Goal: Task Accomplishment & Management: Use online tool/utility

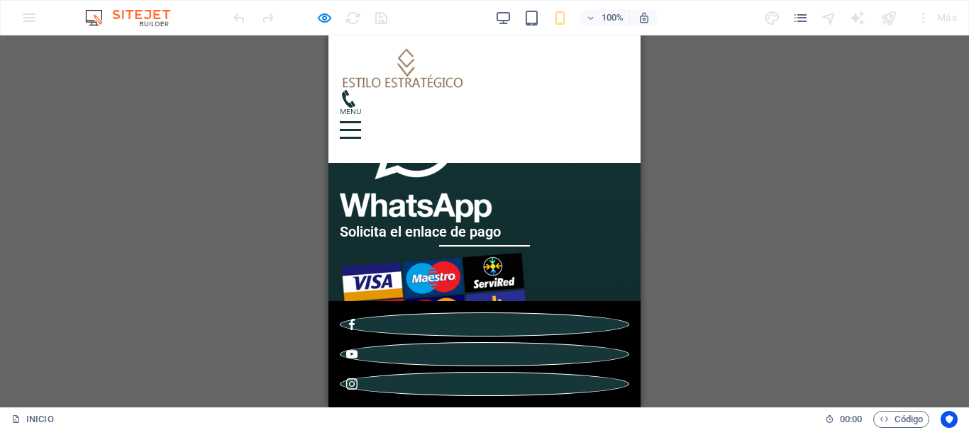
scroll to position [2127, 0]
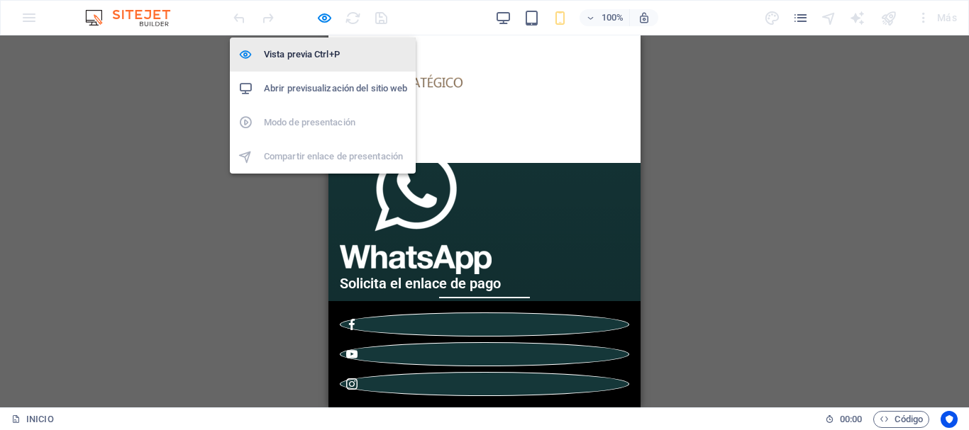
click at [310, 57] on h6 "Vista previa Ctrl+P" at bounding box center [335, 54] width 143 height 17
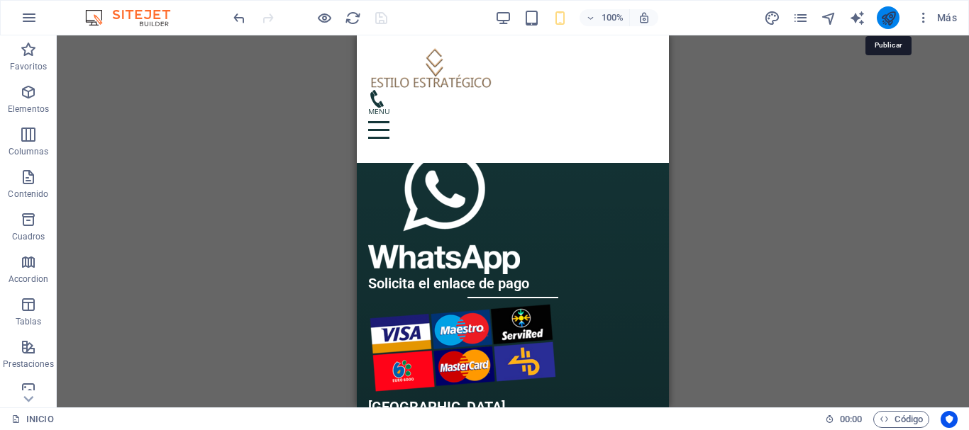
click at [883, 19] on icon "publish" at bounding box center [888, 18] width 16 height 16
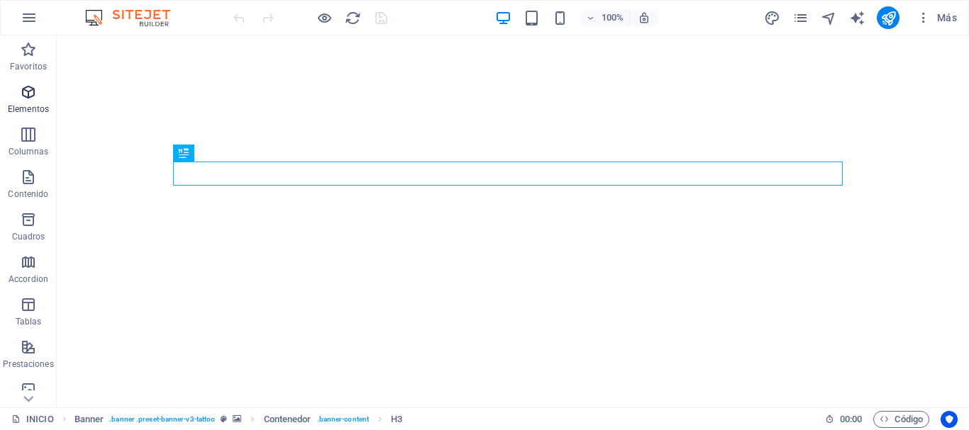
click at [23, 106] on p "Elementos" at bounding box center [28, 109] width 41 height 11
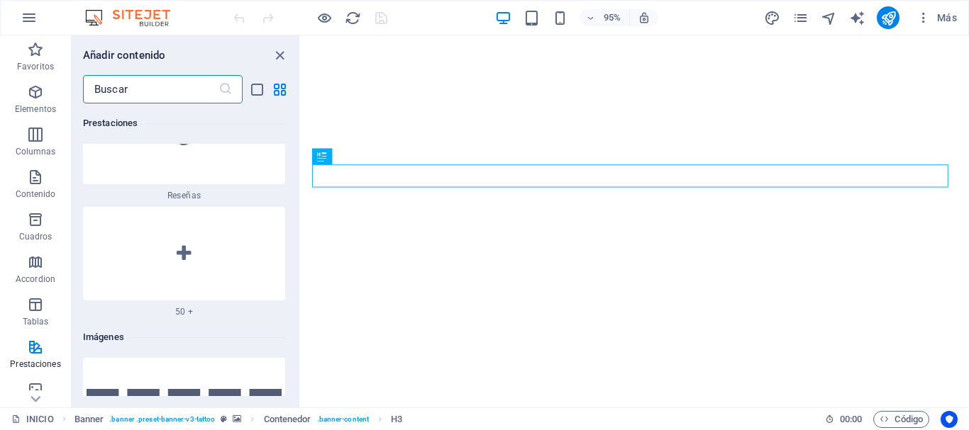
scroll to position [13174, 0]
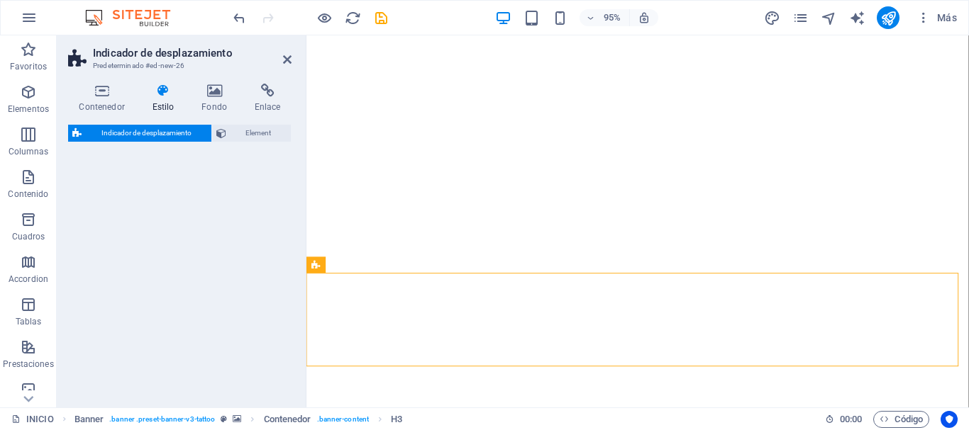
select select "rem"
select select "px"
select select "preset-scroll-down-v3-default"
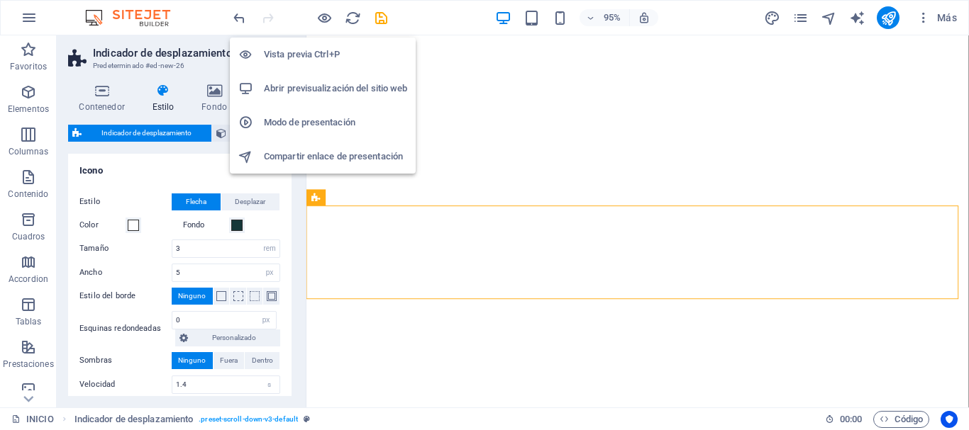
click at [318, 52] on h6 "Vista previa Ctrl+P" at bounding box center [335, 54] width 143 height 17
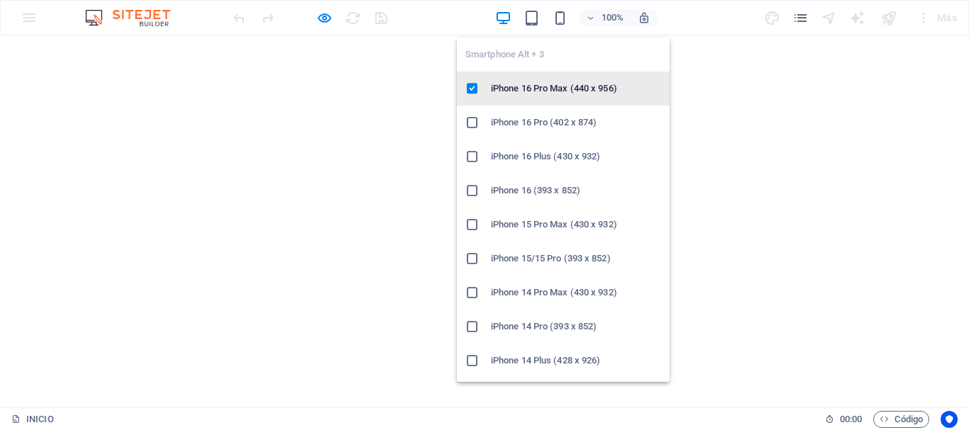
click at [572, 87] on h6 "iPhone 16 Pro Max (440 x 956)" at bounding box center [576, 88] width 170 height 17
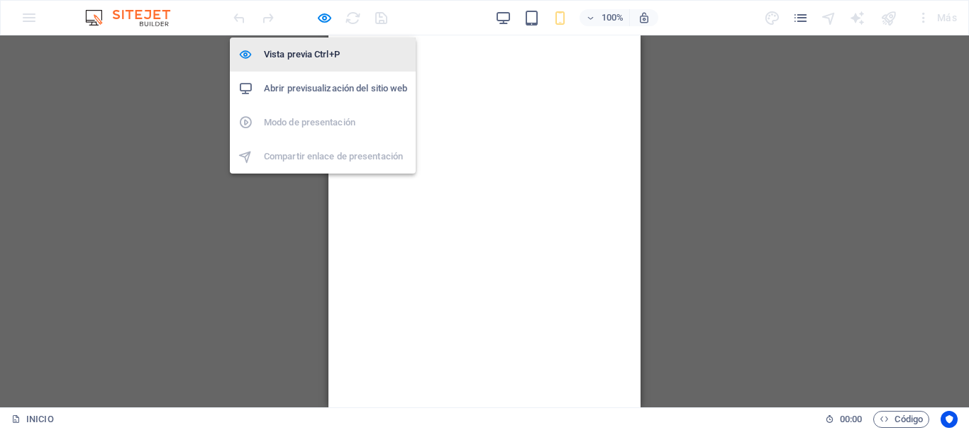
click at [324, 50] on h6 "Vista previa Ctrl+P" at bounding box center [335, 54] width 143 height 17
select select "rem"
select select "px"
select select "preset-scroll-down-v3-default"
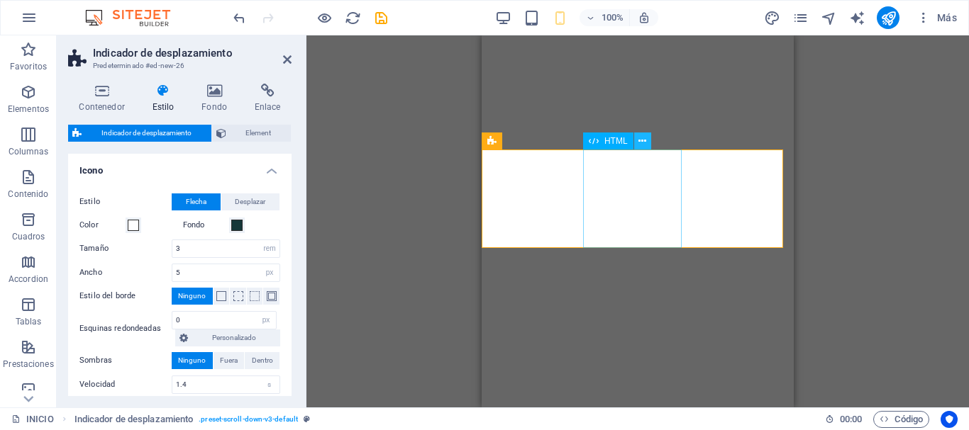
click at [639, 145] on icon at bounding box center [642, 141] width 8 height 15
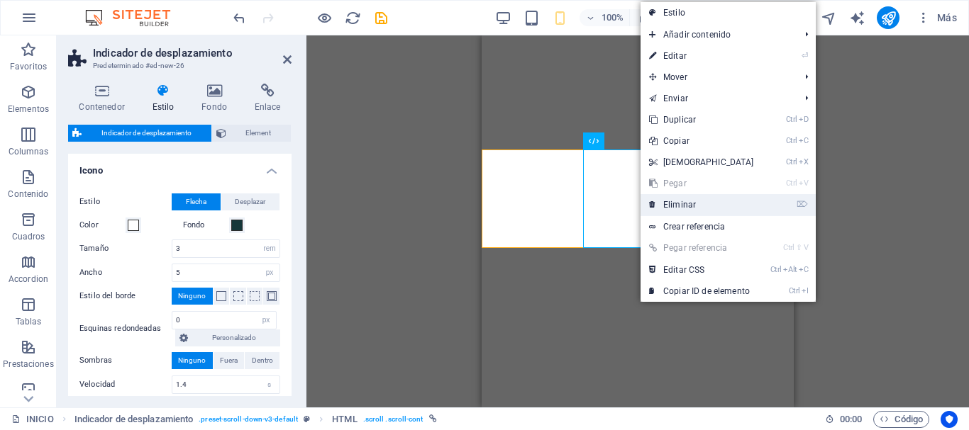
click at [669, 200] on link "⌦ Eliminar" at bounding box center [701, 204] width 122 height 21
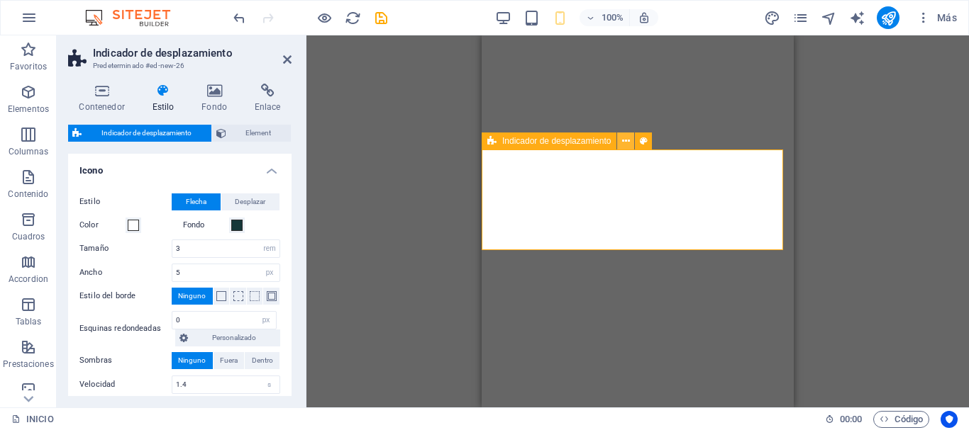
click at [623, 143] on icon at bounding box center [626, 141] width 8 height 15
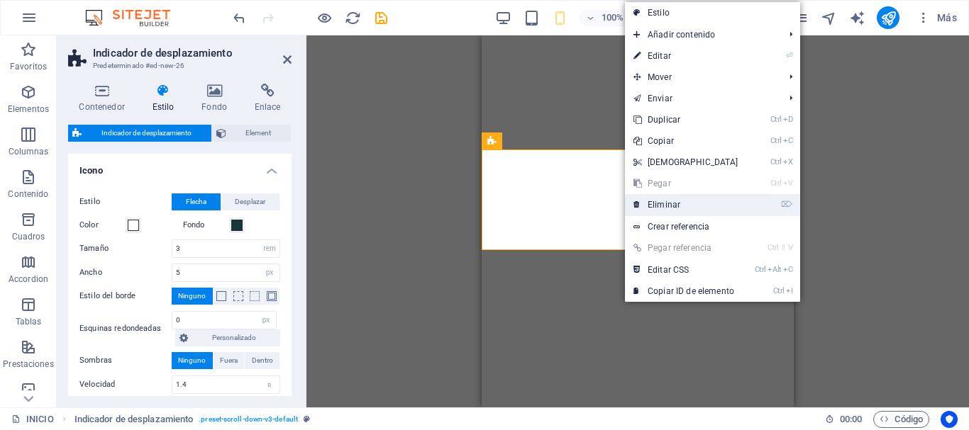
click at [664, 208] on link "⌦ Eliminar" at bounding box center [686, 204] width 122 height 21
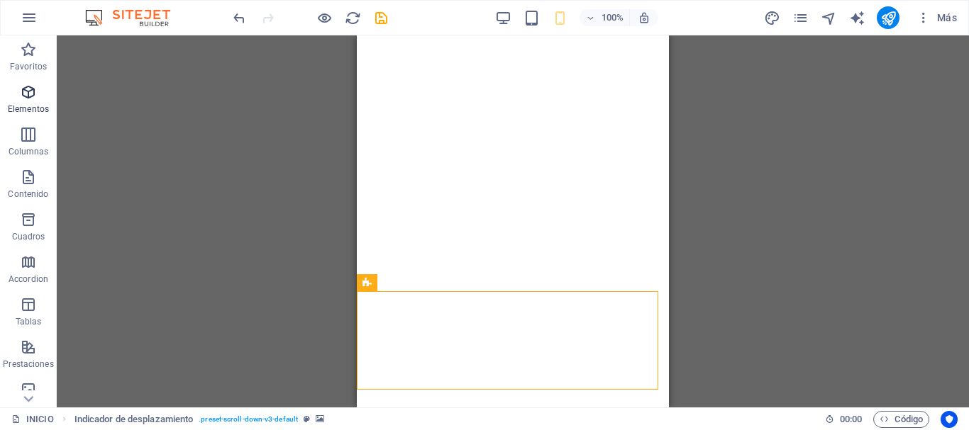
click at [30, 94] on icon "button" at bounding box center [28, 92] width 17 height 17
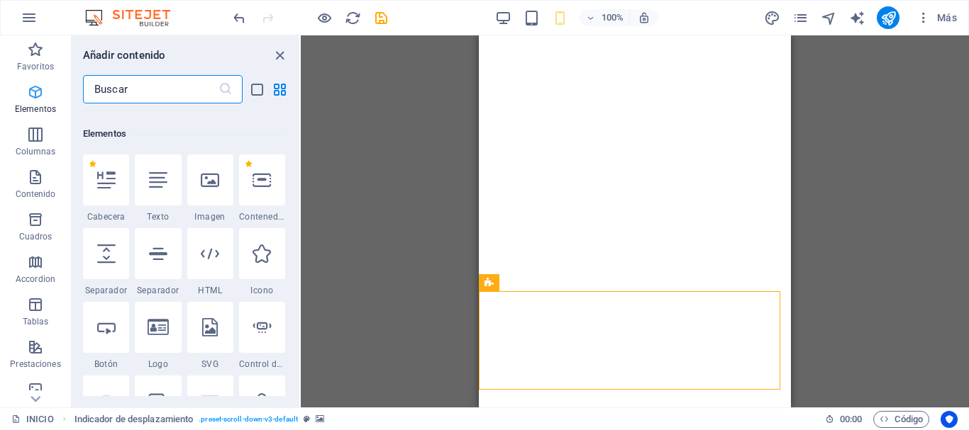
scroll to position [267, 0]
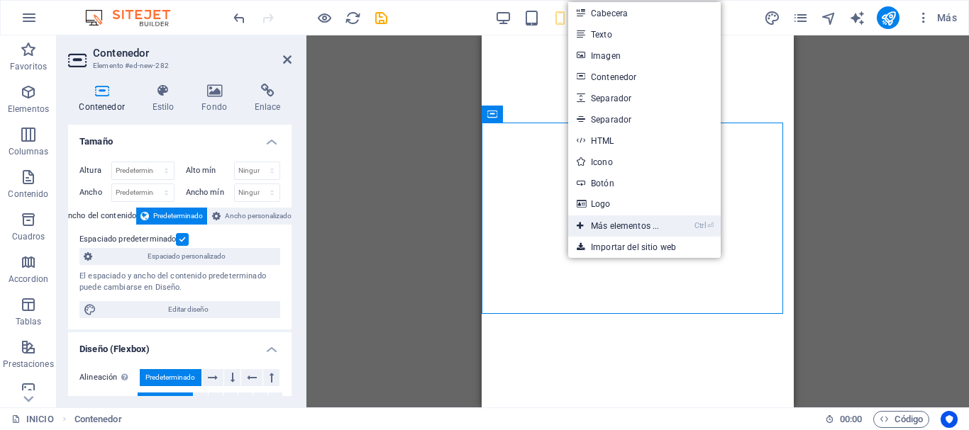
click at [625, 229] on link "Ctrl ⏎ Más elementos ..." at bounding box center [617, 226] width 99 height 21
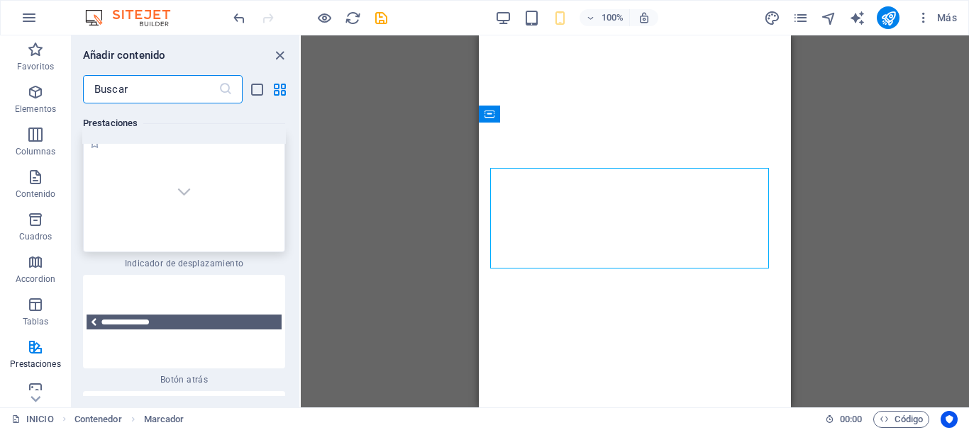
scroll to position [13174, 0]
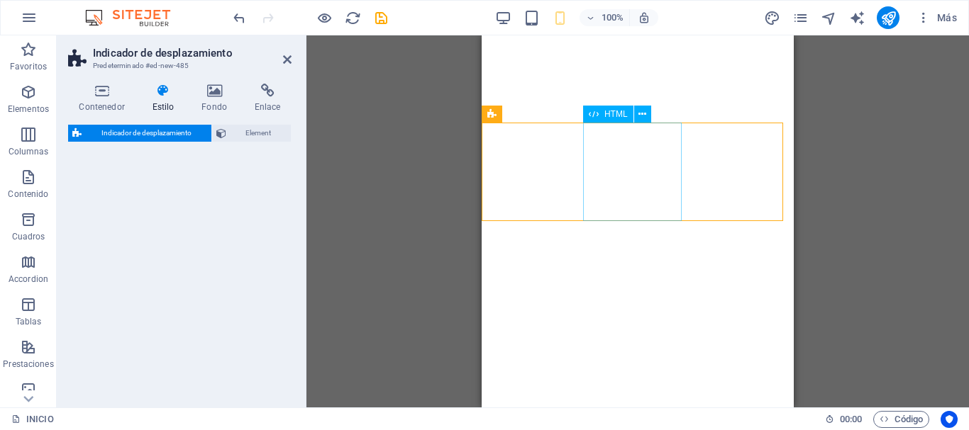
select select "rem"
select select "px"
select select "preset-scroll-down-v3-default"
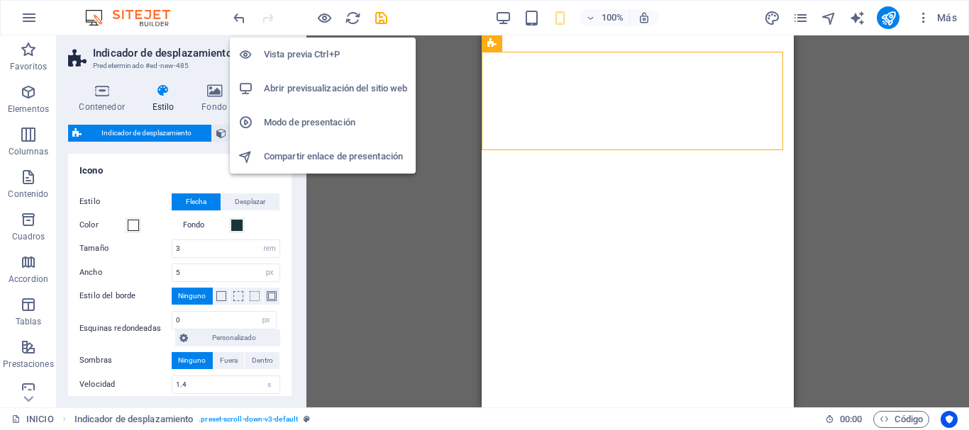
click at [319, 48] on h6 "Vista previa Ctrl+P" at bounding box center [335, 54] width 143 height 17
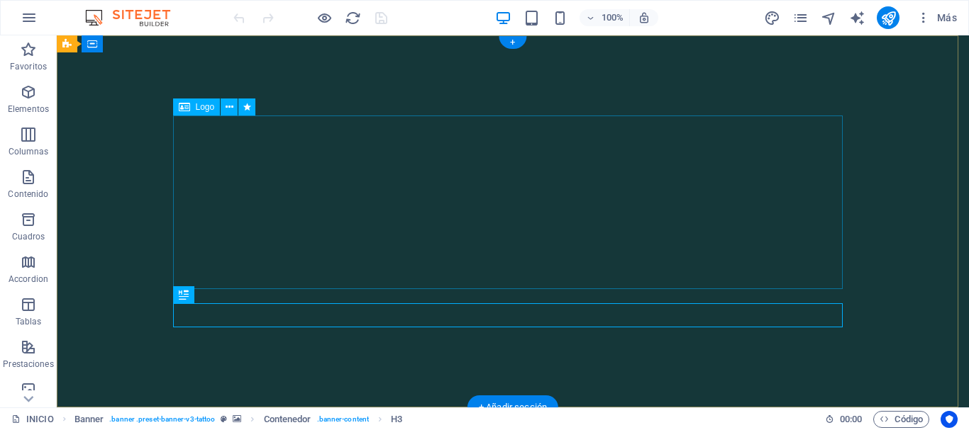
scroll to position [142, 0]
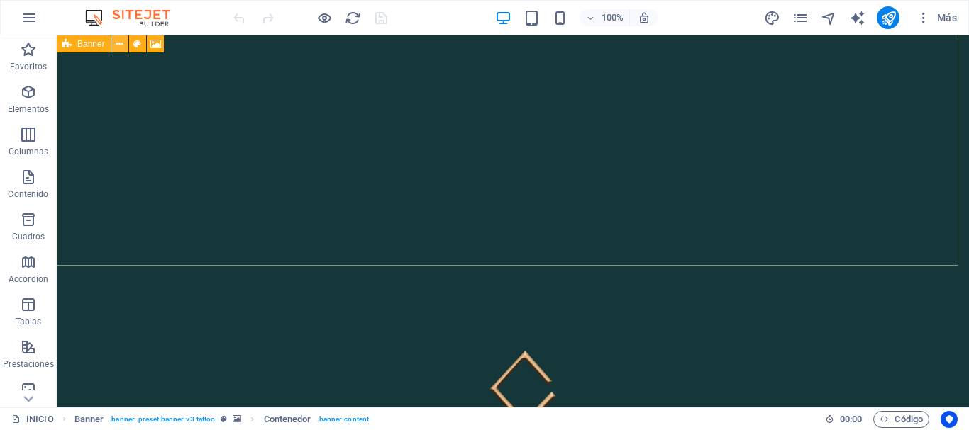
click at [119, 45] on icon at bounding box center [120, 44] width 8 height 15
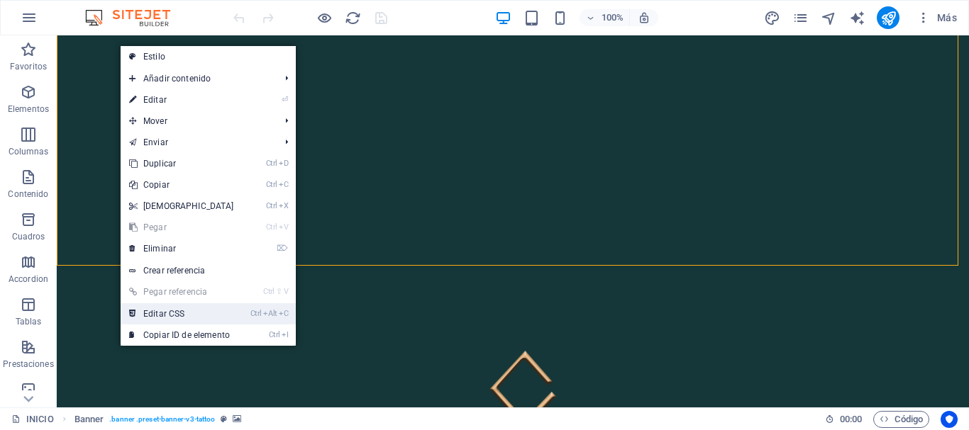
click at [157, 319] on link "Ctrl Alt C Editar CSS" at bounding box center [182, 314] width 122 height 21
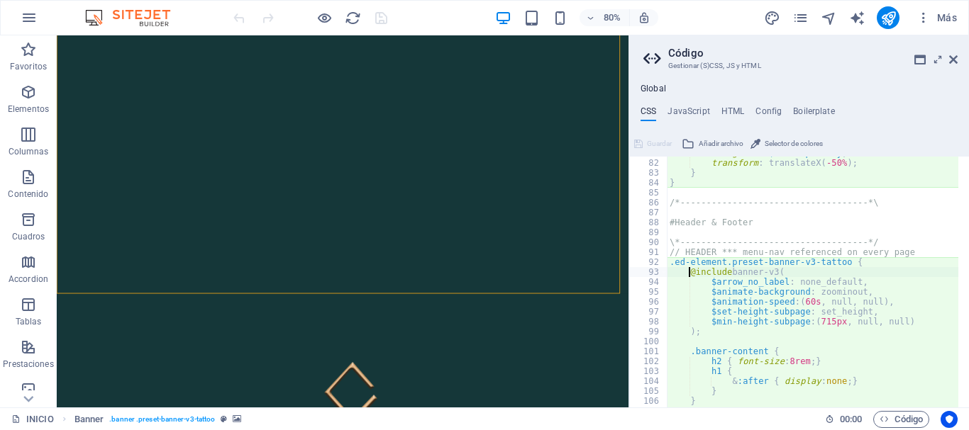
scroll to position [803, 0]
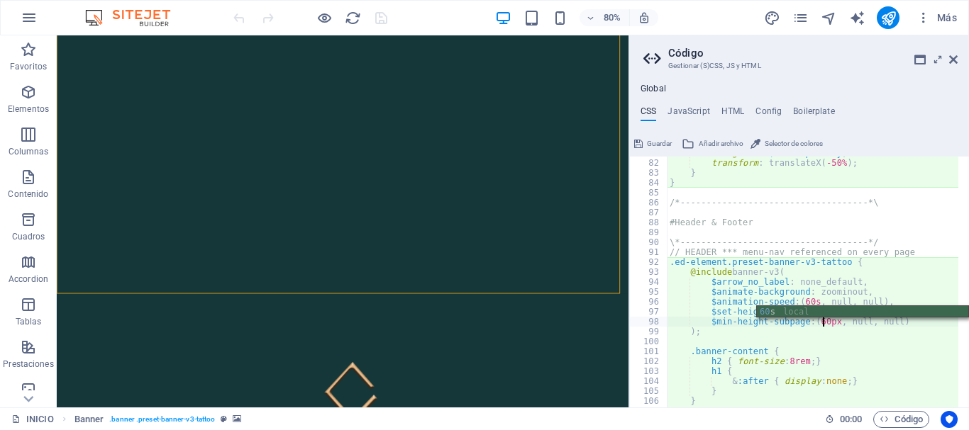
scroll to position [0, 16]
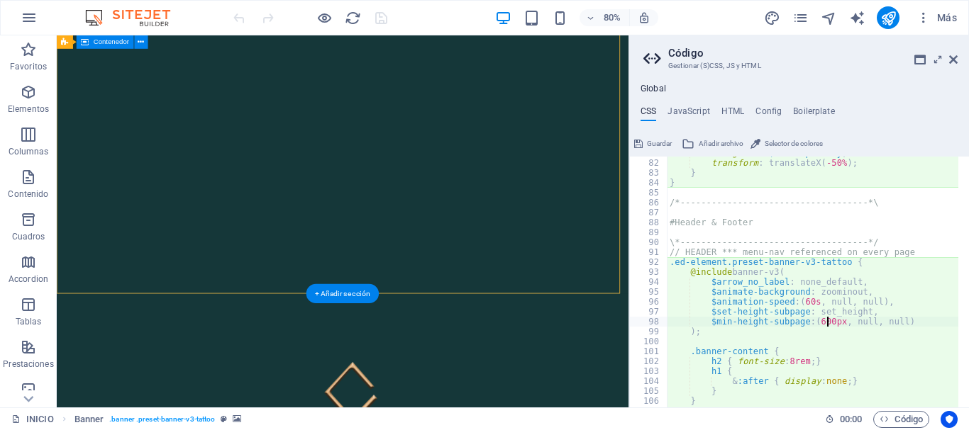
type textarea "$min-height-subpage: (600px, null, null)"
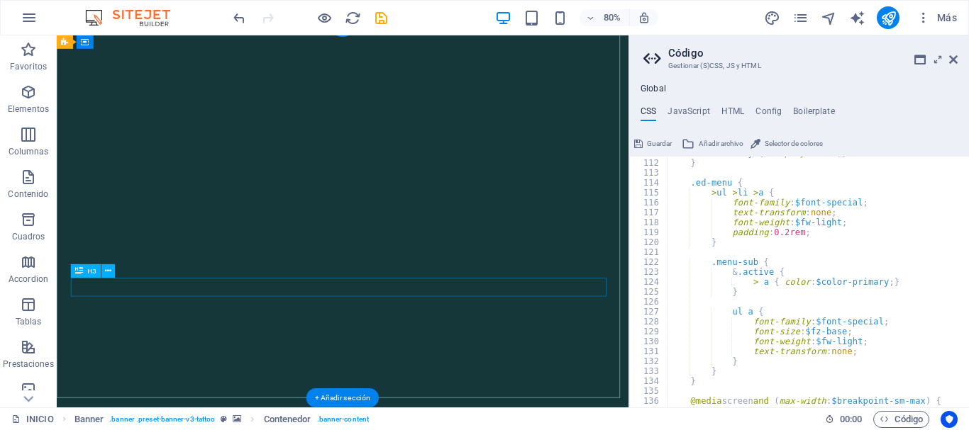
scroll to position [142, 0]
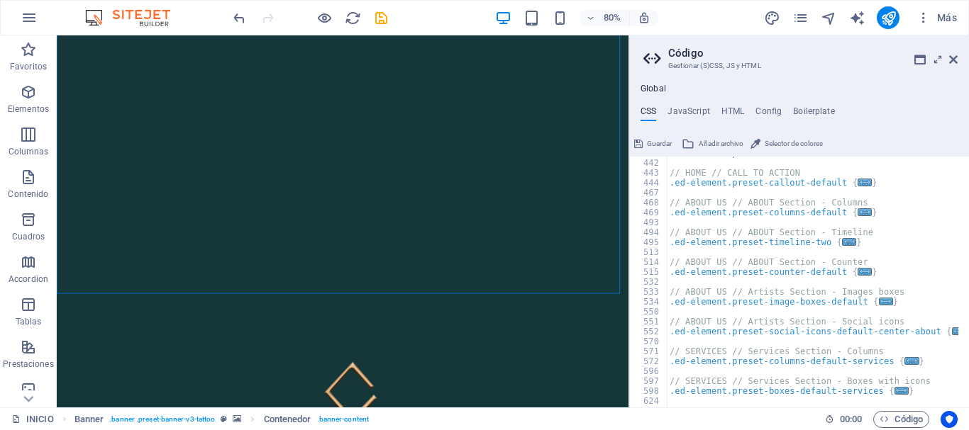
scroll to position [1864, 0]
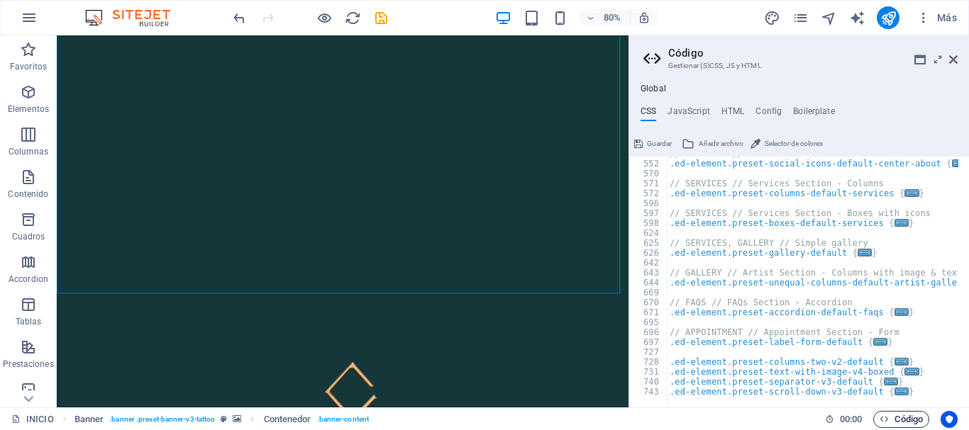
click at [896, 418] on span "Código" at bounding box center [900, 419] width 43 height 17
drag, startPoint x: 952, startPoint y: 57, endPoint x: 895, endPoint y: 21, distance: 66.9
click at [952, 57] on icon at bounding box center [953, 59] width 9 height 11
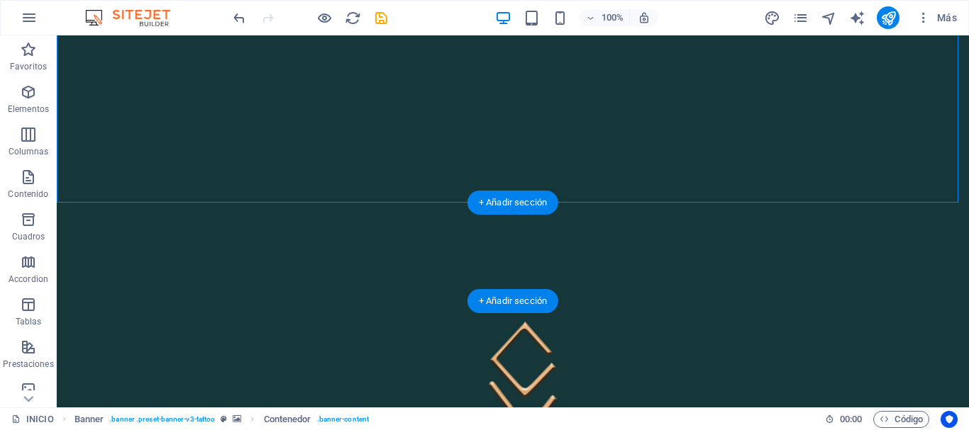
scroll to position [213, 0]
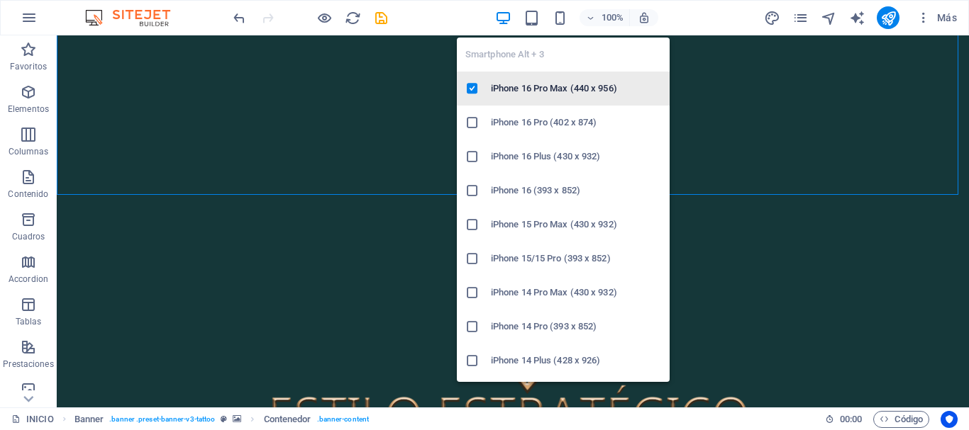
click at [542, 85] on h6 "iPhone 16 Pro Max (440 x 956)" at bounding box center [576, 88] width 170 height 17
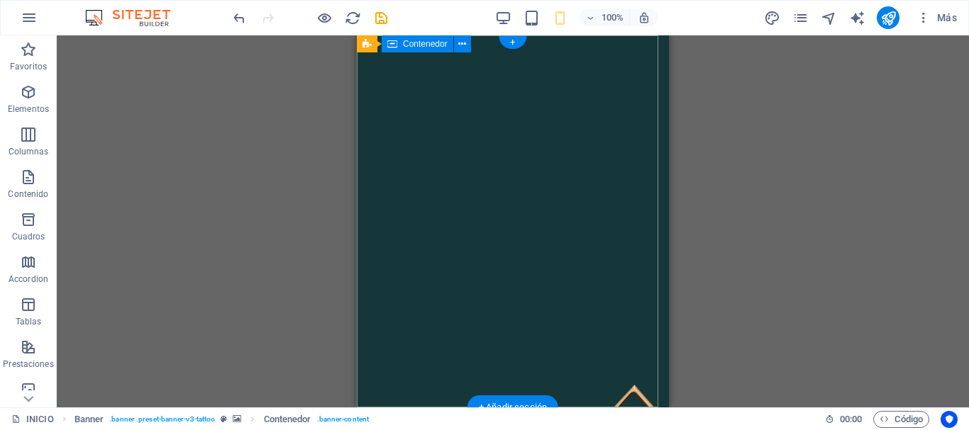
scroll to position [142, 0]
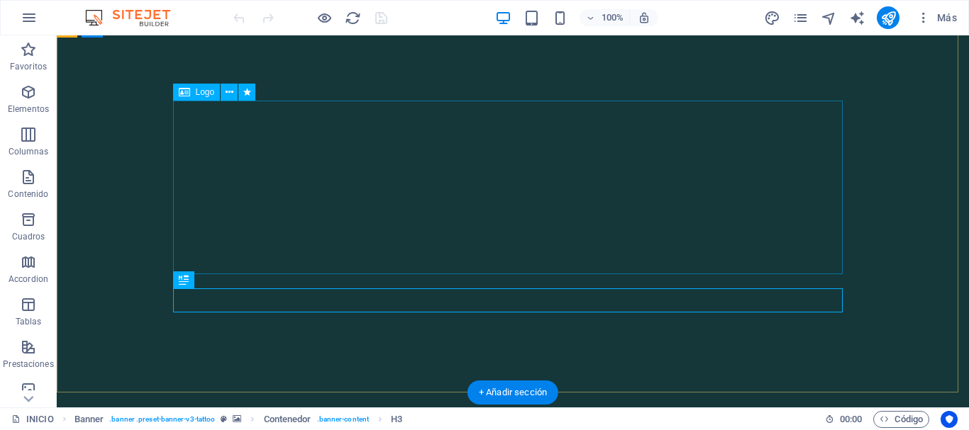
scroll to position [213, 0]
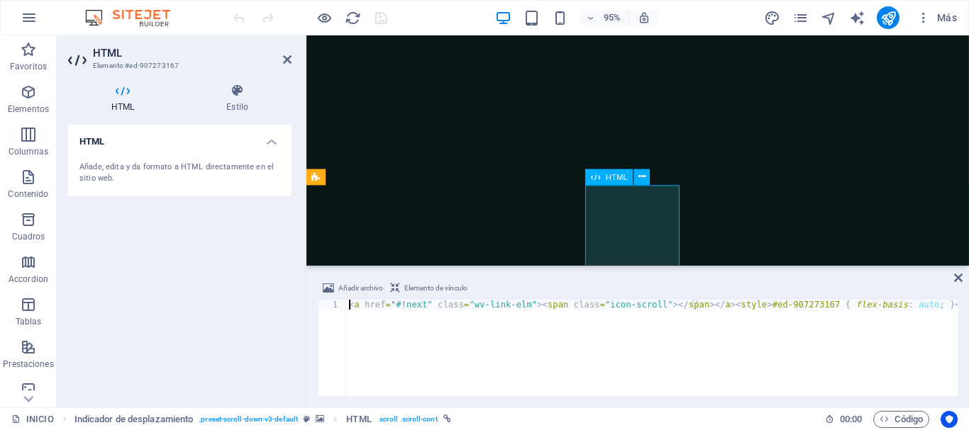
click at [238, 104] on h4 "Estilo" at bounding box center [237, 99] width 108 height 30
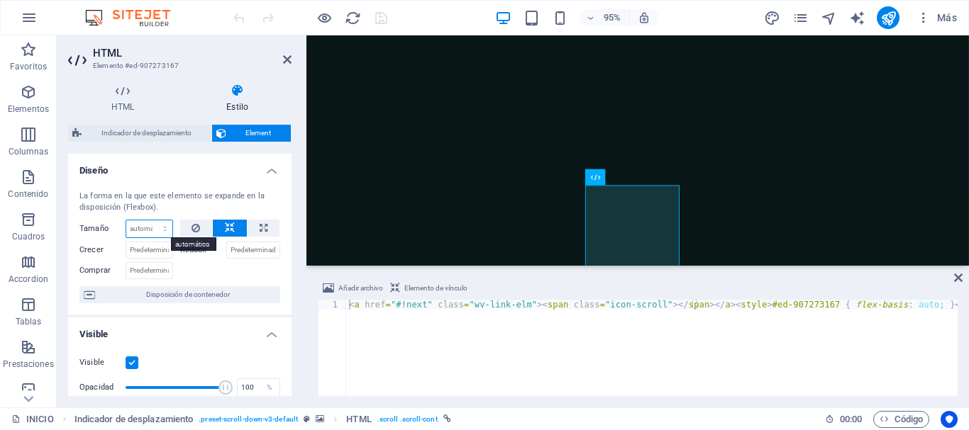
click at [163, 228] on select "Predeterminado automático px % 1/1 1/2 1/3 1/4 1/5 1/6 1/7 1/8 1/9 1/10" at bounding box center [149, 229] width 46 height 17
select select "1/2"
click at [150, 221] on select "Predeterminado automático px % 1/1 1/2 1/3 1/4 1/5 1/6 1/7 1/8 1/9 1/10" at bounding box center [149, 229] width 46 height 17
type input "50"
select select "%"
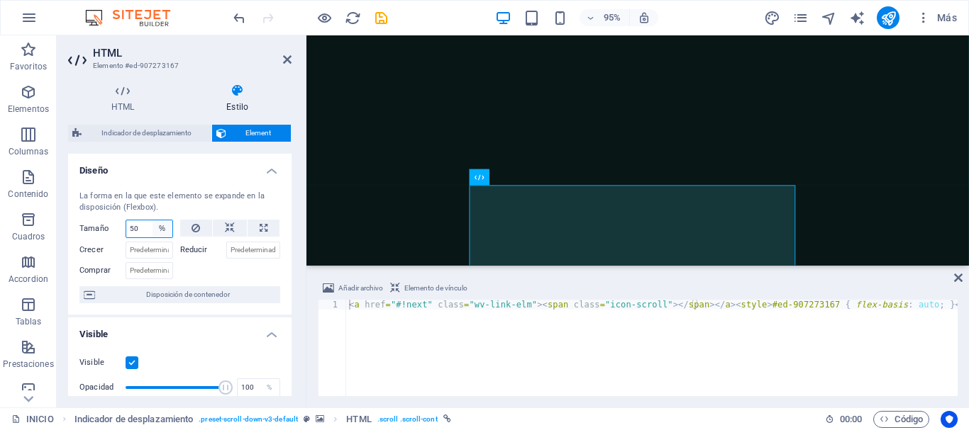
click at [159, 230] on select "Predeterminado automático px % 1/1 1/2 1/3 1/4 1/5 1/6 1/7 1/8 1/9 1/10" at bounding box center [162, 229] width 20 height 17
click at [143, 226] on input "50" at bounding box center [149, 229] width 46 height 17
drag, startPoint x: 145, startPoint y: 228, endPoint x: 123, endPoint y: 226, distance: 21.4
click at [123, 226] on div "Tamaño 50 Predeterminado automático px % 1/1 1/2 1/3 1/4 1/5 1/6 1/7 1/8 1/9 1/…" at bounding box center [126, 229] width 94 height 18
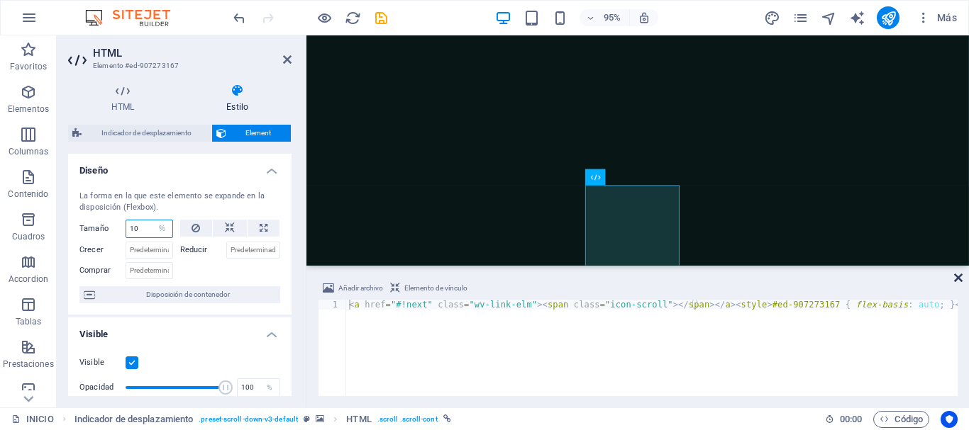
type input "10"
click at [959, 279] on icon at bounding box center [958, 277] width 9 height 11
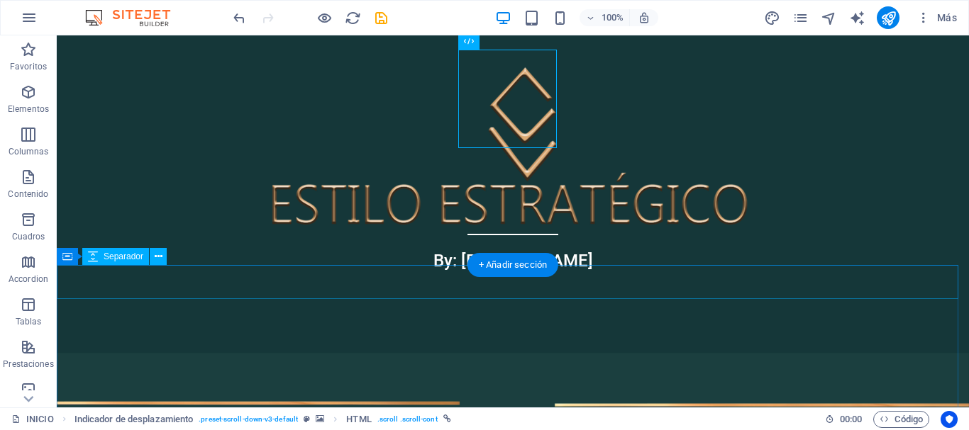
scroll to position [284, 0]
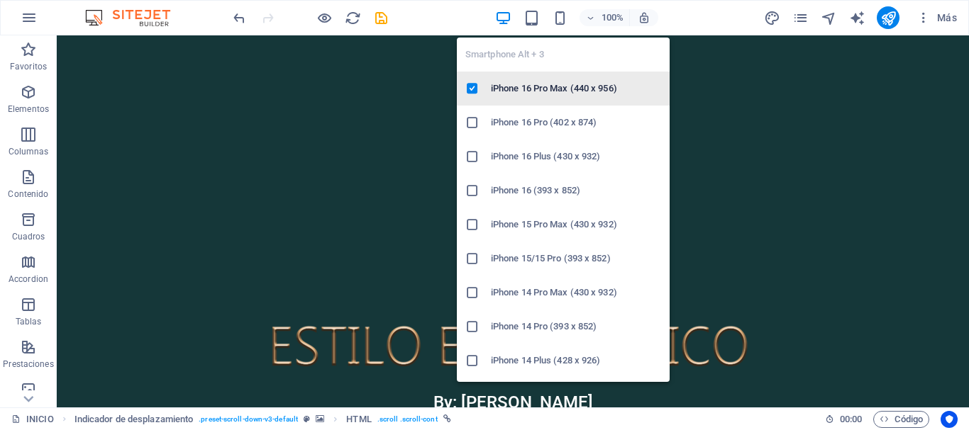
click at [543, 89] on h6 "iPhone 16 Pro Max (440 x 956)" at bounding box center [576, 88] width 170 height 17
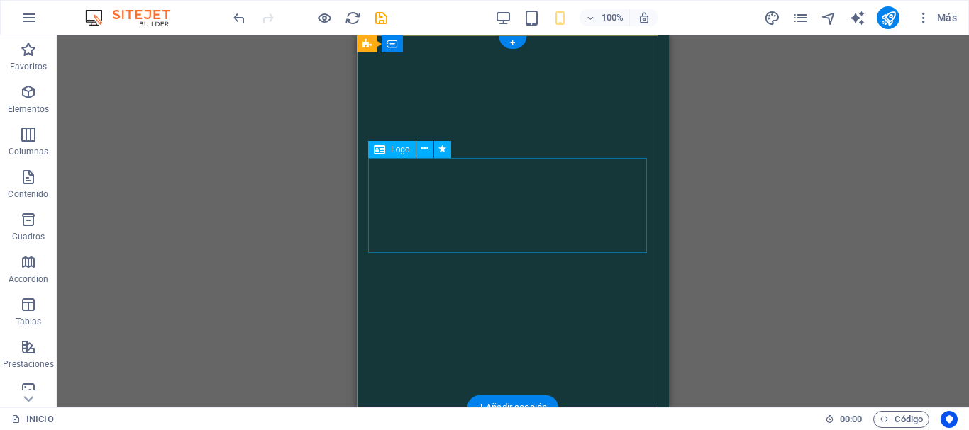
scroll to position [0, 0]
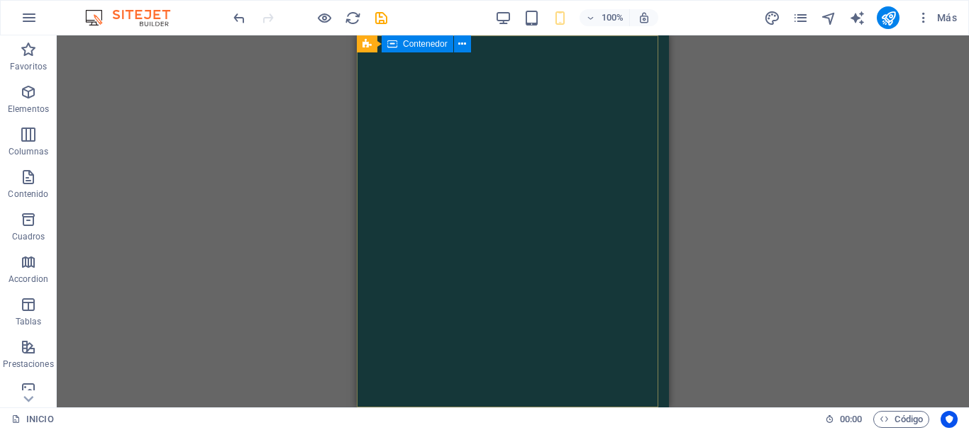
click at [424, 46] on span "Contenedor" at bounding box center [425, 44] width 45 height 9
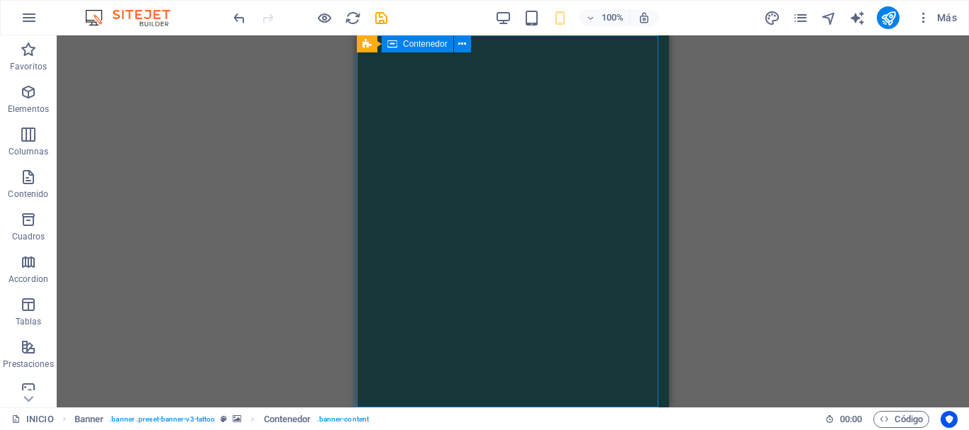
click at [424, 47] on span "Contenedor" at bounding box center [425, 44] width 45 height 9
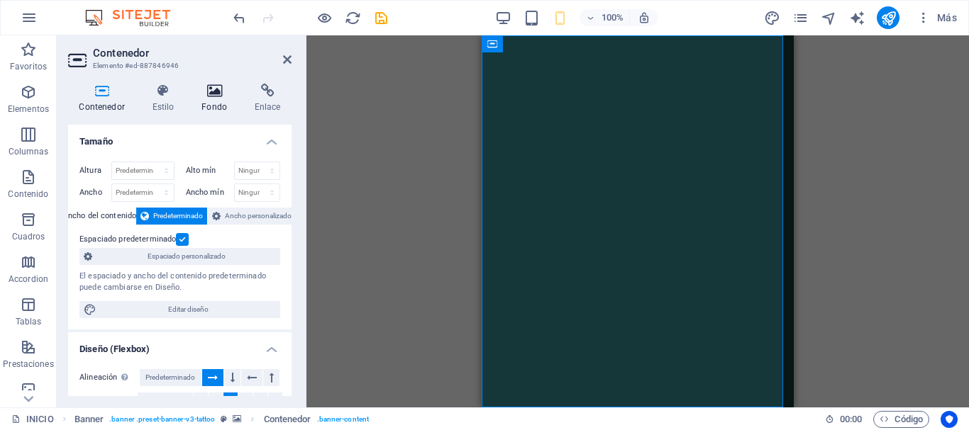
click at [211, 101] on h4 "Fondo" at bounding box center [217, 99] width 53 height 30
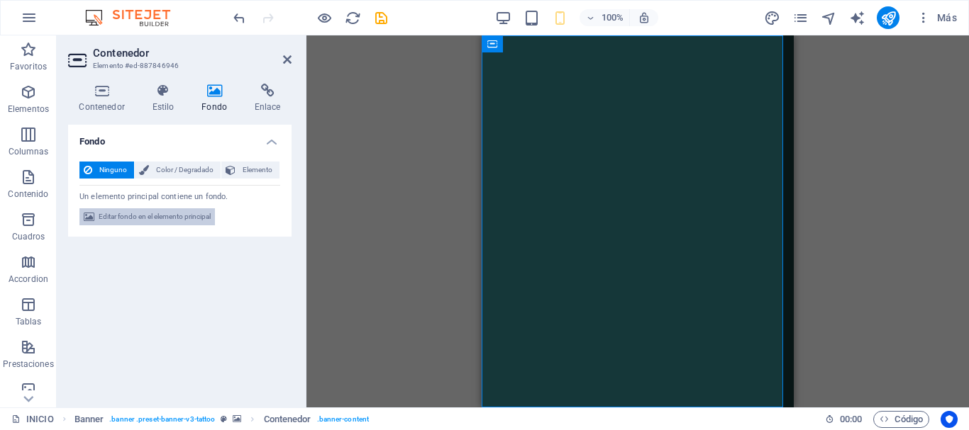
click at [196, 214] on span "Editar fondo en el elemento principal" at bounding box center [155, 216] width 112 height 17
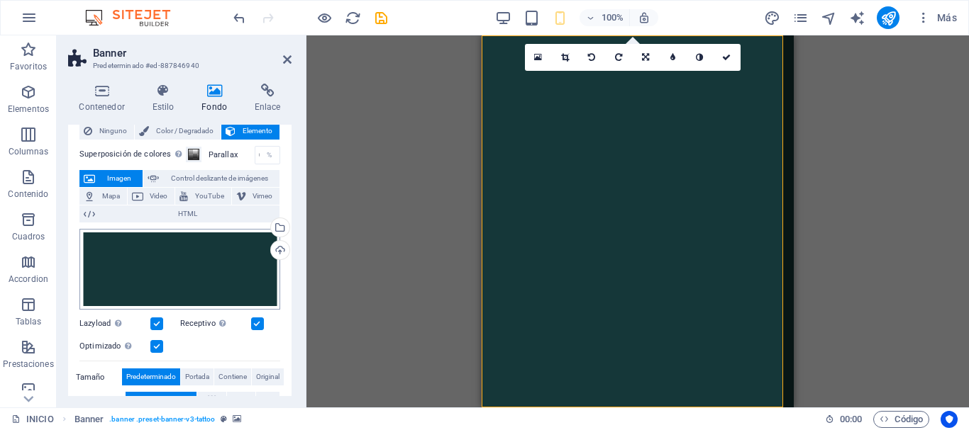
scroll to position [38, 0]
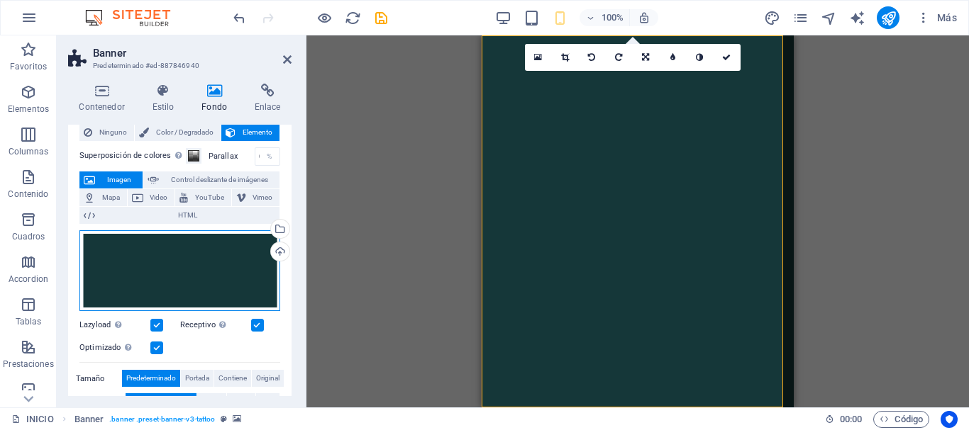
click at [203, 263] on div "Arrastra archivos aquí, haz clic para escoger archivos o selecciona archivos de…" at bounding box center [179, 270] width 201 height 81
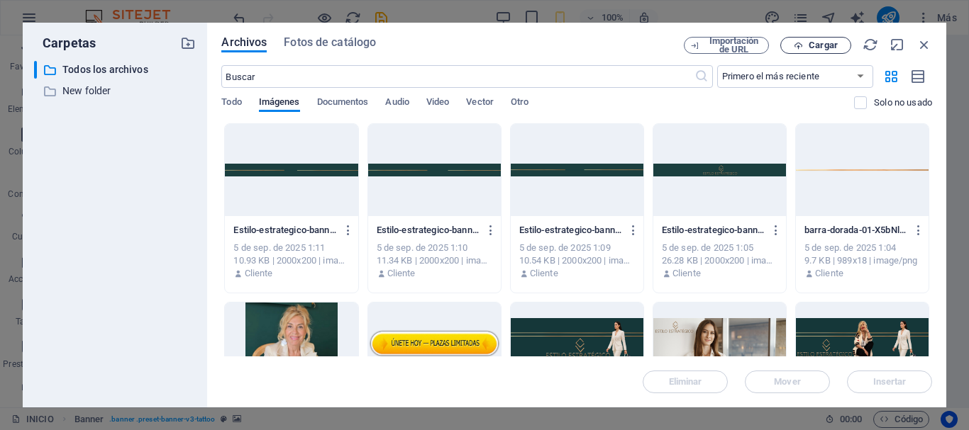
click at [828, 45] on span "Cargar" at bounding box center [822, 45] width 29 height 9
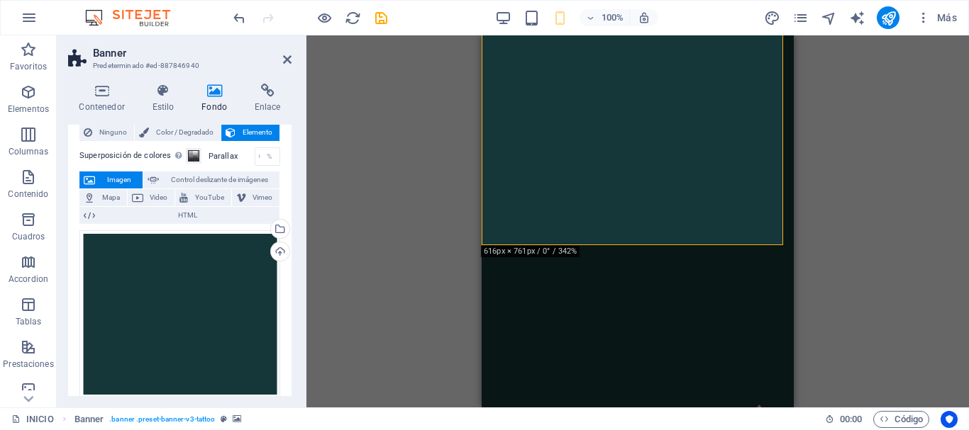
scroll to position [213, 0]
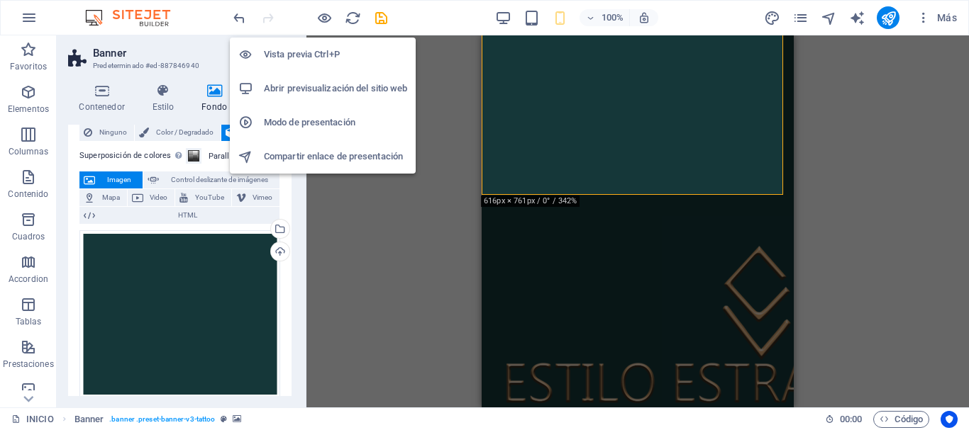
click at [319, 48] on h6 "Vista previa Ctrl+P" at bounding box center [335, 54] width 143 height 17
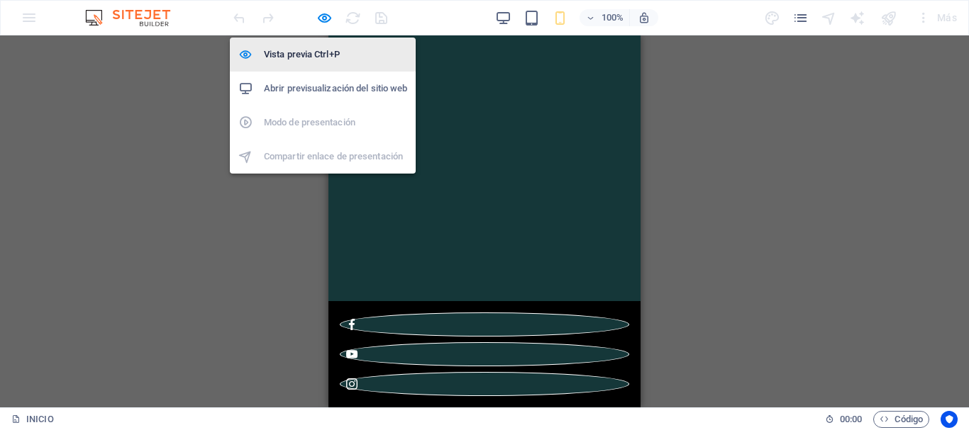
click at [304, 53] on h6 "Vista previa Ctrl+P" at bounding box center [335, 54] width 143 height 17
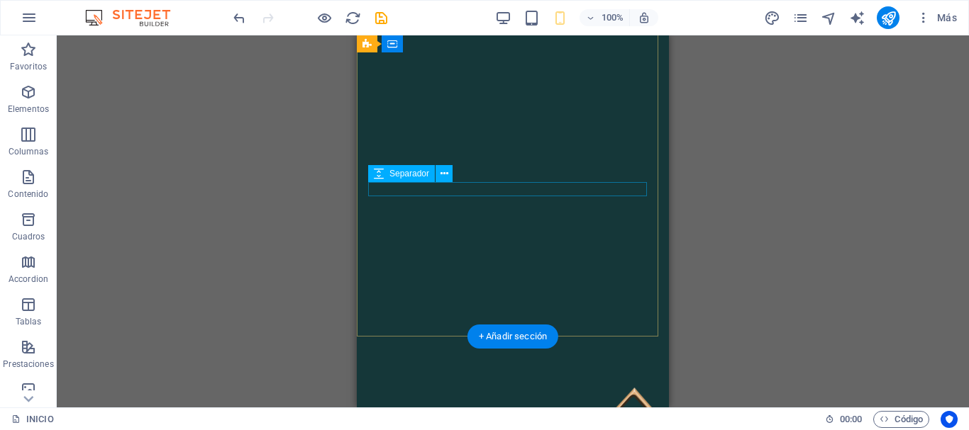
scroll to position [0, 0]
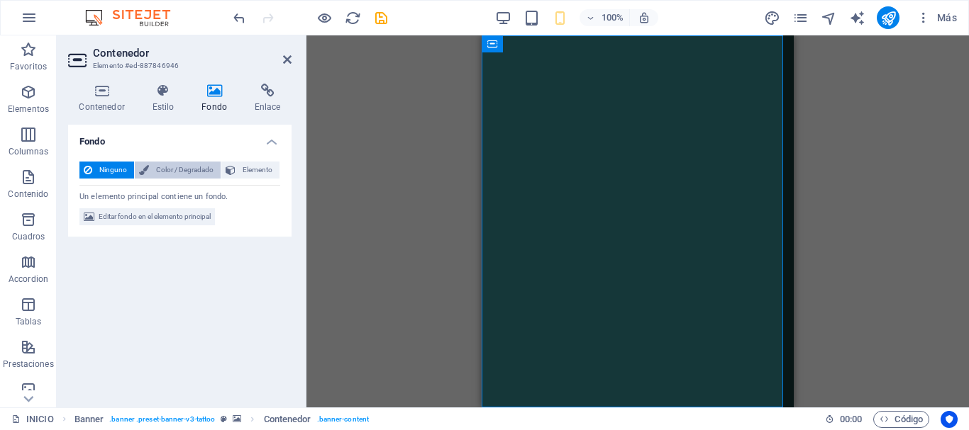
click at [196, 173] on span "Color / Degradado" at bounding box center [184, 170] width 63 height 17
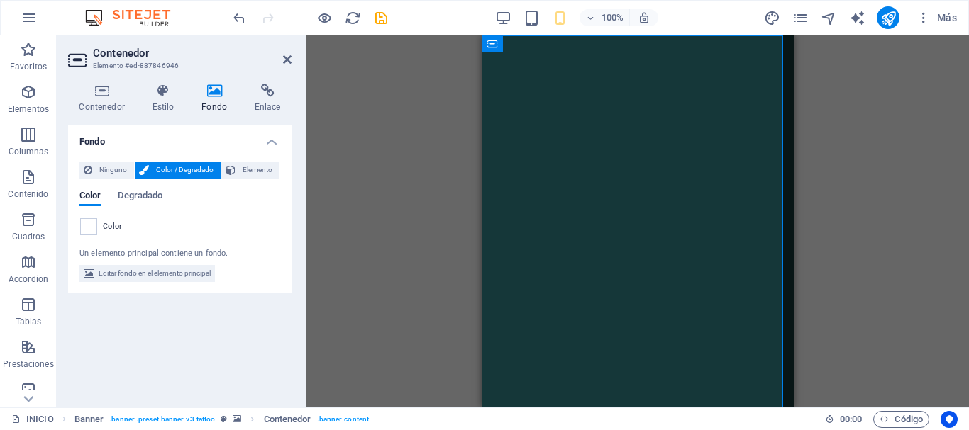
click at [194, 167] on span "Color / Degradado" at bounding box center [184, 170] width 63 height 17
click at [191, 167] on span "Color / Degradado" at bounding box center [184, 170] width 63 height 17
click at [93, 226] on span at bounding box center [89, 227] width 16 height 16
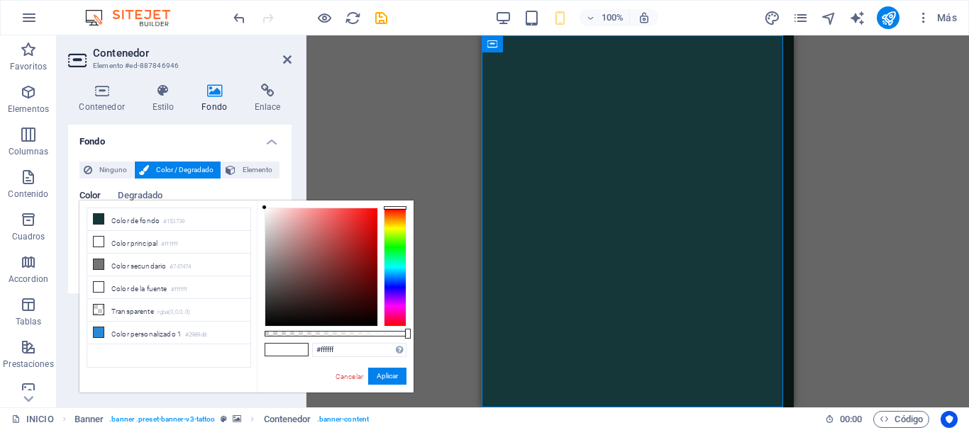
click at [93, 226] on li "Color de fondo #153739" at bounding box center [168, 219] width 163 height 23
type input "#153739"
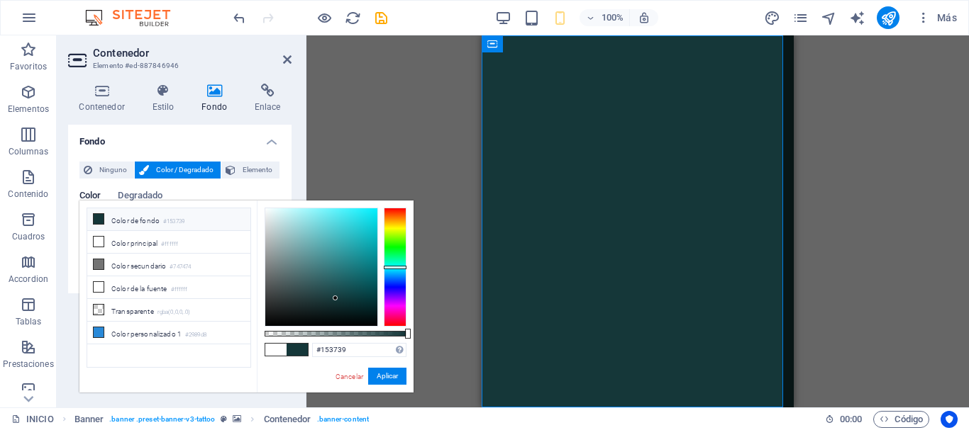
click at [174, 217] on small "#153739" at bounding box center [173, 222] width 21 height 10
click at [388, 371] on button "Aplicar" at bounding box center [387, 376] width 38 height 17
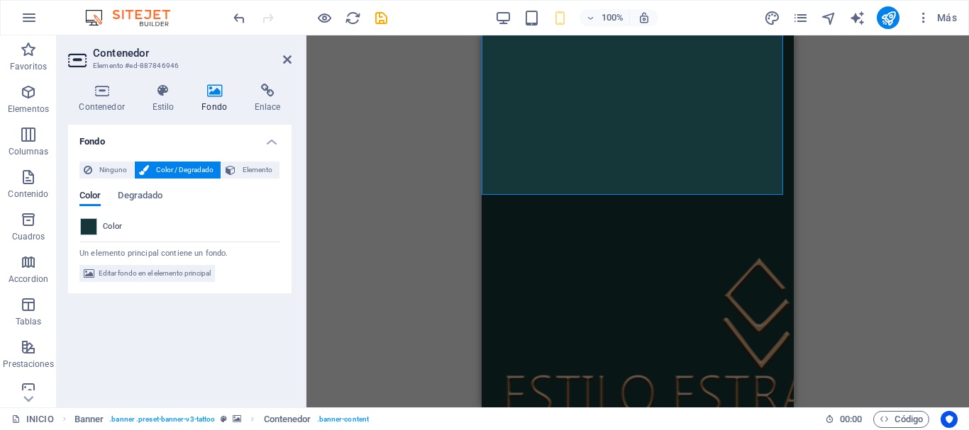
scroll to position [213, 0]
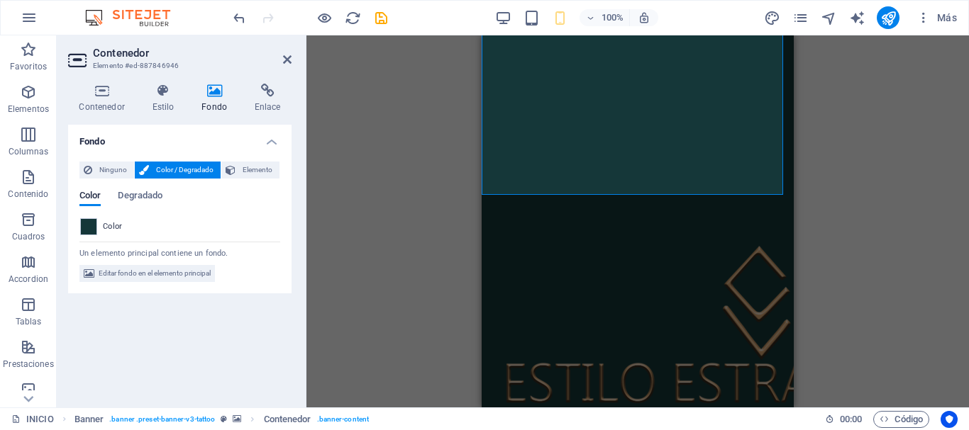
click at [213, 103] on h4 "Fondo" at bounding box center [217, 99] width 53 height 30
click at [251, 171] on span "Elemento" at bounding box center [257, 170] width 35 height 17
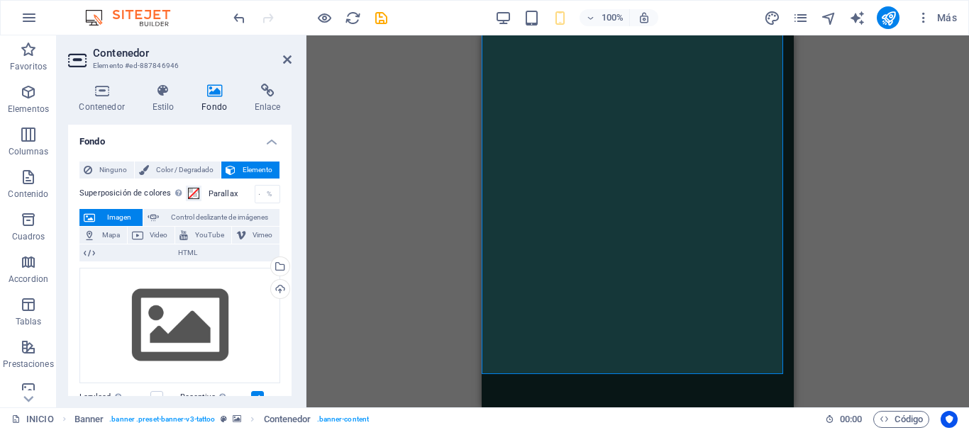
scroll to position [142, 0]
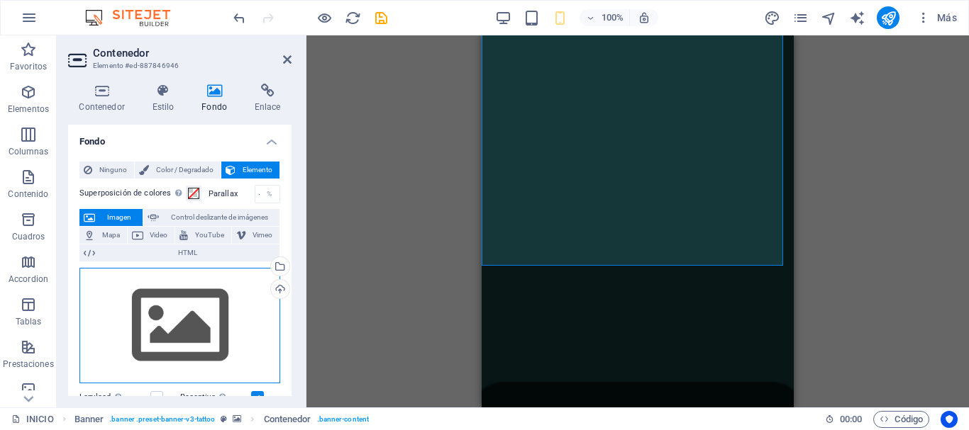
click at [216, 318] on div "Arrastra archivos aquí, haz clic para escoger archivos o selecciona archivos de…" at bounding box center [179, 326] width 201 height 116
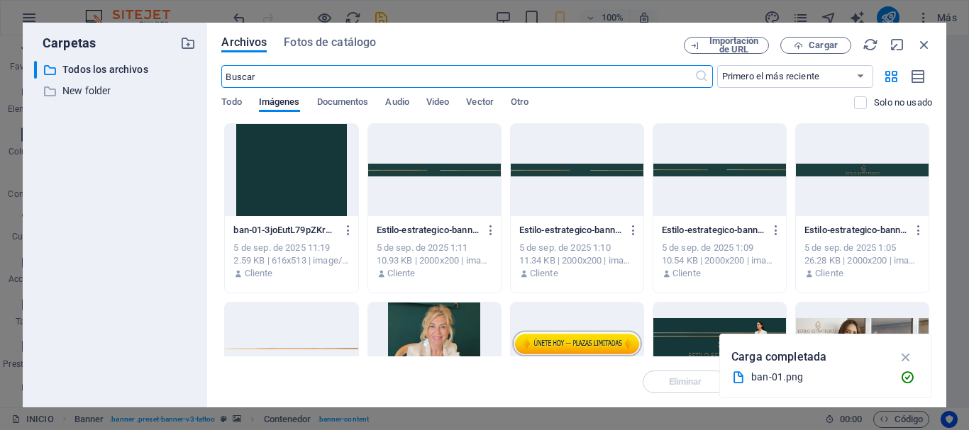
click at [299, 184] on div at bounding box center [291, 170] width 133 height 92
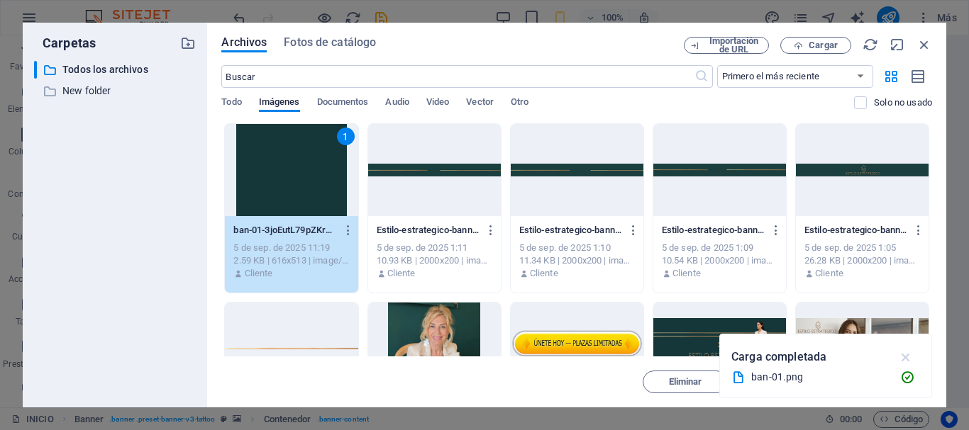
click at [911, 355] on icon "button" at bounding box center [906, 358] width 16 height 16
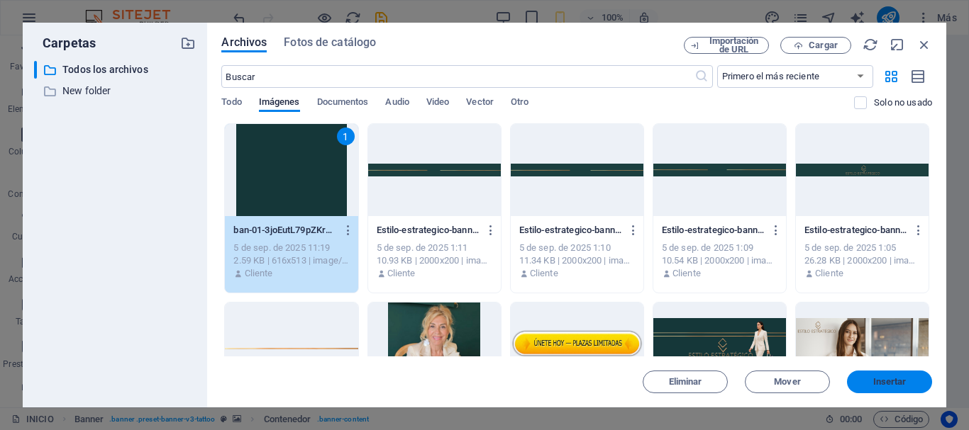
click at [890, 380] on span "Insertar" at bounding box center [889, 382] width 33 height 9
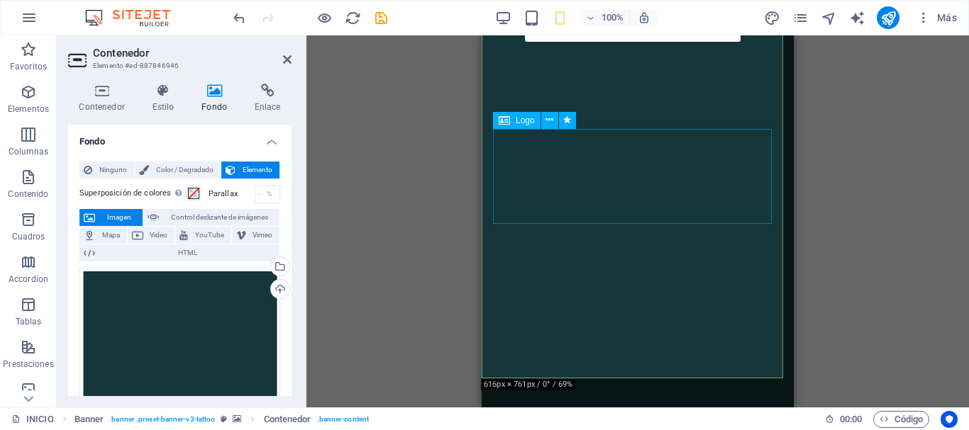
scroll to position [284, 0]
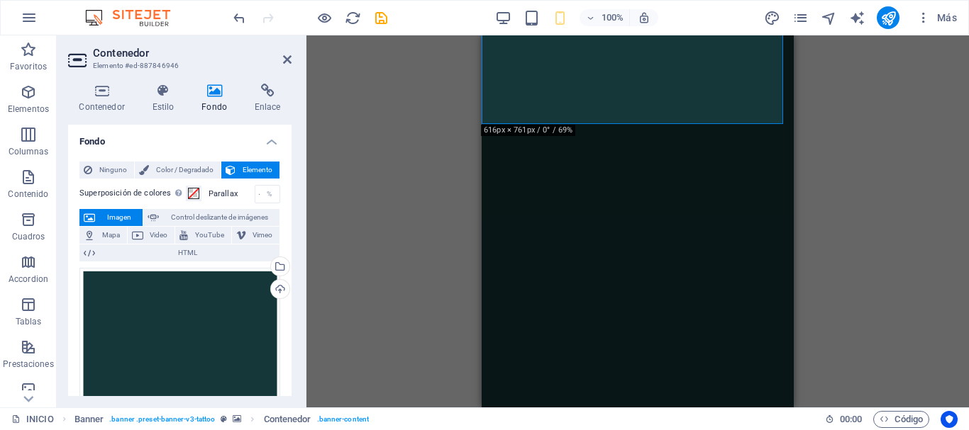
click at [422, 189] on div "Arrastra aquí para reemplazar el contenido existente. Si quieres crear un eleme…" at bounding box center [637, 221] width 662 height 372
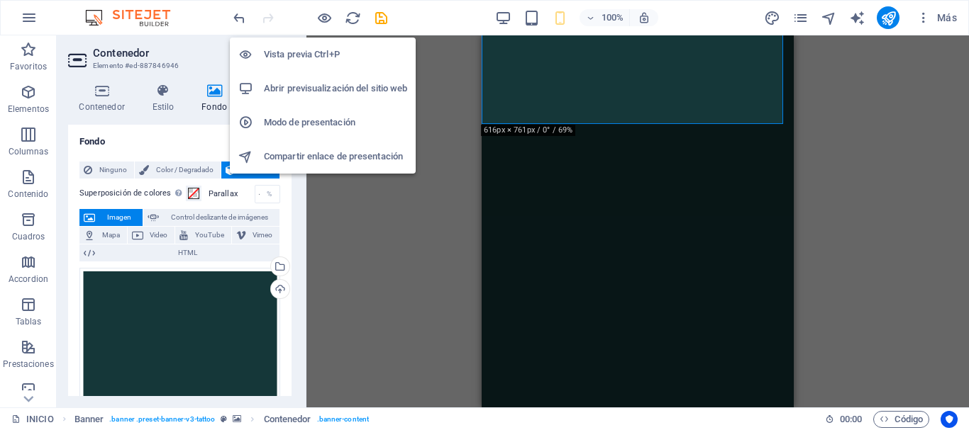
click at [321, 48] on h6 "Vista previa Ctrl+P" at bounding box center [335, 54] width 143 height 17
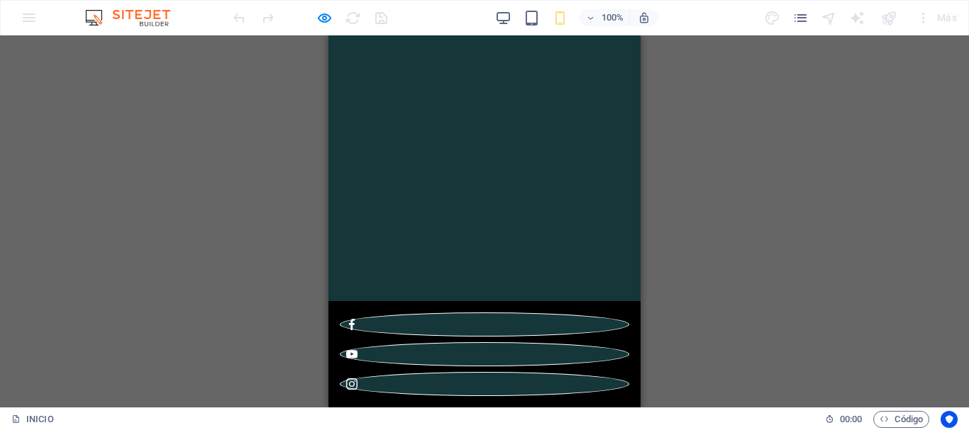
scroll to position [0, 0]
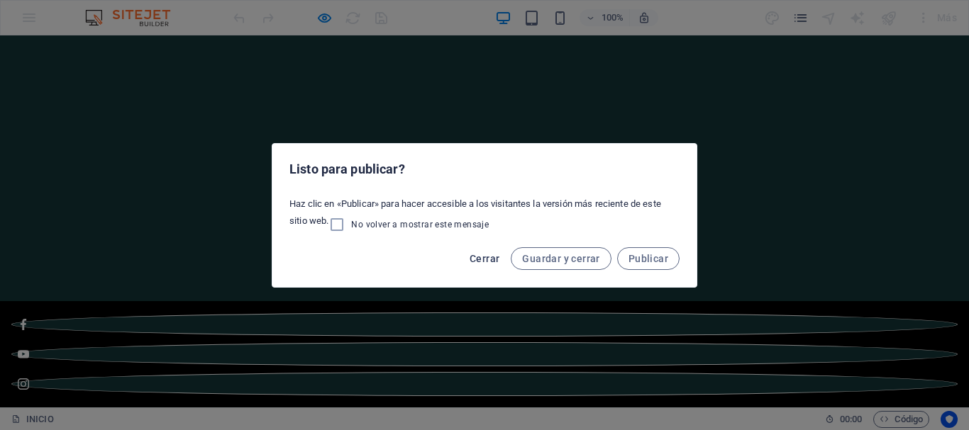
click at [476, 260] on span "Cerrar" at bounding box center [484, 258] width 30 height 11
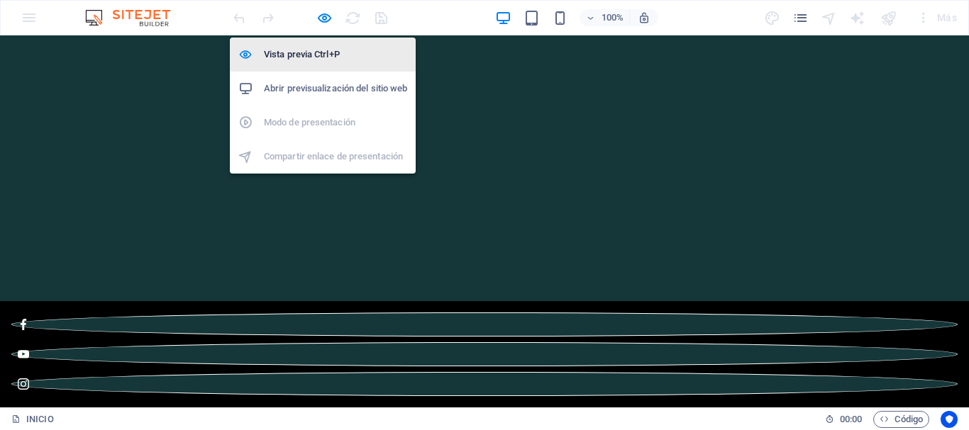
click at [296, 60] on h6 "Vista previa Ctrl+P" at bounding box center [335, 54] width 143 height 17
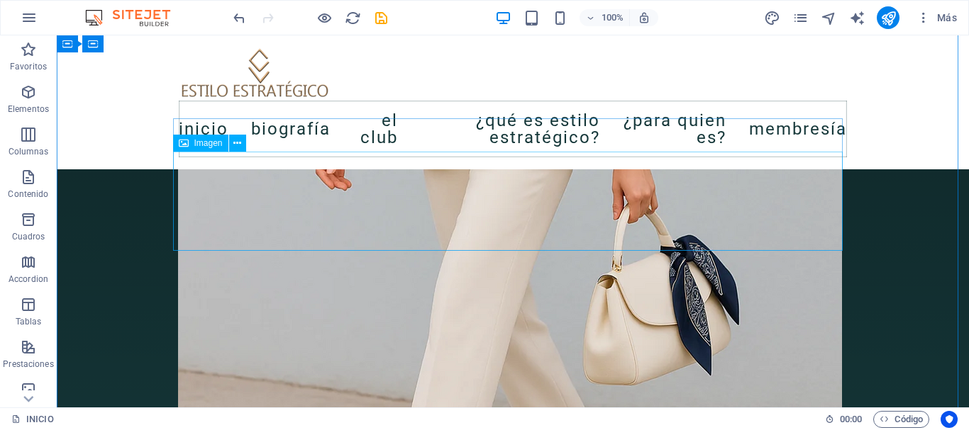
scroll to position [2127, 0]
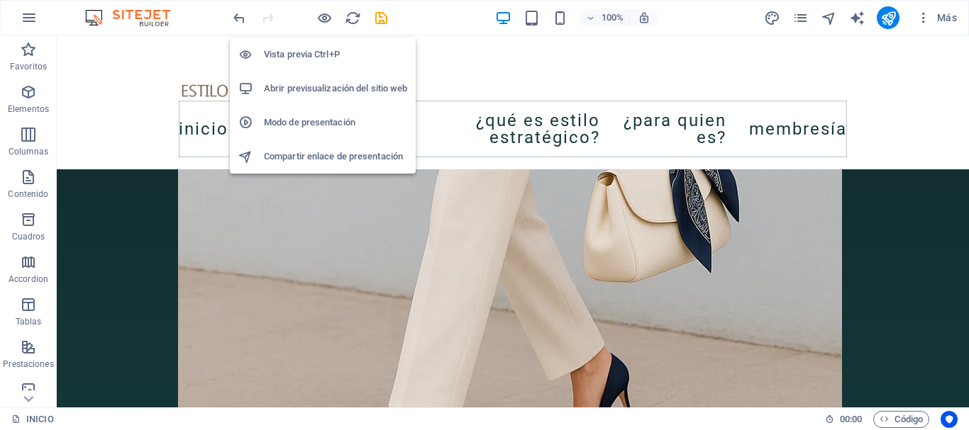
click at [316, 50] on h6 "Vista previa Ctrl+P" at bounding box center [335, 54] width 143 height 17
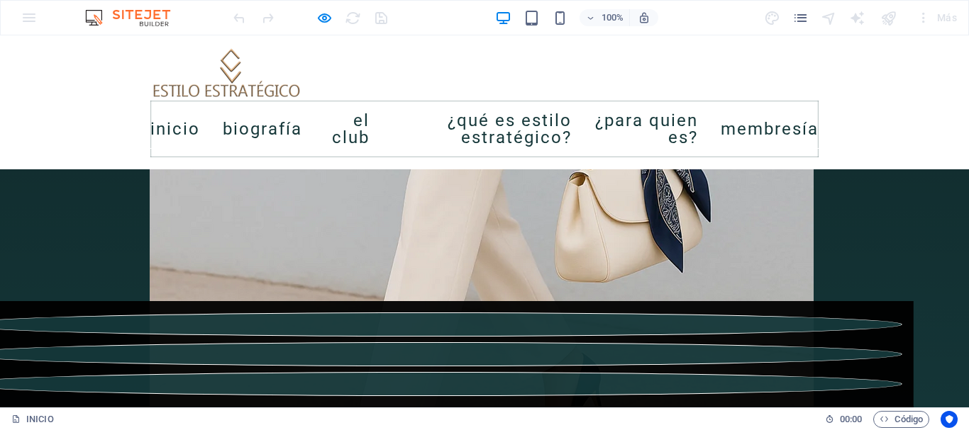
click at [818, 123] on link "Membresía" at bounding box center [769, 129] width 98 height 40
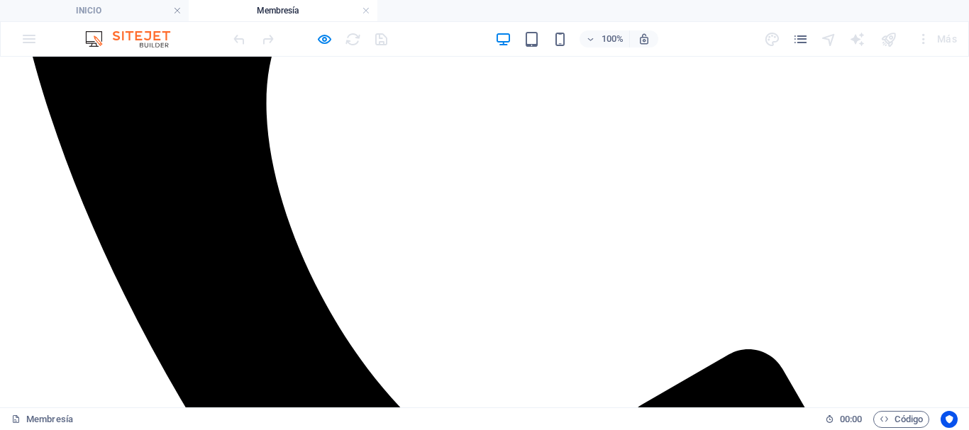
scroll to position [655, 0]
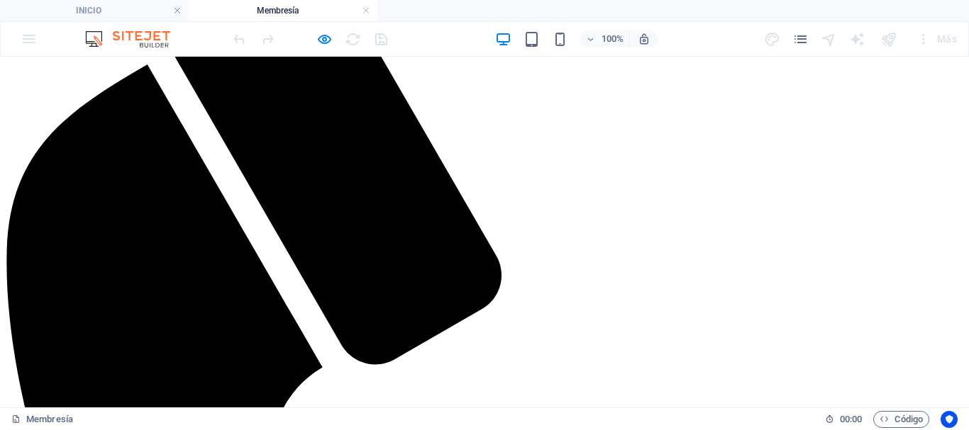
scroll to position [355, 0]
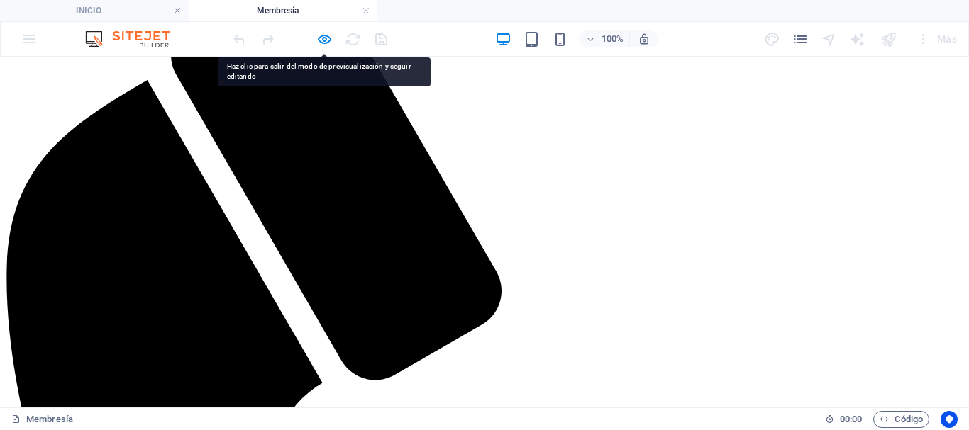
scroll to position [213, 0]
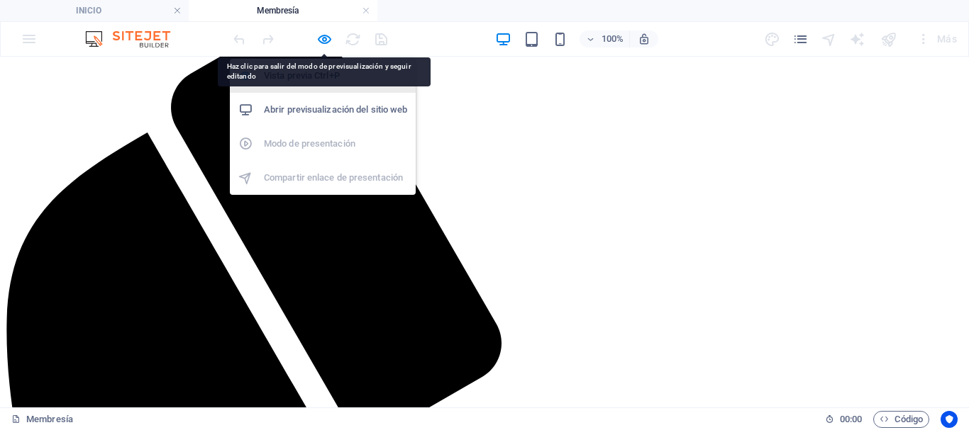
click at [311, 71] on h6 "Vista previa Ctrl+P" at bounding box center [335, 75] width 143 height 17
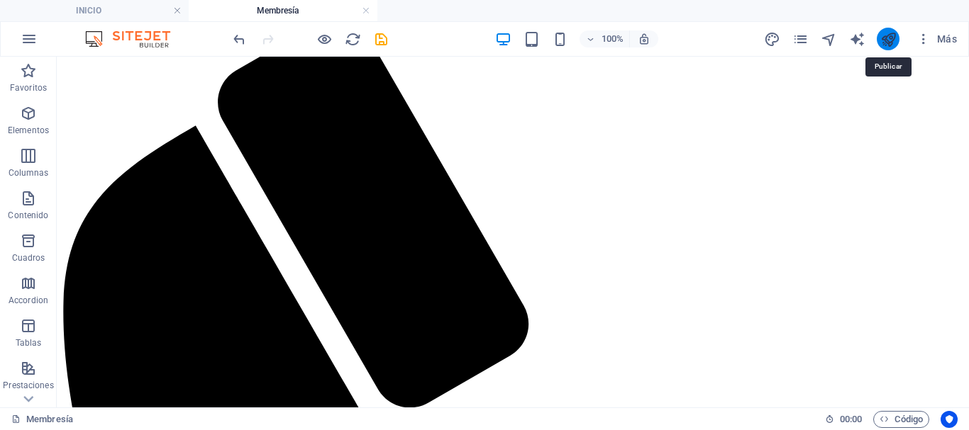
click at [885, 38] on icon "publish" at bounding box center [888, 39] width 16 height 16
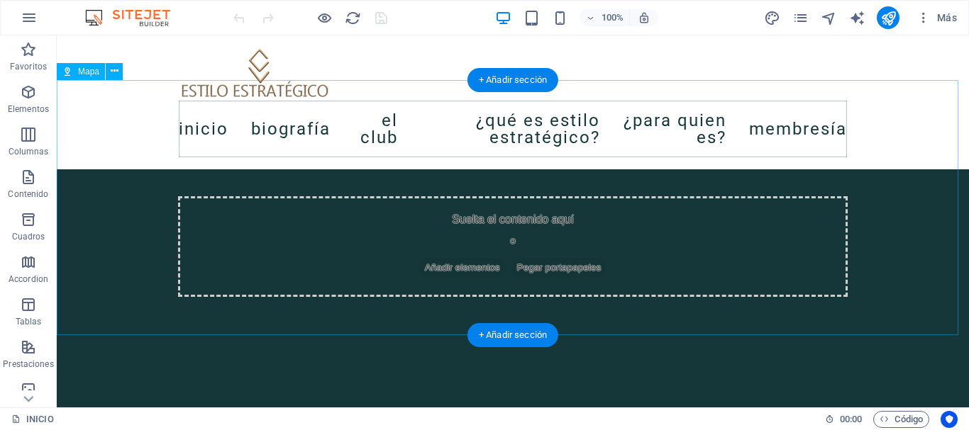
scroll to position [3688, 0]
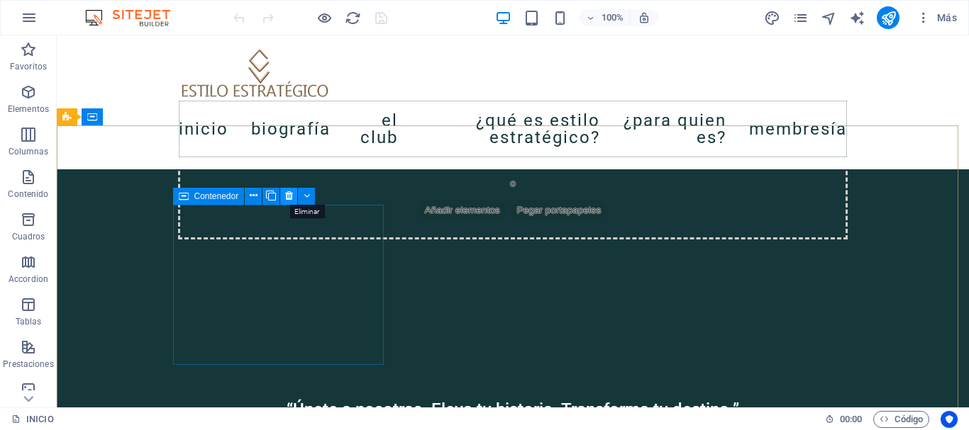
click at [292, 197] on icon at bounding box center [289, 196] width 8 height 15
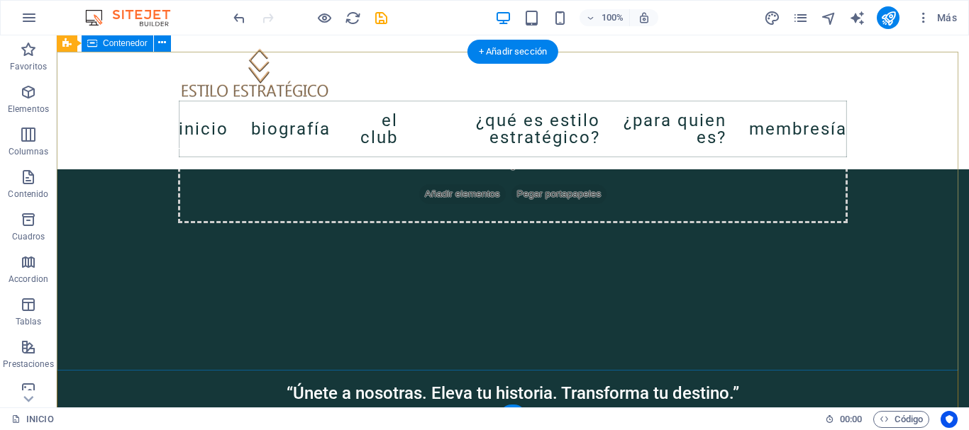
scroll to position [3629, 0]
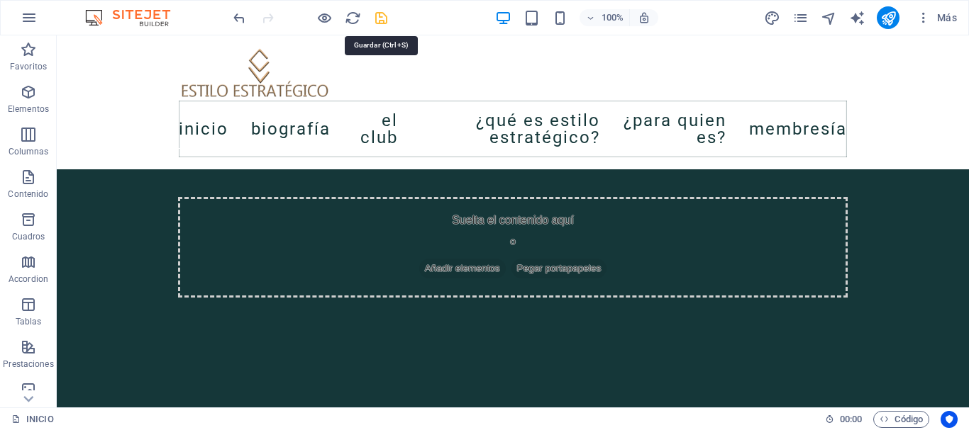
click at [375, 16] on icon "save" at bounding box center [381, 18] width 16 height 16
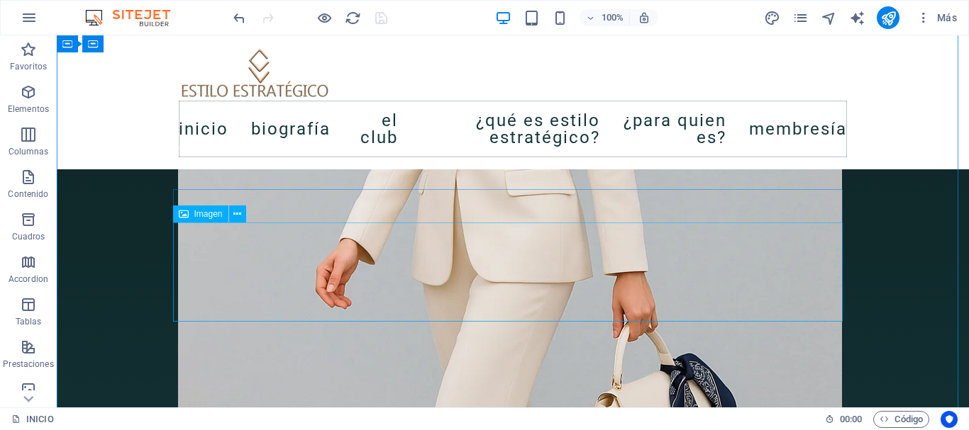
scroll to position [1986, 0]
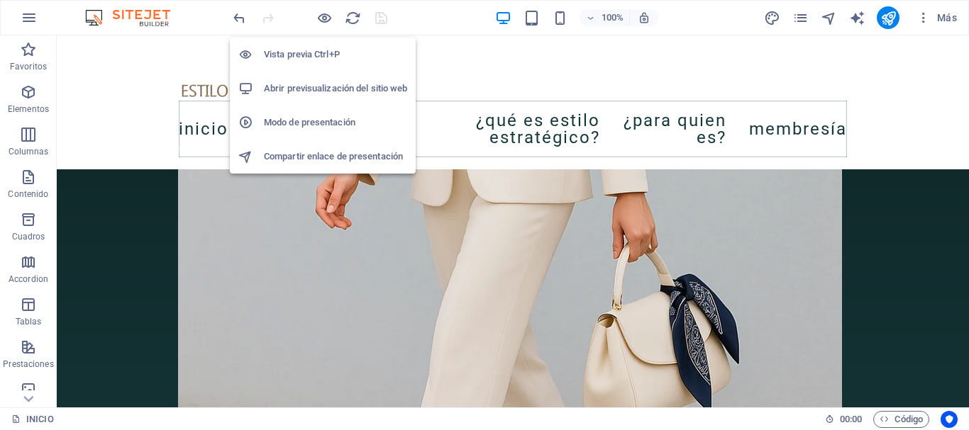
click at [318, 48] on h6 "Vista previa Ctrl+P" at bounding box center [335, 54] width 143 height 17
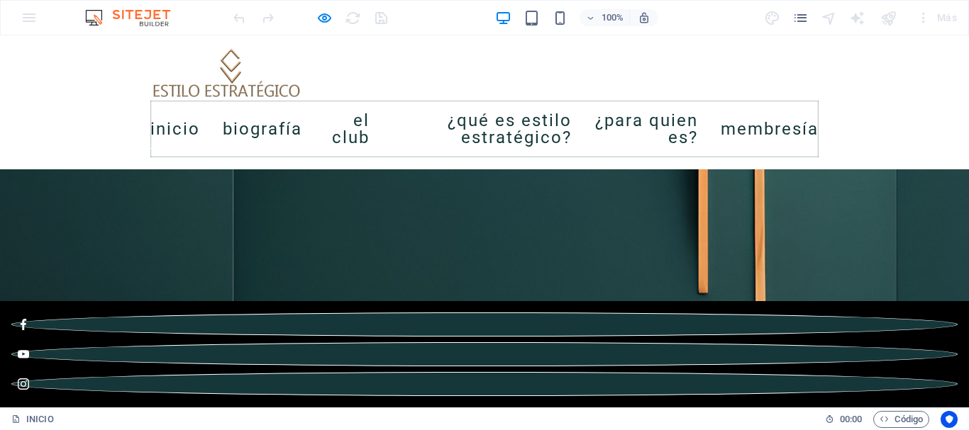
scroll to position [1103, 0]
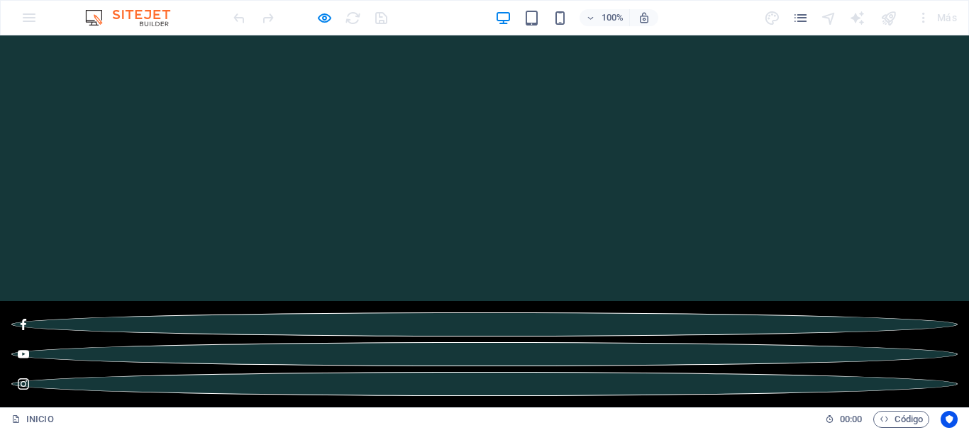
scroll to position [213, 0]
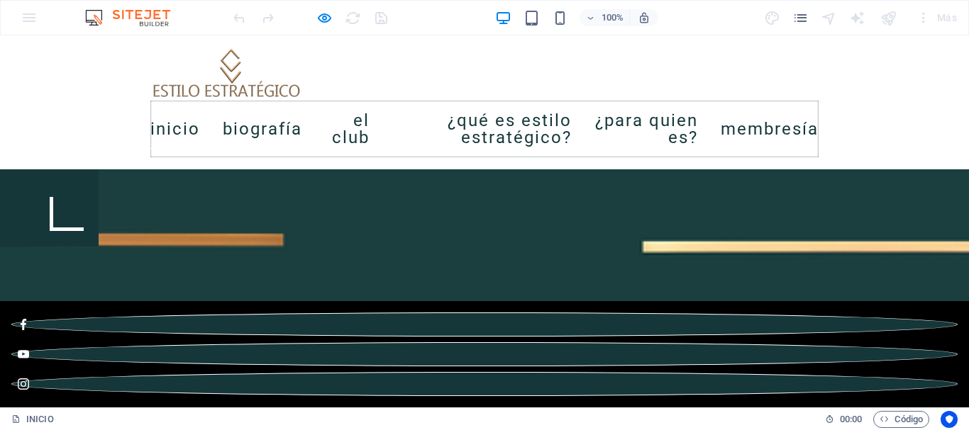
scroll to position [1180, 0]
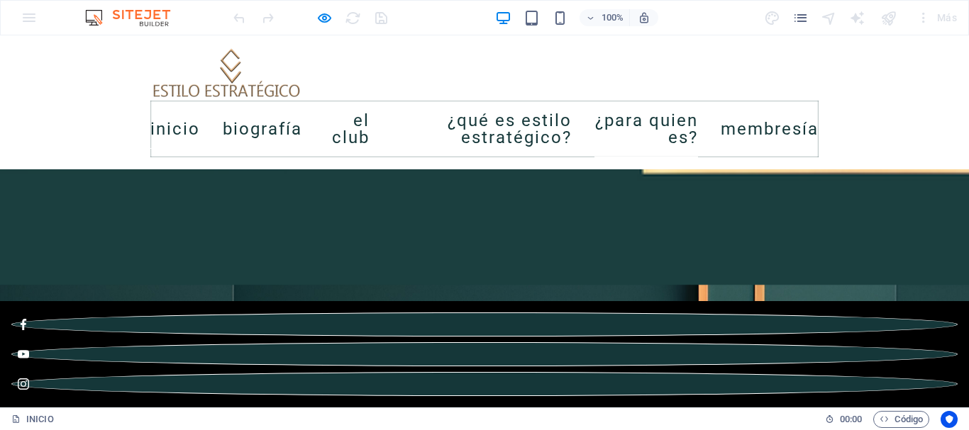
click at [698, 128] on link "¿Para quien es?" at bounding box center [646, 129] width 104 height 57
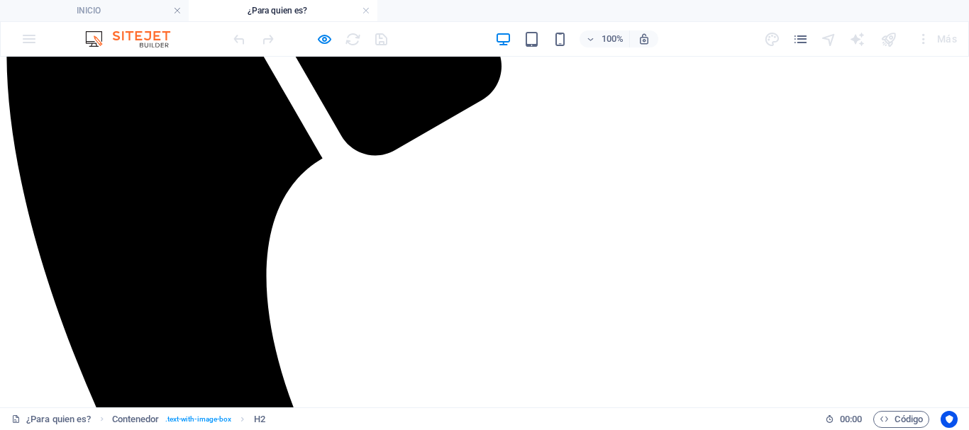
scroll to position [279, 0]
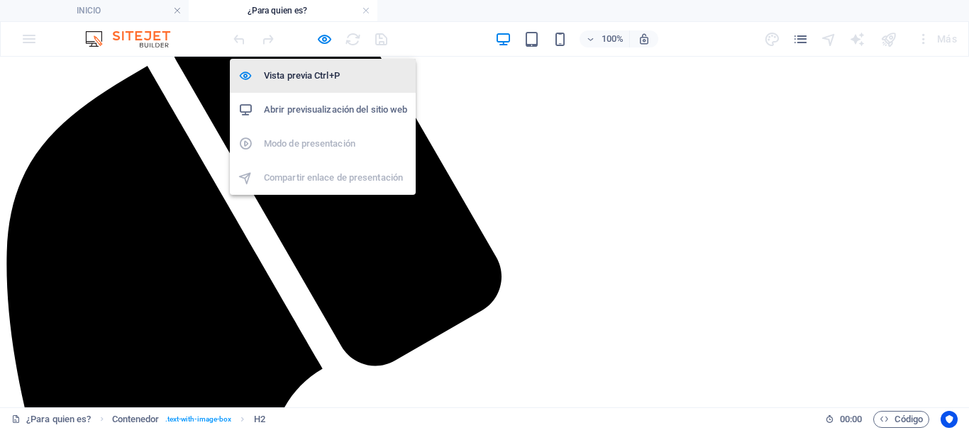
click at [323, 80] on h6 "Vista previa Ctrl+P" at bounding box center [335, 75] width 143 height 17
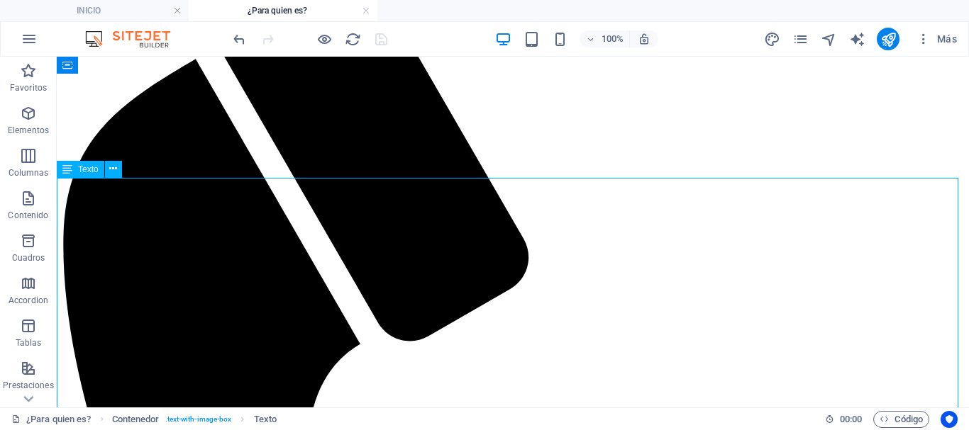
click at [177, 204] on div "Arrastra aquí para reemplazar el contenido existente. Si quieres crear un eleme…" at bounding box center [513, 232] width 912 height 351
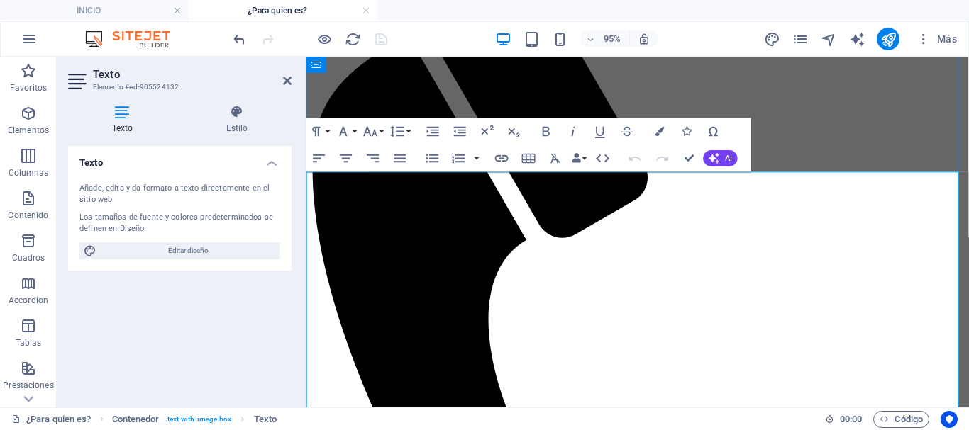
drag, startPoint x: 529, startPoint y: 216, endPoint x: 311, endPoint y: 193, distance: 219.0
click at [394, 157] on icon "button" at bounding box center [400, 158] width 16 height 16
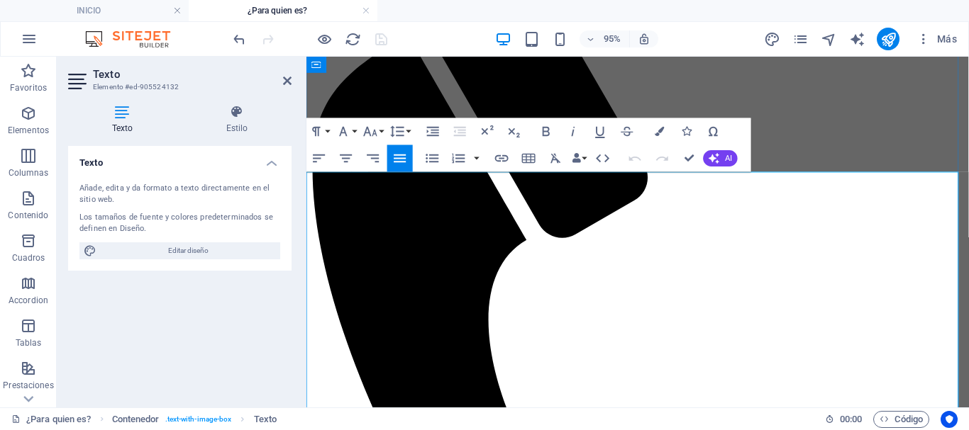
drag, startPoint x: 516, startPoint y: 221, endPoint x: 308, endPoint y: 189, distance: 209.5
click at [399, 157] on icon "button" at bounding box center [400, 158] width 16 height 16
click at [347, 158] on icon "button" at bounding box center [346, 158] width 16 height 16
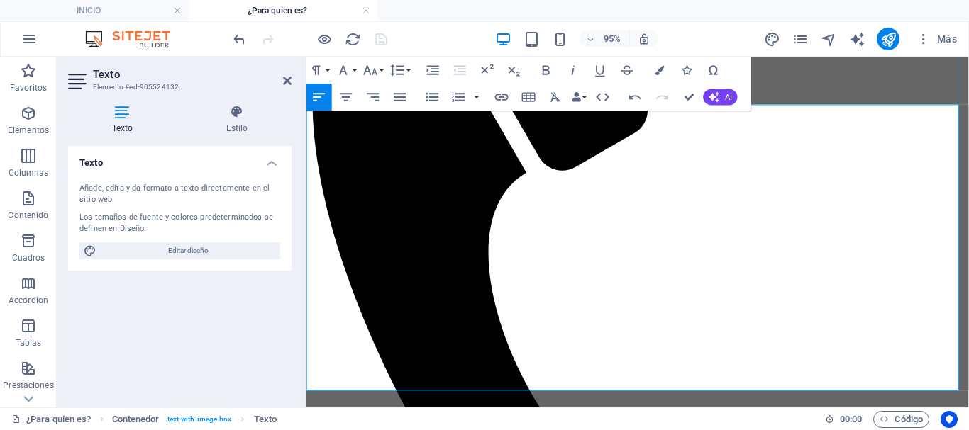
scroll to position [421, 0]
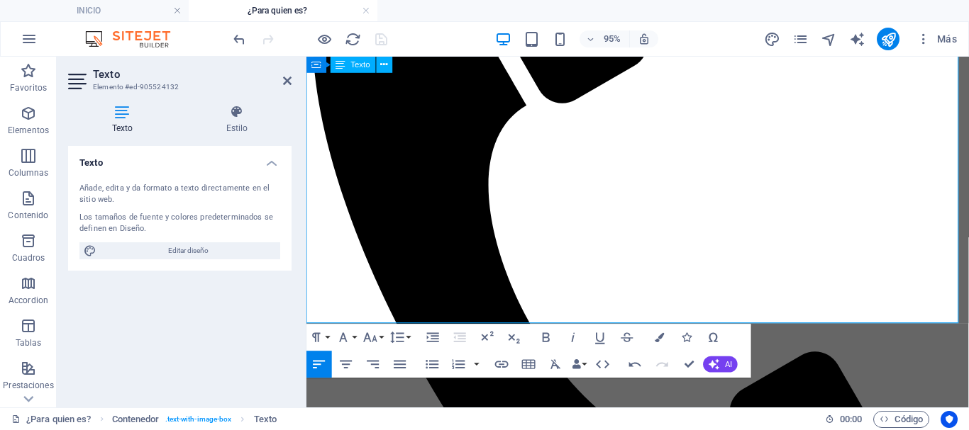
drag, startPoint x: 323, startPoint y: 230, endPoint x: 811, endPoint y: 333, distance: 498.7
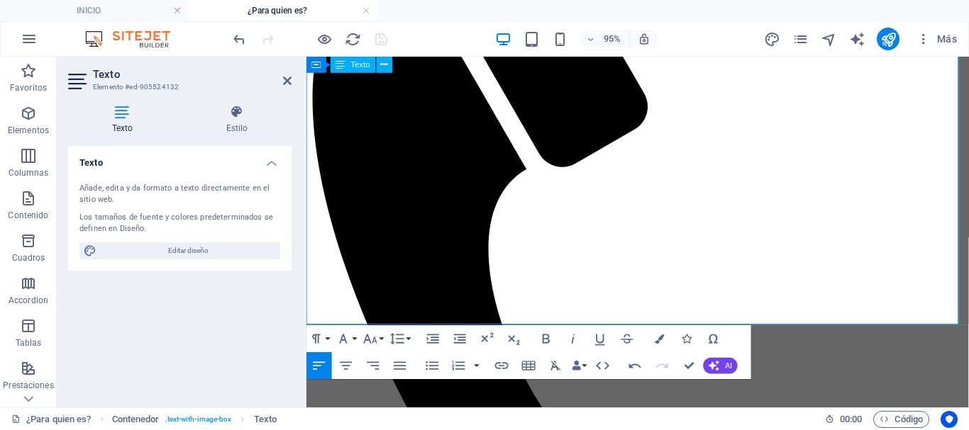
scroll to position [279, 0]
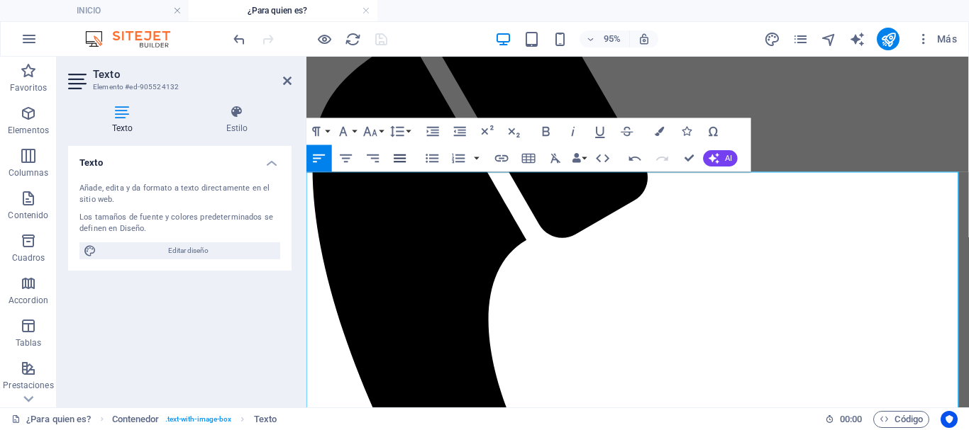
click at [401, 158] on icon "button" at bounding box center [400, 158] width 12 height 8
click at [351, 157] on icon "button" at bounding box center [346, 158] width 16 height 16
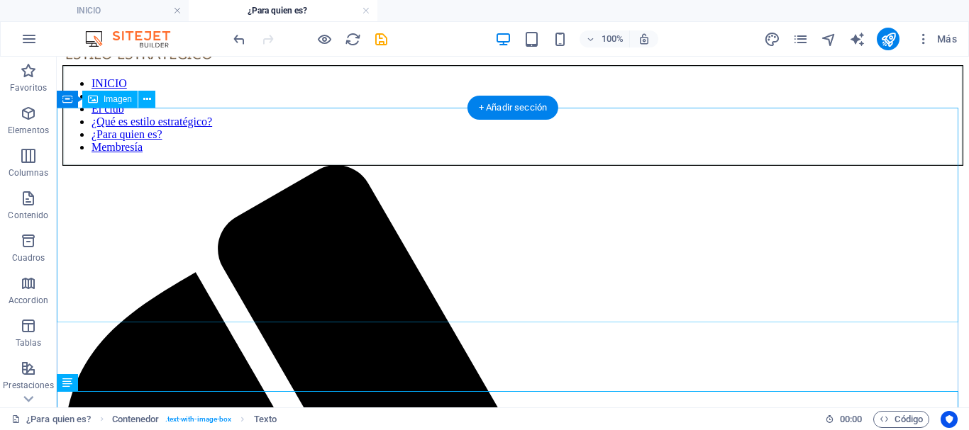
scroll to position [0, 0]
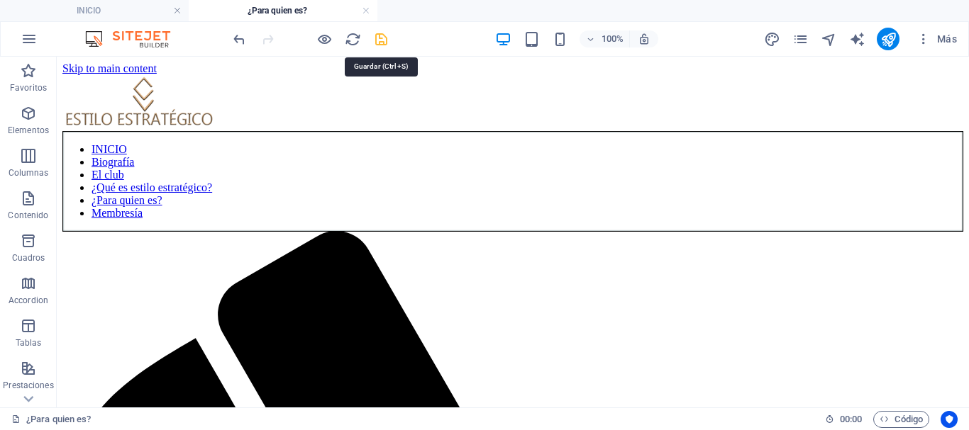
click at [377, 37] on icon "save" at bounding box center [381, 39] width 16 height 16
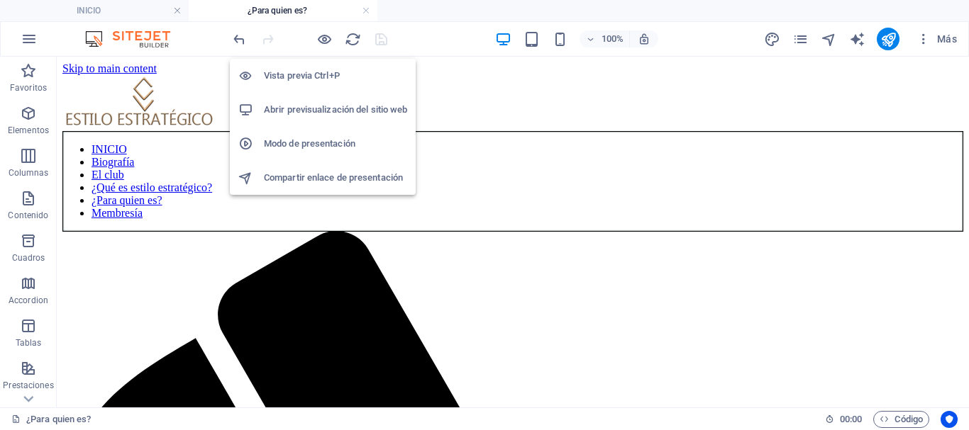
click at [308, 73] on h6 "Vista previa Ctrl+P" at bounding box center [335, 75] width 143 height 17
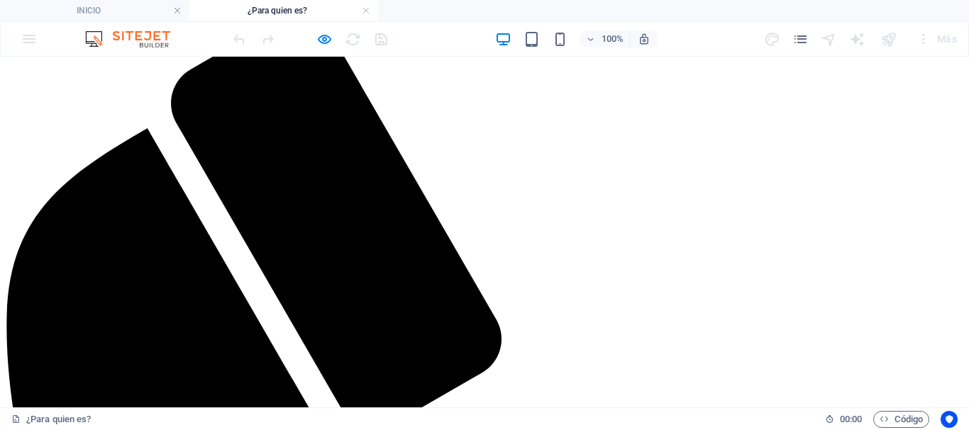
scroll to position [284, 0]
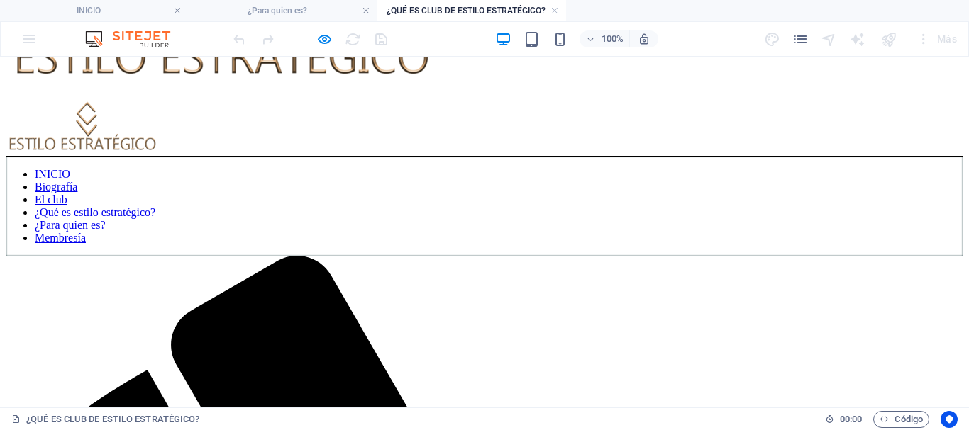
scroll to position [567, 0]
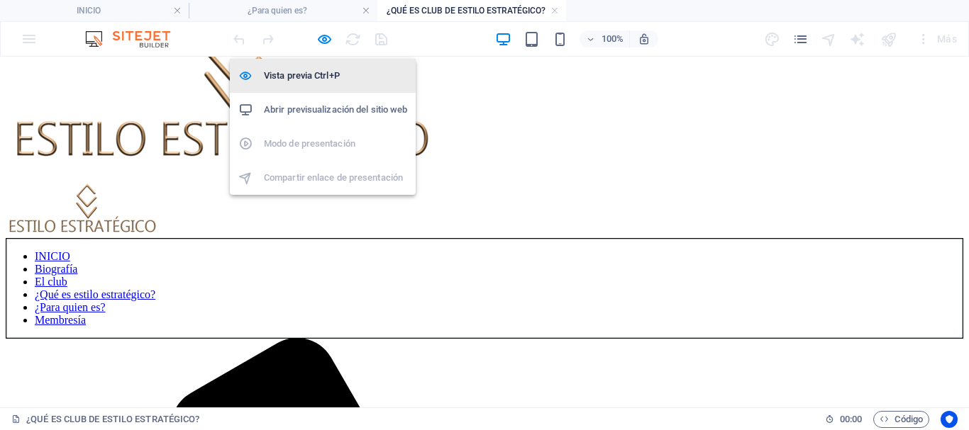
click at [325, 79] on h6 "Vista previa Ctrl+P" at bounding box center [335, 75] width 143 height 17
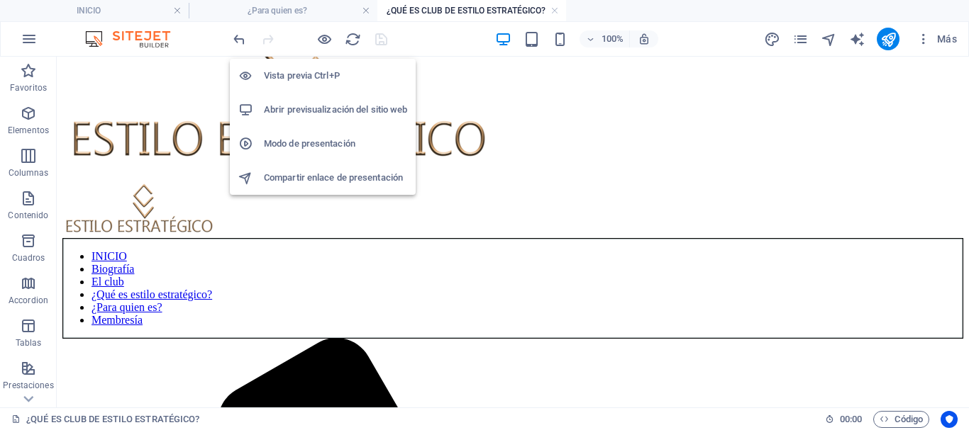
click at [318, 72] on h6 "Vista previa Ctrl+P" at bounding box center [335, 75] width 143 height 17
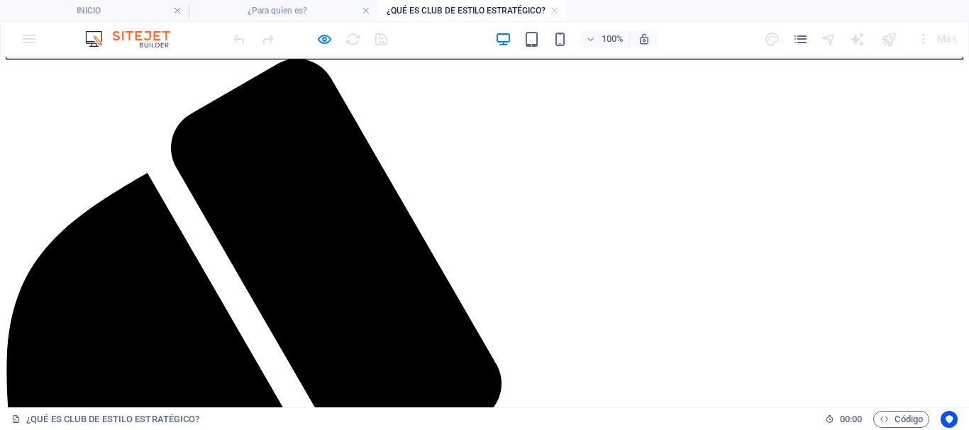
scroll to position [993, 0]
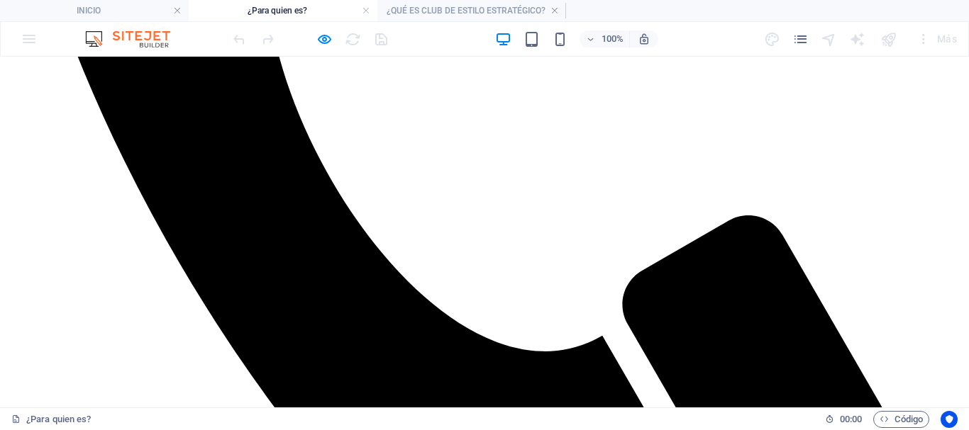
scroll to position [666, 0]
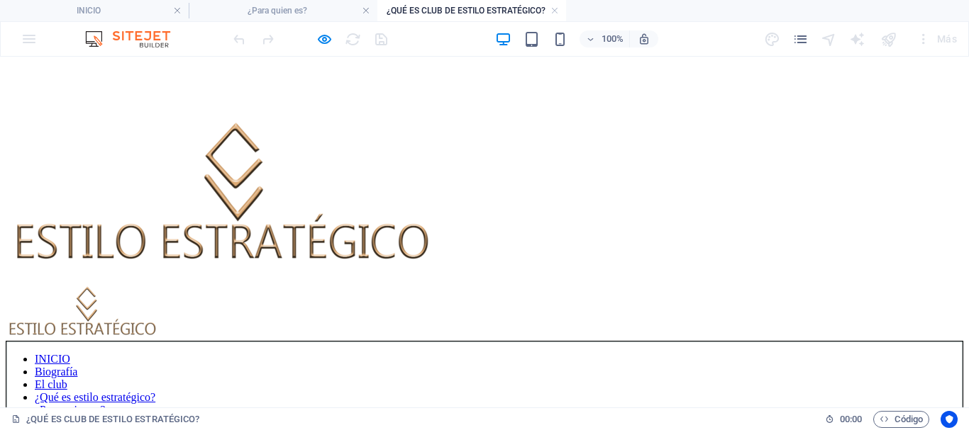
scroll to position [284, 0]
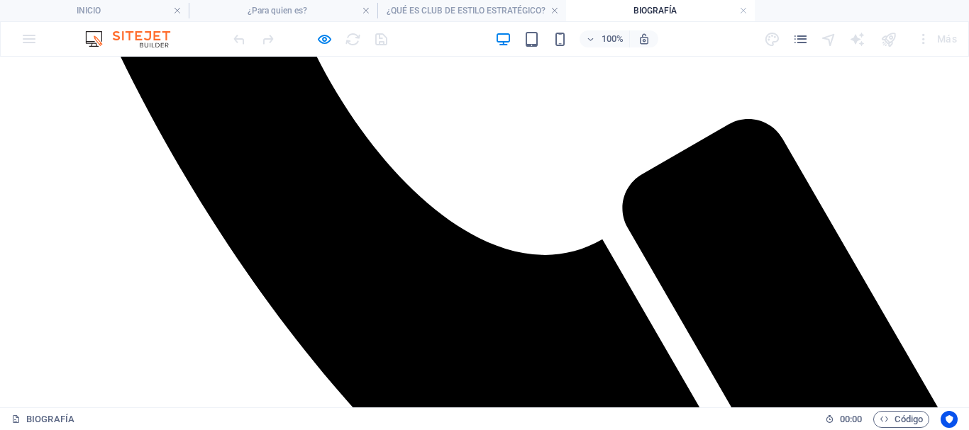
scroll to position [1631, 0]
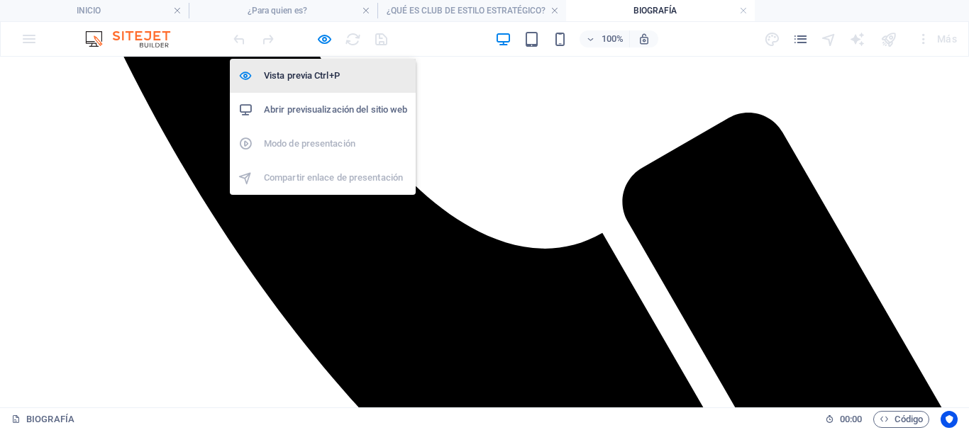
click at [314, 72] on h6 "Vista previa Ctrl+P" at bounding box center [335, 75] width 143 height 17
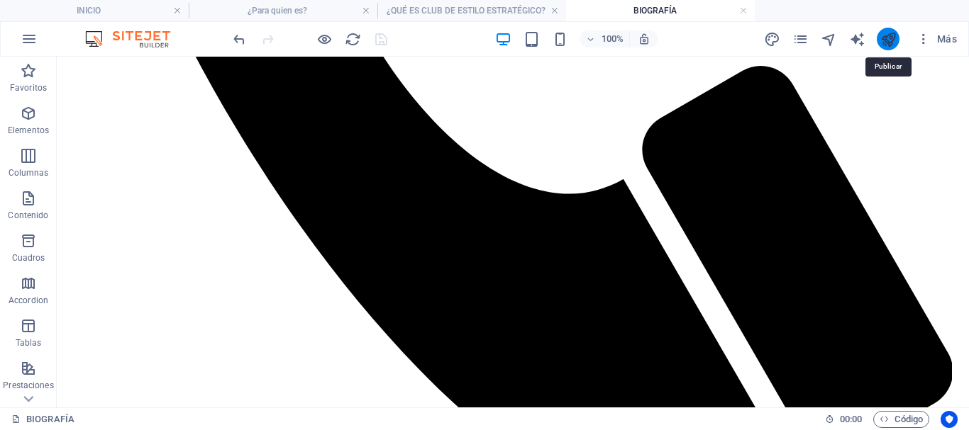
click at [885, 38] on icon "publish" at bounding box center [888, 39] width 16 height 16
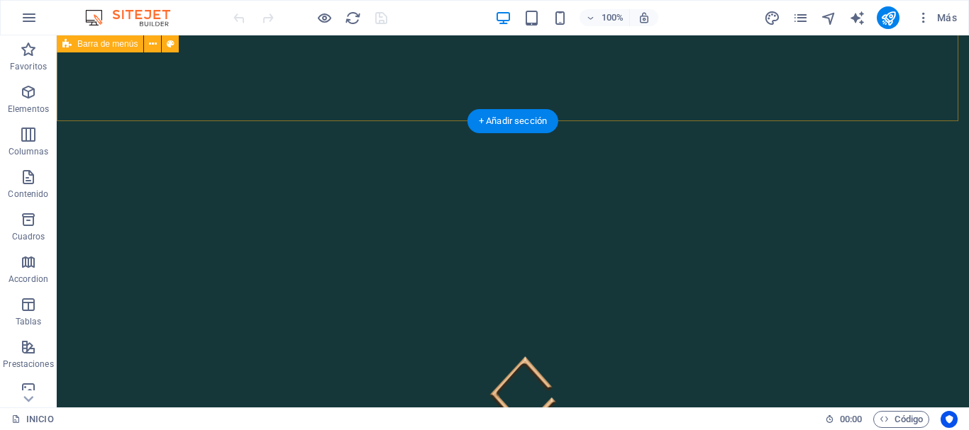
scroll to position [496, 0]
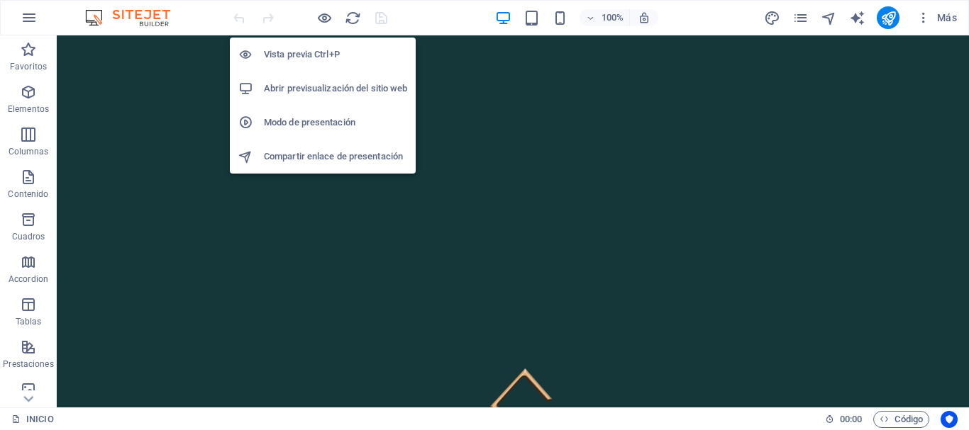
click at [318, 47] on h6 "Vista previa Ctrl+P" at bounding box center [335, 54] width 143 height 17
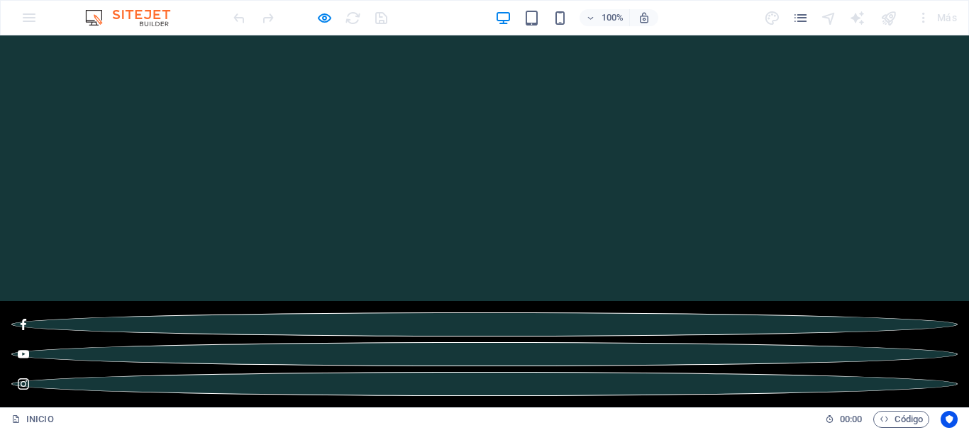
scroll to position [284, 0]
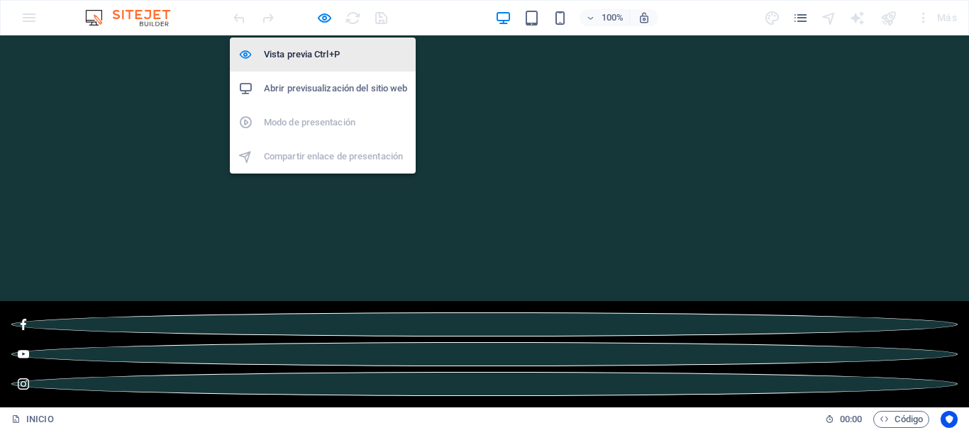
click at [316, 52] on h6 "Vista previa Ctrl+P" at bounding box center [335, 54] width 143 height 17
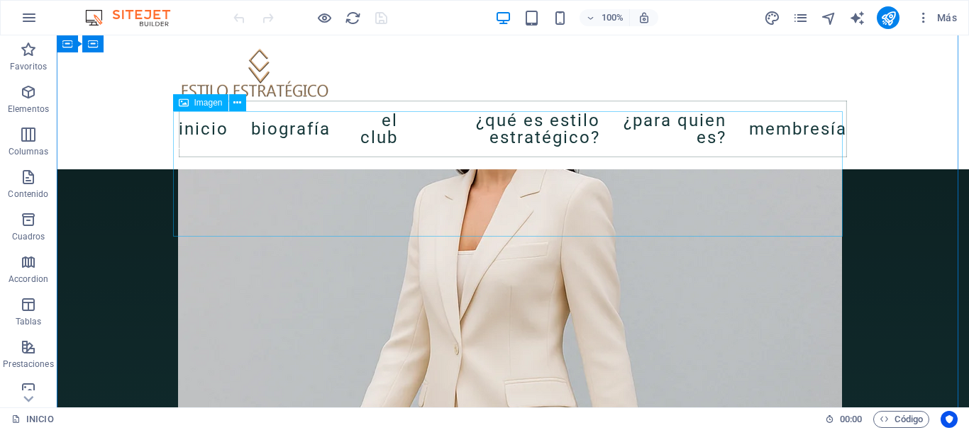
scroll to position [1560, 0]
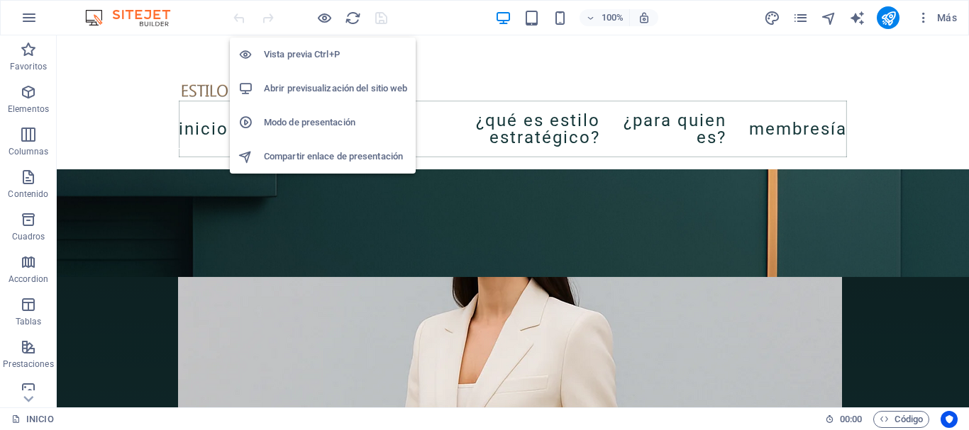
click at [316, 57] on h6 "Vista previa Ctrl+P" at bounding box center [335, 54] width 143 height 17
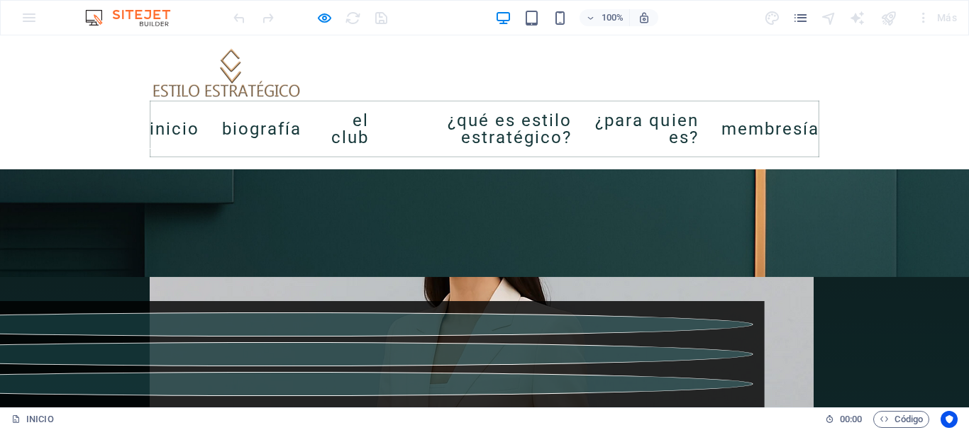
scroll to position [1276, 0]
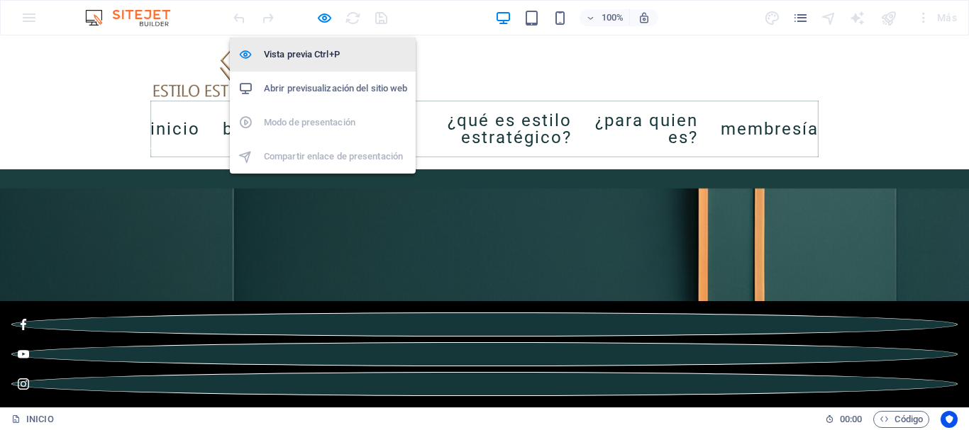
click at [306, 47] on h6 "Vista previa Ctrl+P" at bounding box center [335, 54] width 143 height 17
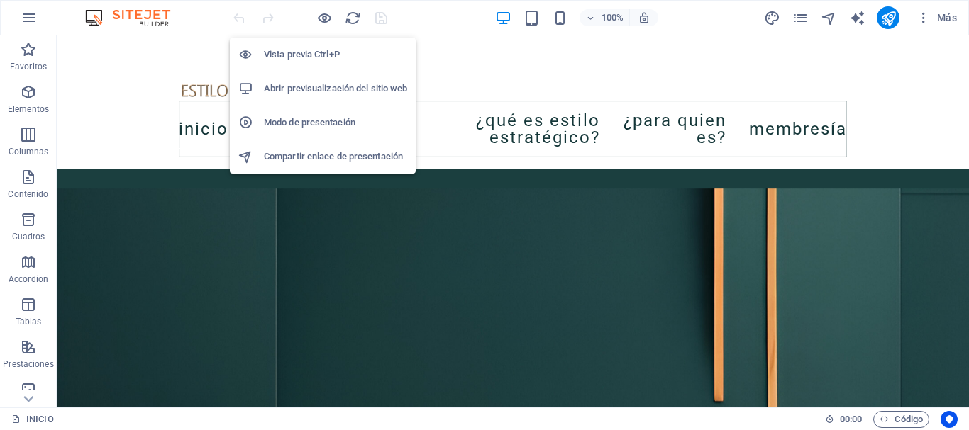
click at [316, 53] on h6 "Vista previa Ctrl+P" at bounding box center [335, 54] width 143 height 17
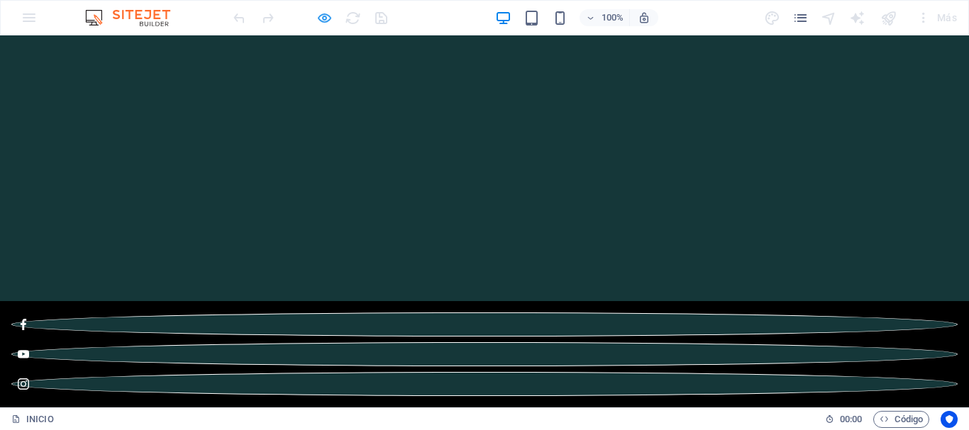
scroll to position [0, 0]
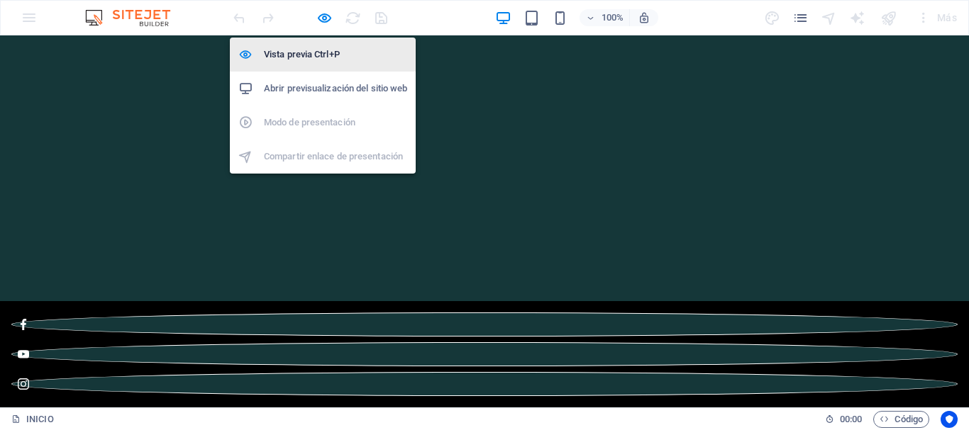
click at [318, 55] on h6 "Vista previa Ctrl+P" at bounding box center [335, 54] width 143 height 17
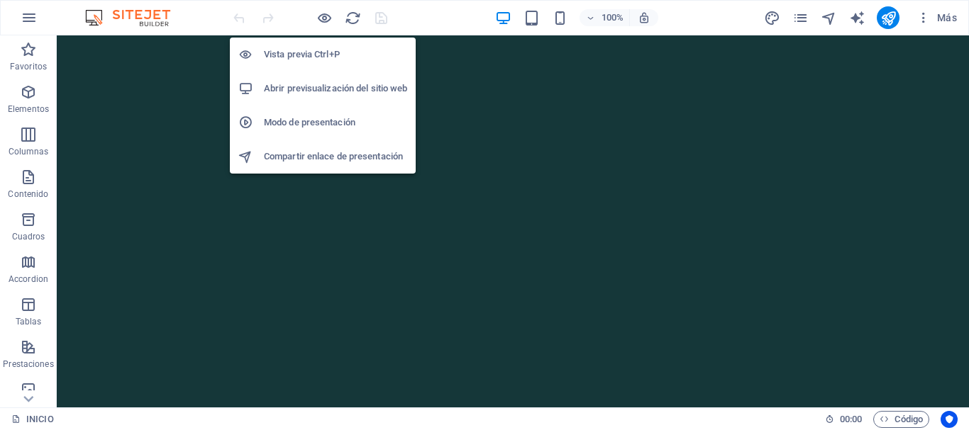
click at [306, 60] on h6 "Vista previa Ctrl+P" at bounding box center [335, 54] width 143 height 17
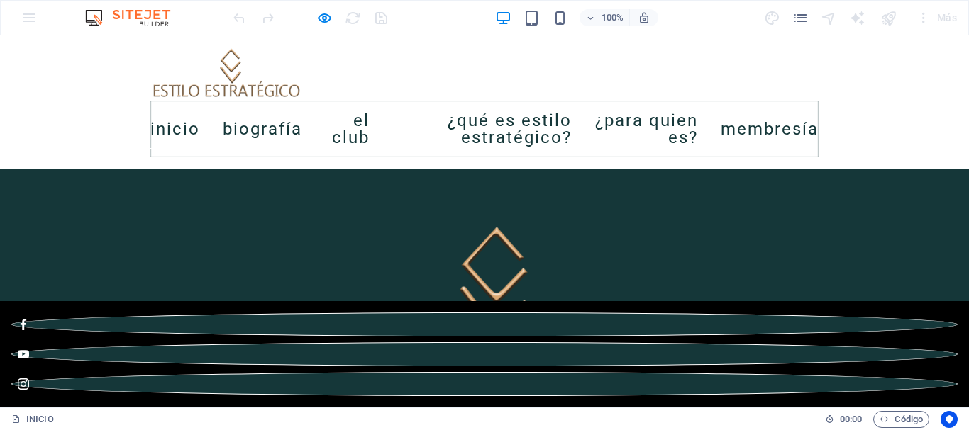
scroll to position [709, 0]
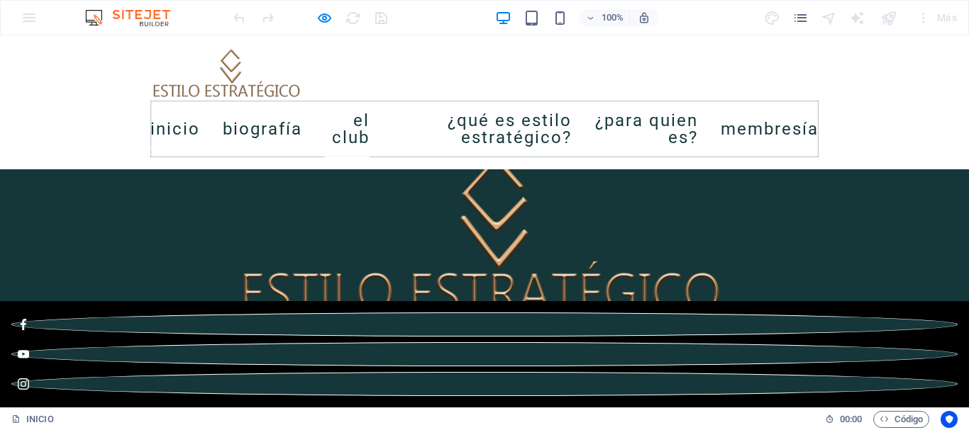
click at [352, 126] on link "El club" at bounding box center [347, 129] width 45 height 57
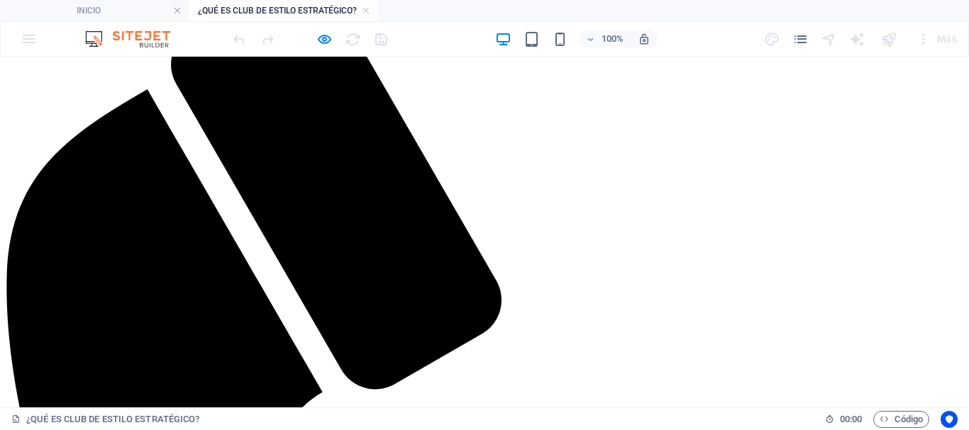
scroll to position [1206, 0]
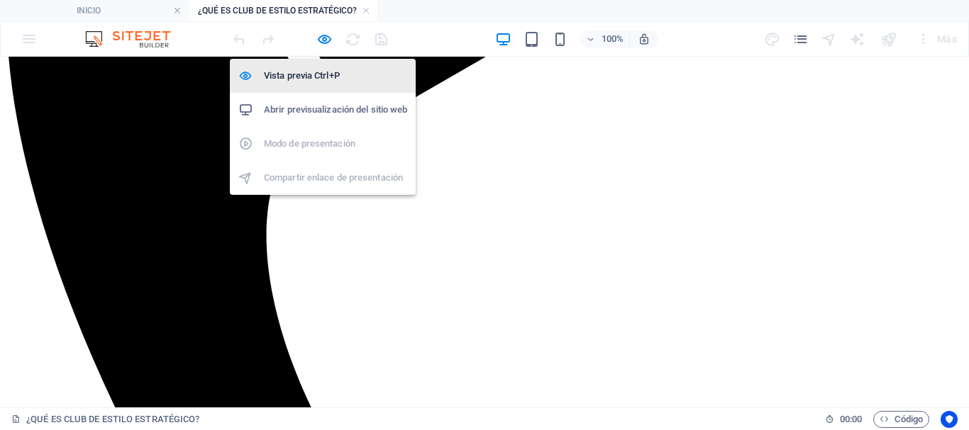
click at [325, 77] on h6 "Vista previa Ctrl+P" at bounding box center [335, 75] width 143 height 17
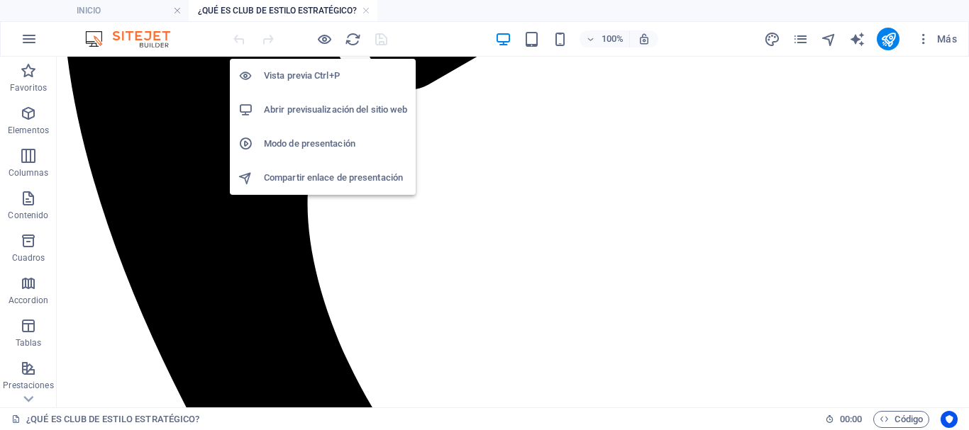
click at [322, 76] on h6 "Vista previa Ctrl+P" at bounding box center [335, 75] width 143 height 17
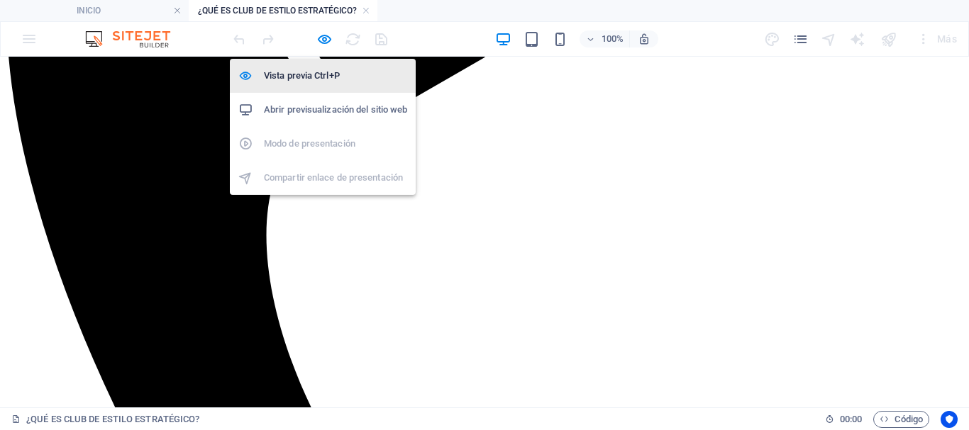
click at [322, 74] on h6 "Vista previa Ctrl+P" at bounding box center [335, 75] width 143 height 17
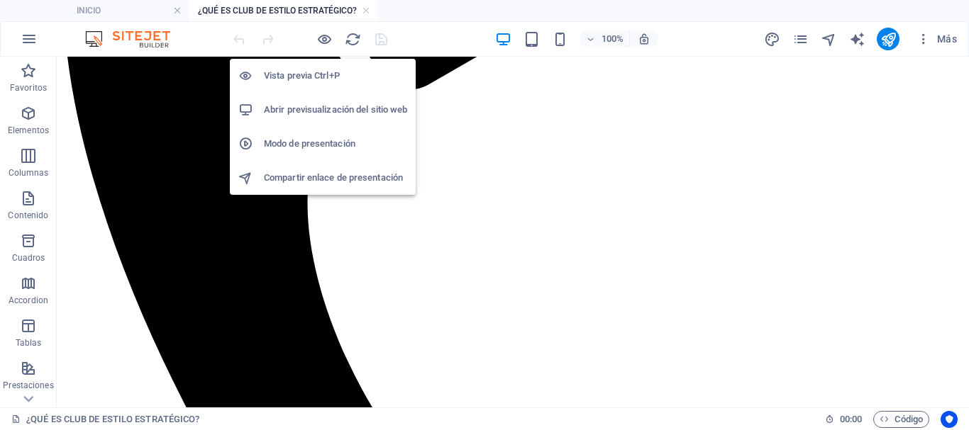
click at [325, 68] on h6 "Vista previa Ctrl+P" at bounding box center [335, 75] width 143 height 17
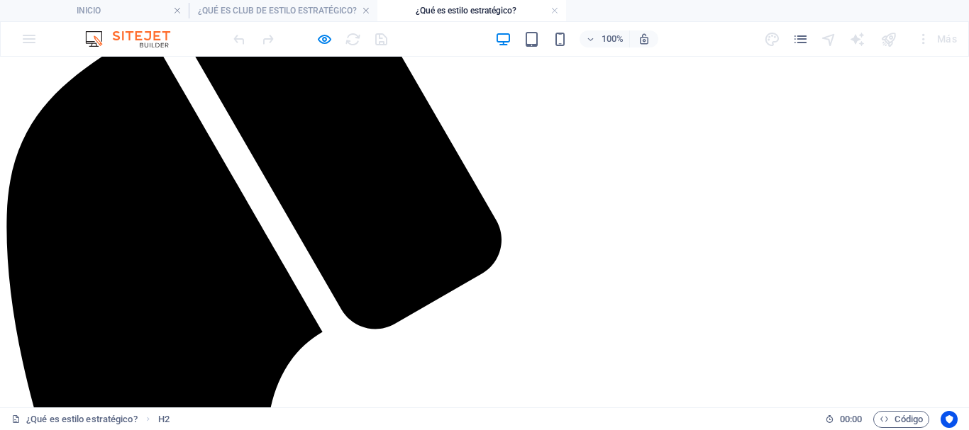
scroll to position [284, 0]
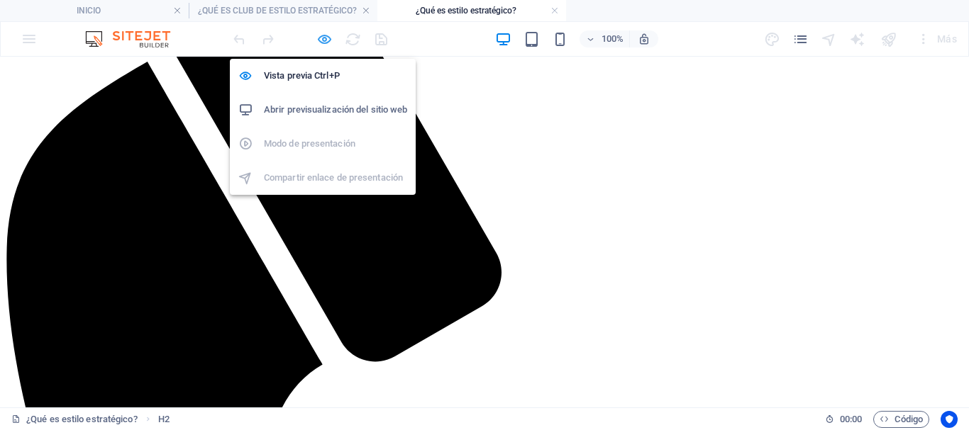
click at [323, 45] on icon "button" at bounding box center [324, 39] width 16 height 16
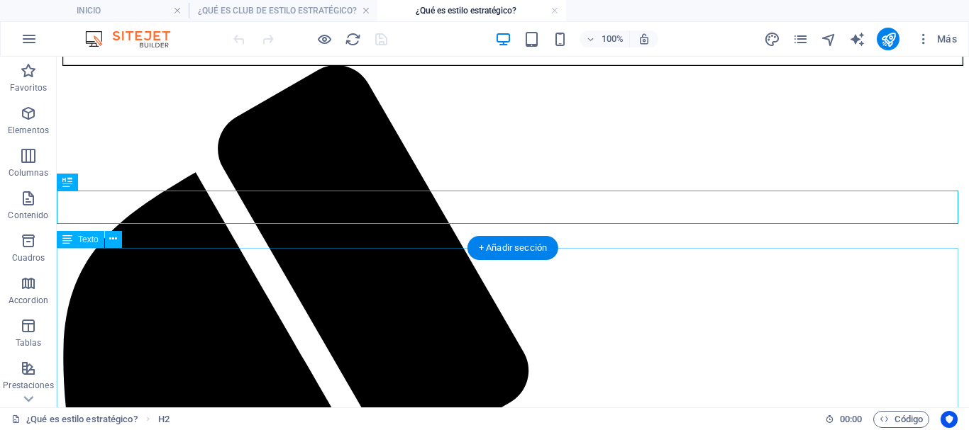
scroll to position [142, 0]
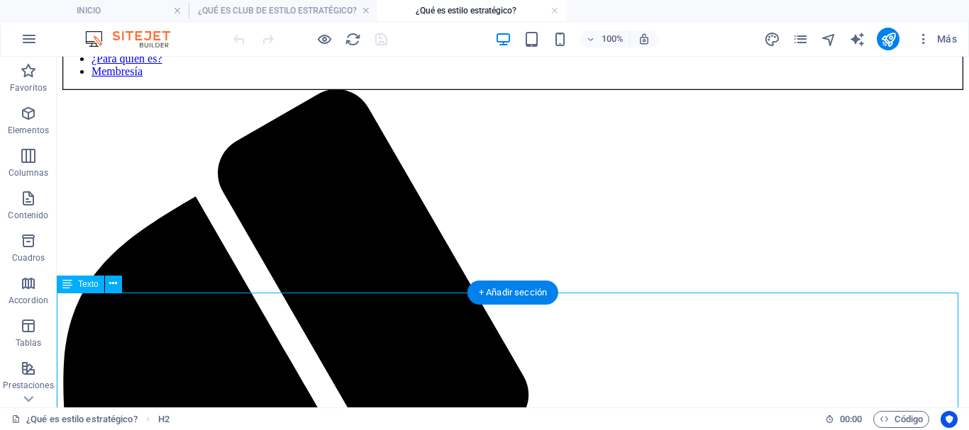
click at [148, 311] on div "Arrastra aquí para reemplazar el contenido existente. Si quieres crear un eleme…" at bounding box center [513, 232] width 912 height 351
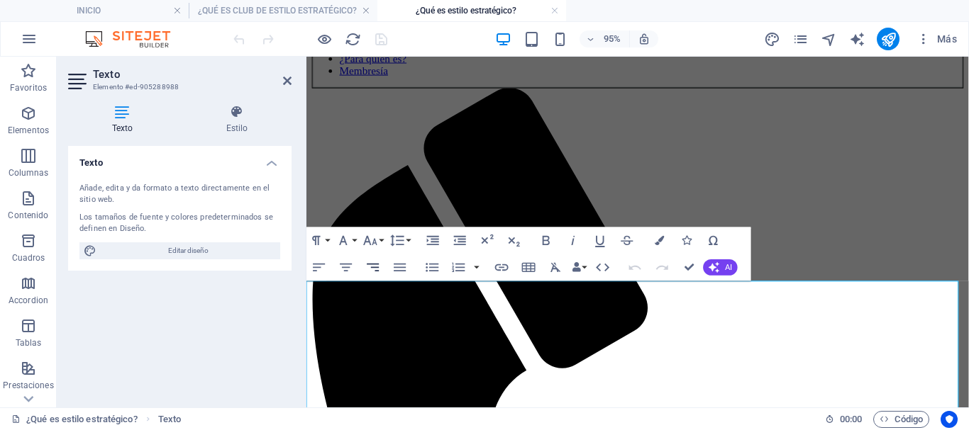
click at [374, 268] on icon "button" at bounding box center [373, 268] width 16 height 16
click at [319, 266] on icon "button" at bounding box center [319, 268] width 16 height 16
click at [399, 267] on icon "button" at bounding box center [400, 267] width 12 height 8
drag, startPoint x: 352, startPoint y: 343, endPoint x: 609, endPoint y: 348, distance: 257.5
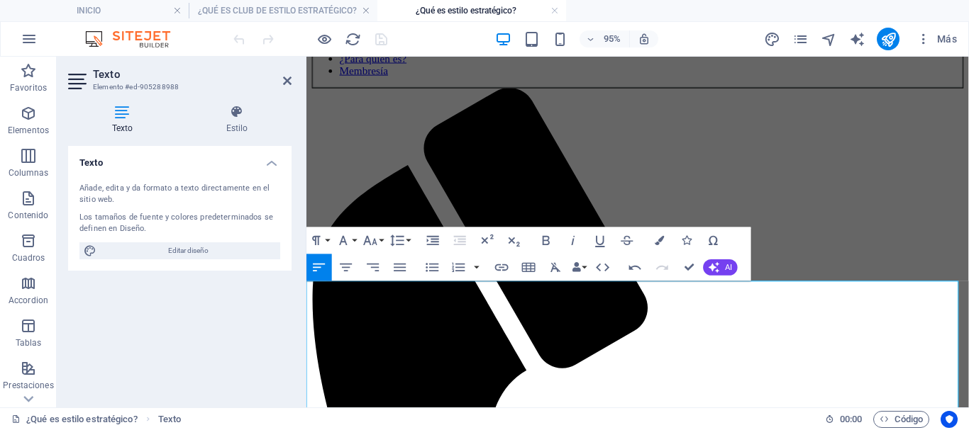
click at [345, 263] on icon "button" at bounding box center [346, 268] width 16 height 16
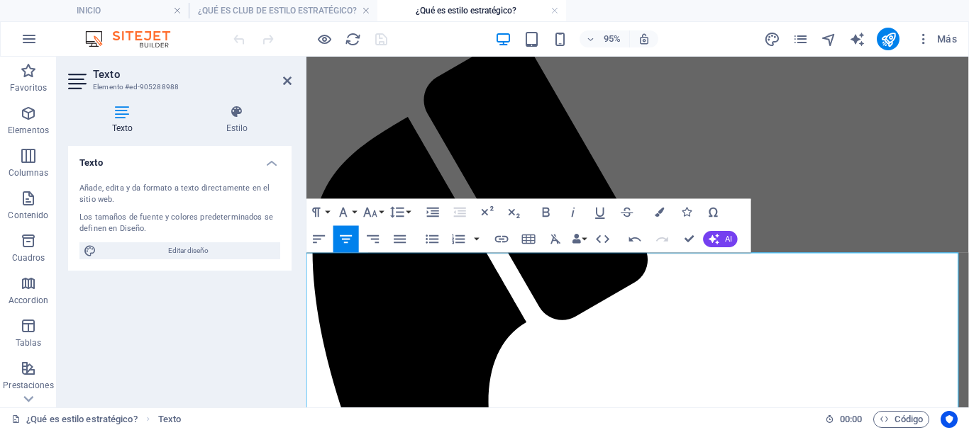
scroll to position [213, 0]
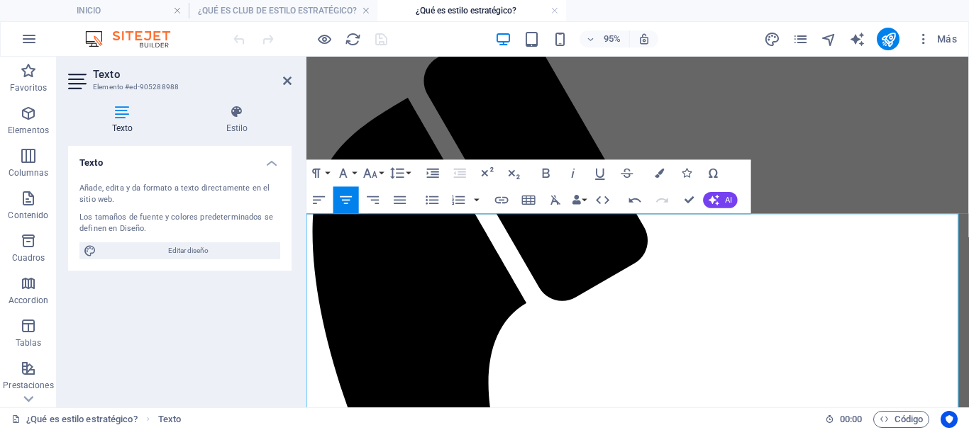
drag, startPoint x: 464, startPoint y: 303, endPoint x: 267, endPoint y: 277, distance: 198.1
click at [344, 199] on icon "button" at bounding box center [346, 200] width 16 height 16
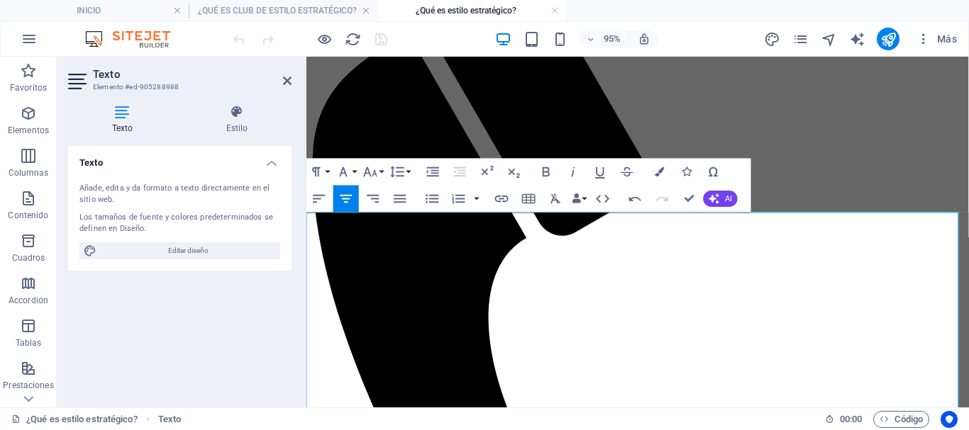
scroll to position [284, 0]
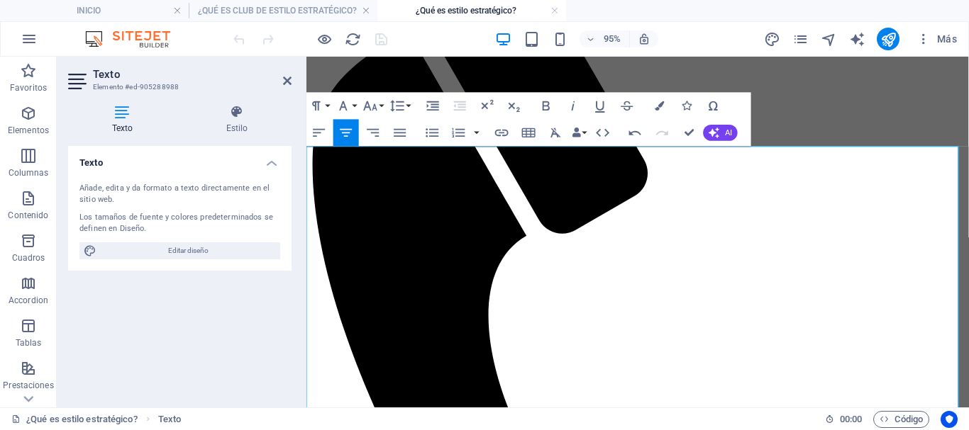
drag, startPoint x: 309, startPoint y: 270, endPoint x: 435, endPoint y: 357, distance: 152.8
click at [345, 130] on icon "button" at bounding box center [346, 133] width 16 height 16
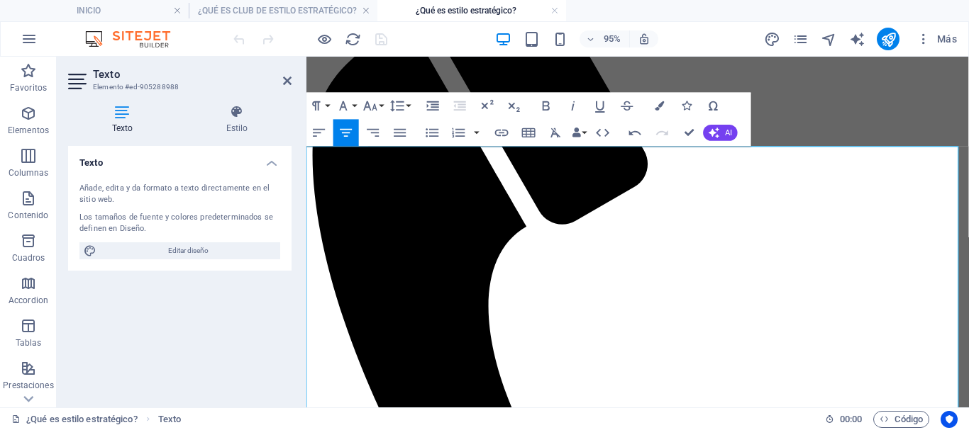
scroll to position [425, 0]
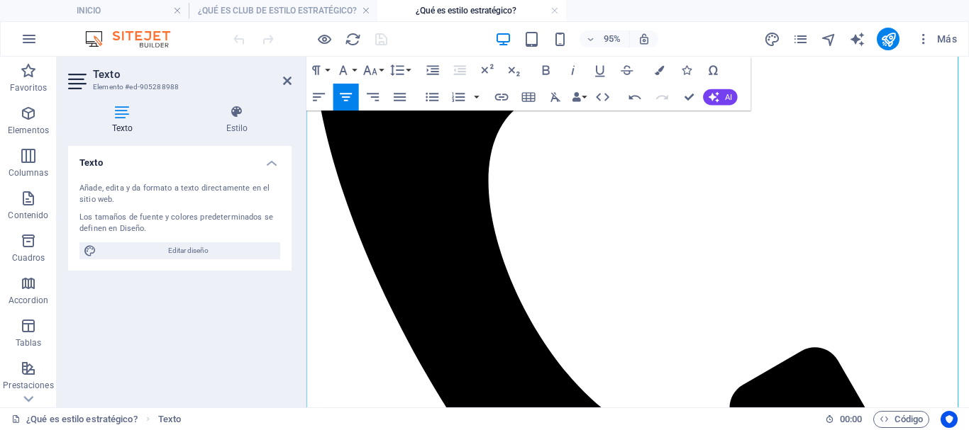
drag, startPoint x: 308, startPoint y: 238, endPoint x: 370, endPoint y: 346, distance: 124.2
click at [345, 96] on icon "button" at bounding box center [346, 97] width 16 height 16
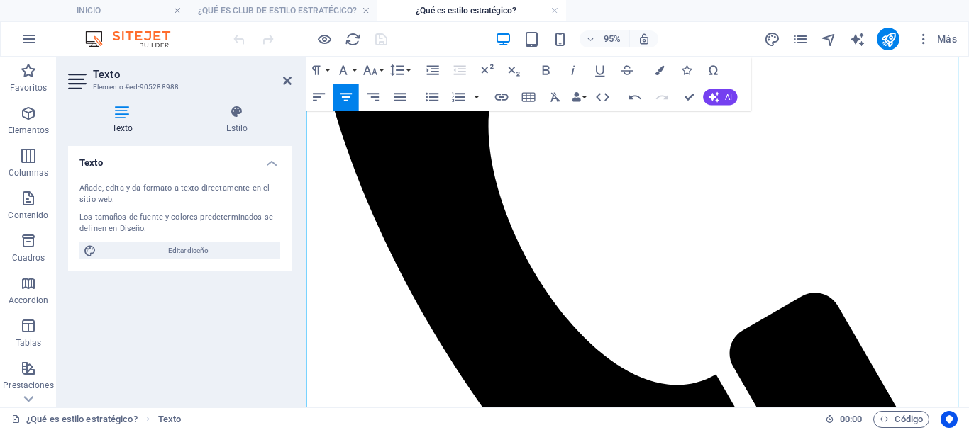
scroll to position [567, 0]
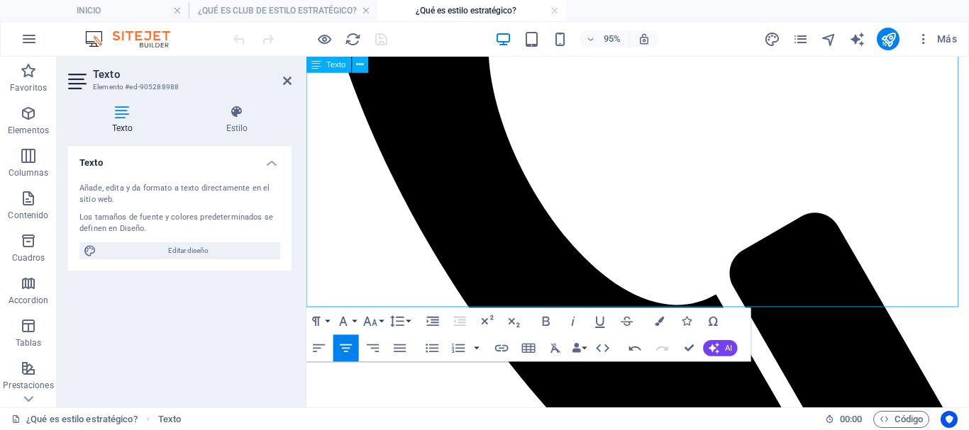
drag, startPoint x: 310, startPoint y: 240, endPoint x: 425, endPoint y: 238, distance: 115.6
drag, startPoint x: 674, startPoint y: 274, endPoint x: 608, endPoint y: 287, distance: 68.0
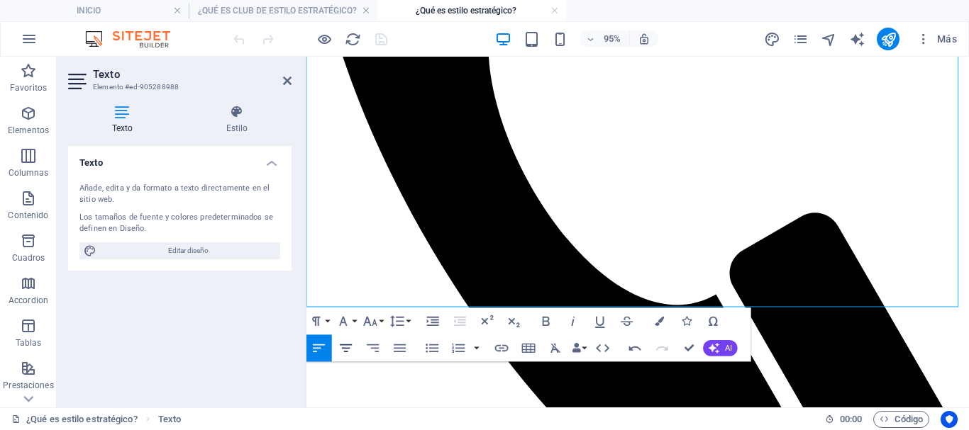
click at [344, 348] on icon "button" at bounding box center [346, 348] width 16 height 16
drag, startPoint x: 753, startPoint y: 238, endPoint x: 656, endPoint y: 235, distance: 97.2
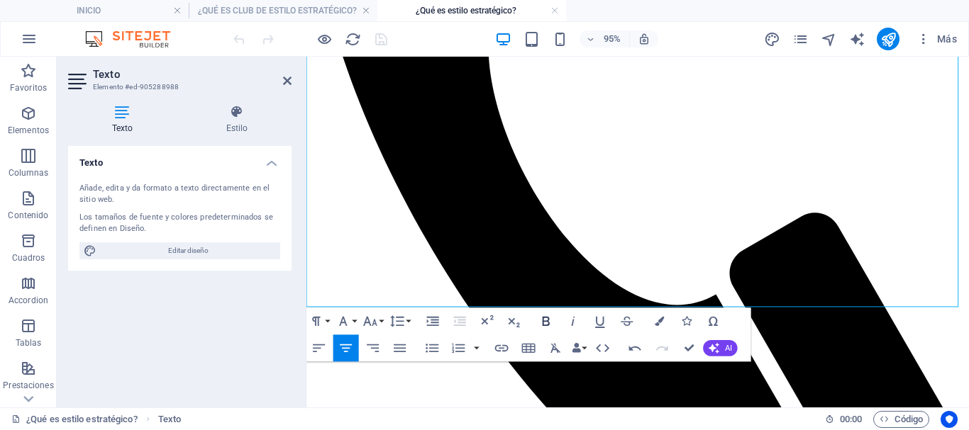
click at [545, 324] on icon "button" at bounding box center [546, 321] width 16 height 16
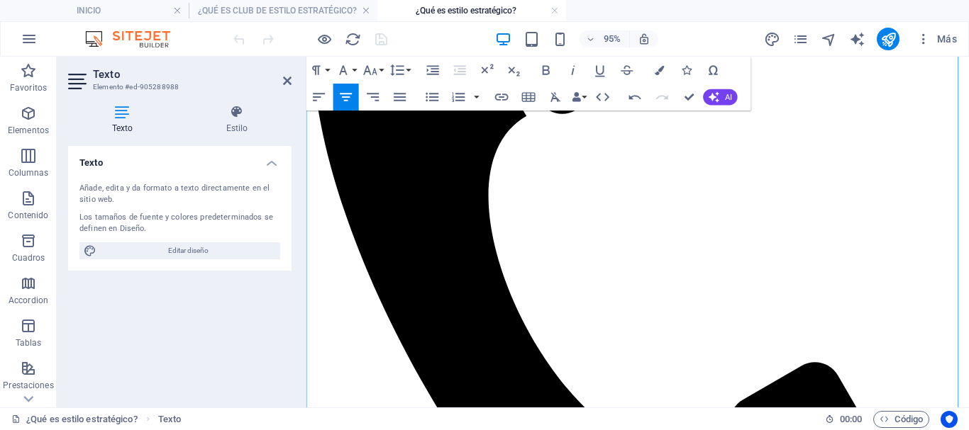
scroll to position [425, 0]
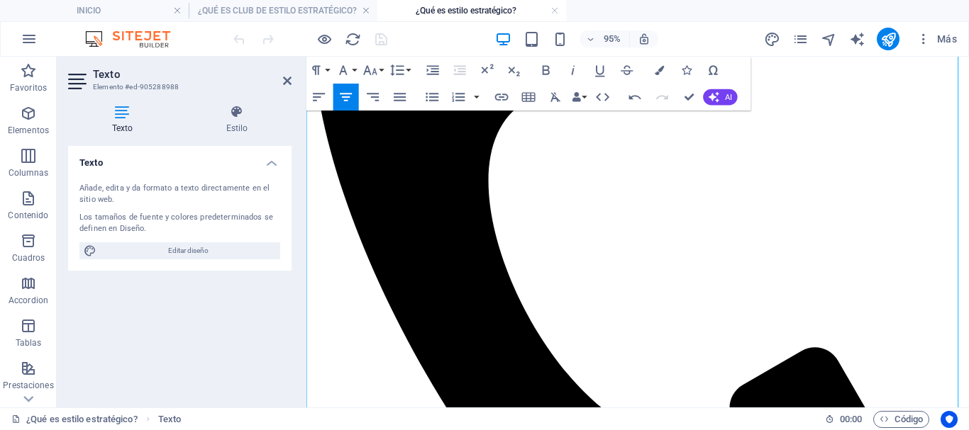
drag, startPoint x: 754, startPoint y: 309, endPoint x: 569, endPoint y: 302, distance: 185.2
drag, startPoint x: 558, startPoint y: 343, endPoint x: 309, endPoint y: 345, distance: 248.9
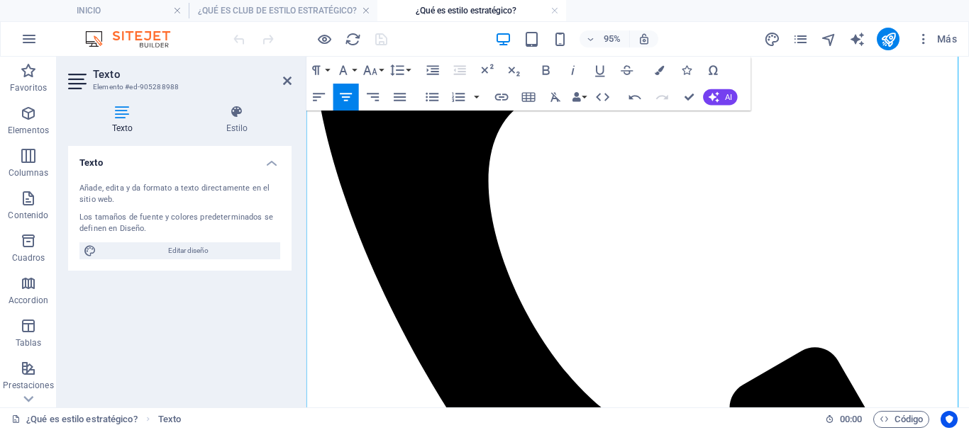
drag, startPoint x: 893, startPoint y: 363, endPoint x: 396, endPoint y: 367, distance: 496.4
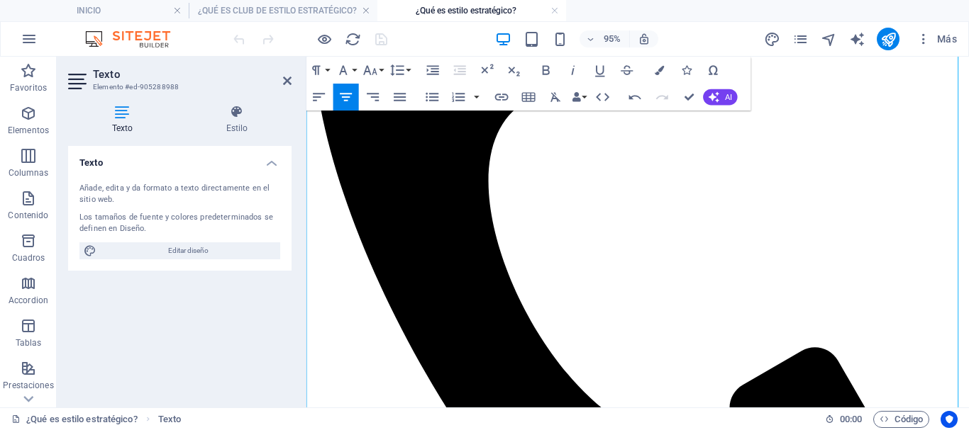
scroll to position [496, 0]
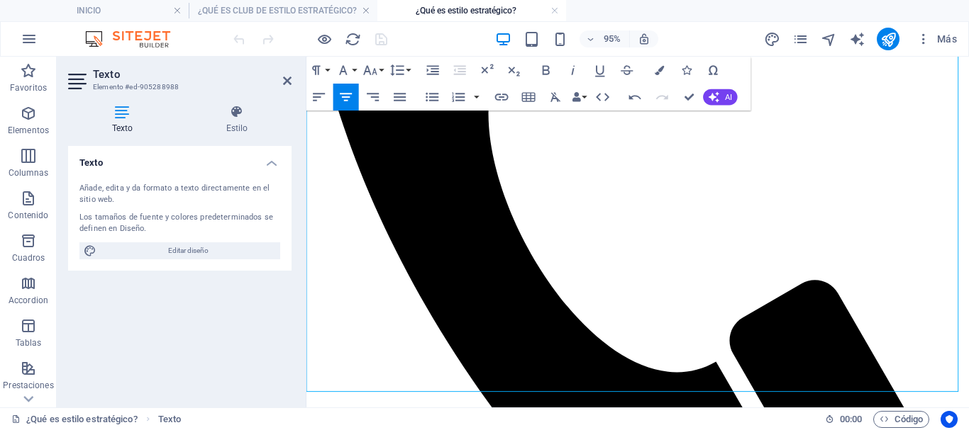
drag, startPoint x: 830, startPoint y: 347, endPoint x: 468, endPoint y: 330, distance: 362.1
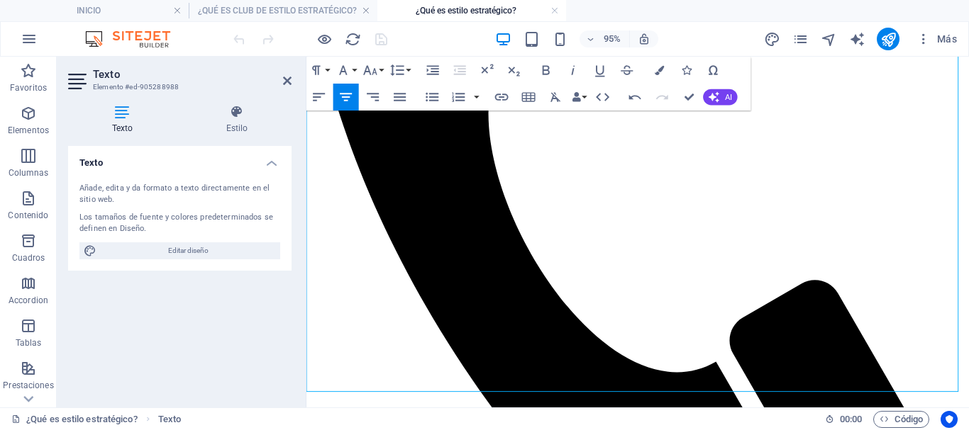
drag, startPoint x: 865, startPoint y: 365, endPoint x: 457, endPoint y: 357, distance: 407.8
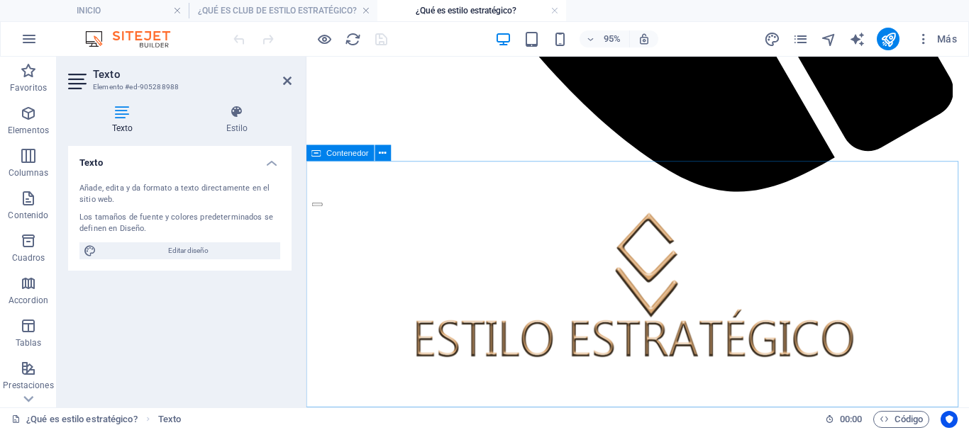
scroll to position [715, 0]
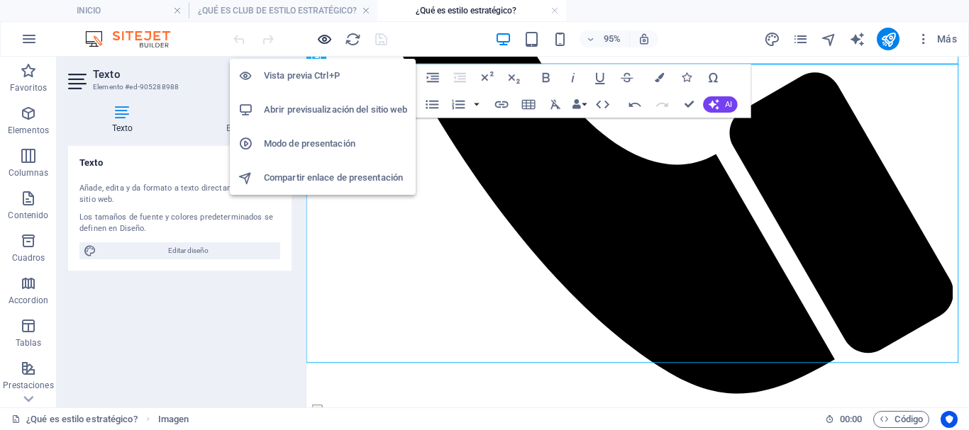
scroll to position [642, 0]
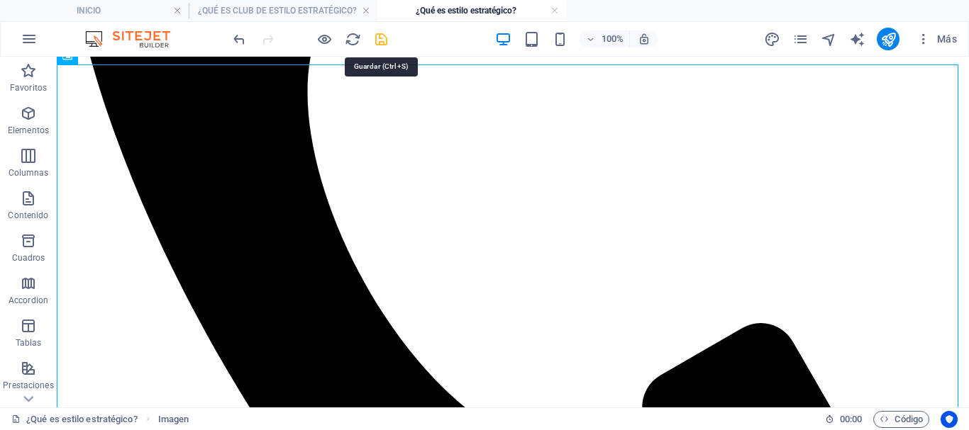
click at [379, 40] on icon "save" at bounding box center [381, 39] width 16 height 16
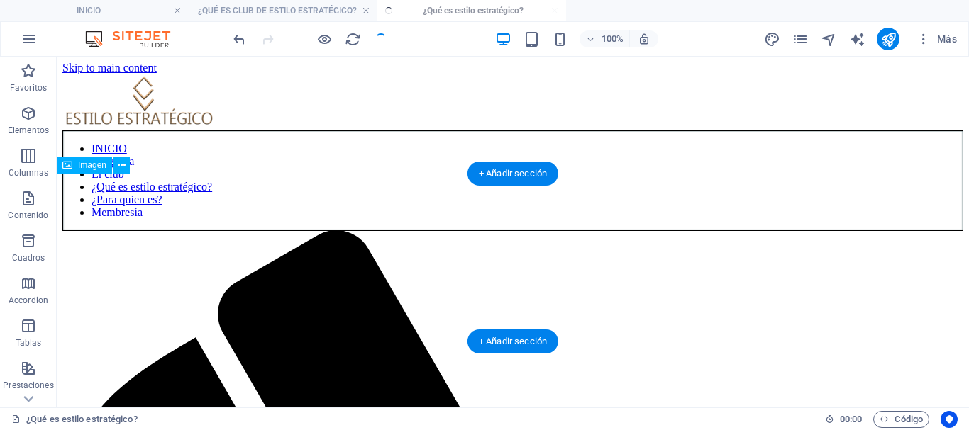
scroll to position [0, 0]
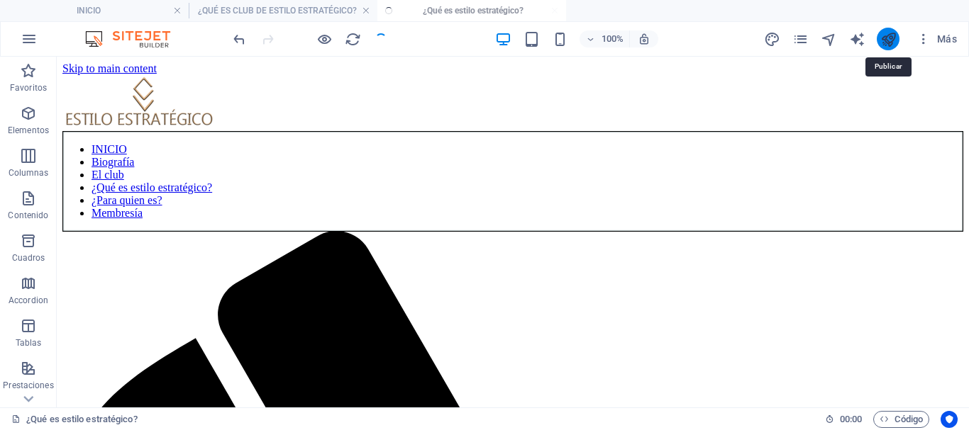
click at [883, 46] on icon "publish" at bounding box center [888, 39] width 16 height 16
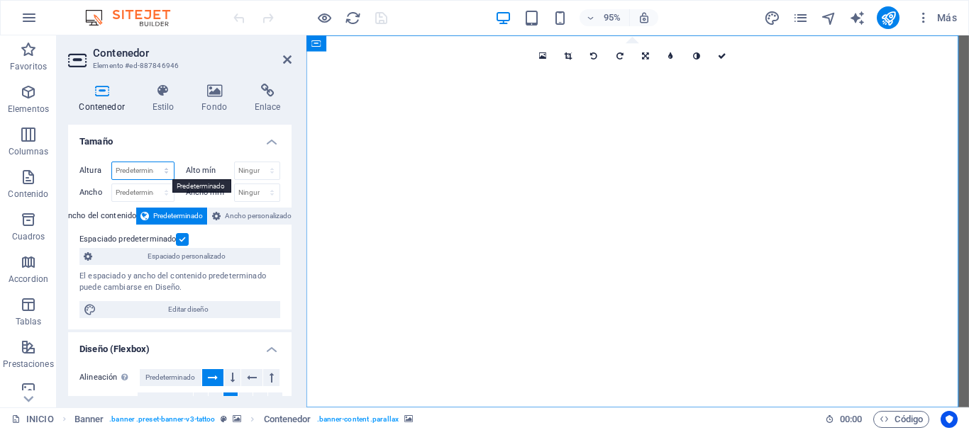
click at [150, 172] on select "Predeterminado px rem % vh vw" at bounding box center [143, 170] width 62 height 17
select select "px"
click at [152, 162] on select "Predeterminado px rem % vh vw" at bounding box center [143, 170] width 62 height 17
type input "553"
click at [245, 167] on select "Ninguno px rem % vh vw" at bounding box center [257, 170] width 45 height 17
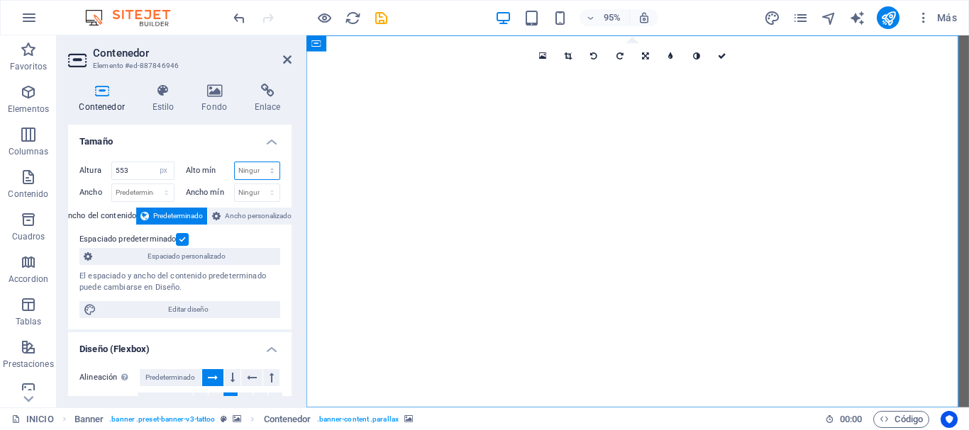
select select "px"
click at [257, 162] on select "Ninguno px rem % vh vw" at bounding box center [257, 170] width 45 height 17
type input "0"
click at [146, 191] on select "Predeterminado px rem % em vh vw" at bounding box center [143, 192] width 62 height 17
select select "px"
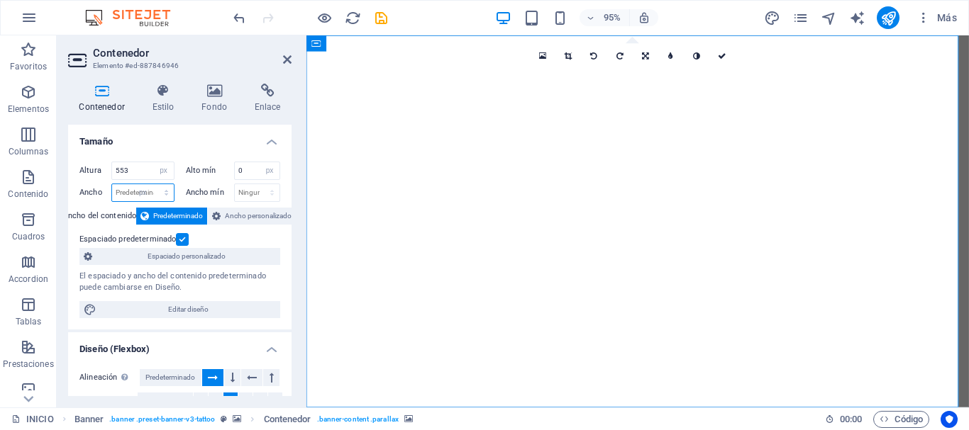
click at [152, 184] on select "Predeterminado px rem % em vh vw" at bounding box center [143, 192] width 62 height 17
type input "968"
click at [243, 191] on select "Ninguno px rem % vh vw" at bounding box center [257, 192] width 45 height 17
select select "px"
click at [257, 184] on select "Ninguno px rem % vh vw" at bounding box center [257, 192] width 45 height 17
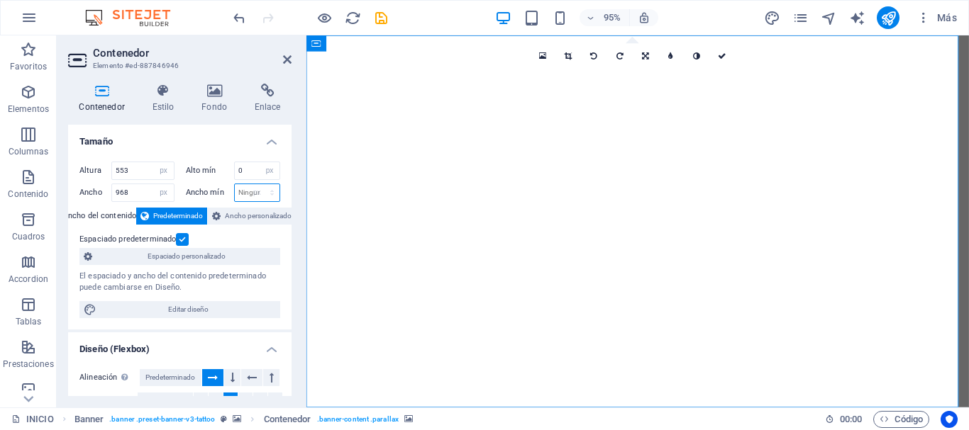
type input "0"
click at [147, 173] on input "553" at bounding box center [143, 170] width 62 height 17
drag, startPoint x: 141, startPoint y: 172, endPoint x: 99, endPoint y: 170, distance: 42.6
click at [99, 170] on div "Altura 553 Predeterminado px rem % vh vw" at bounding box center [126, 171] width 95 height 18
type input "300"
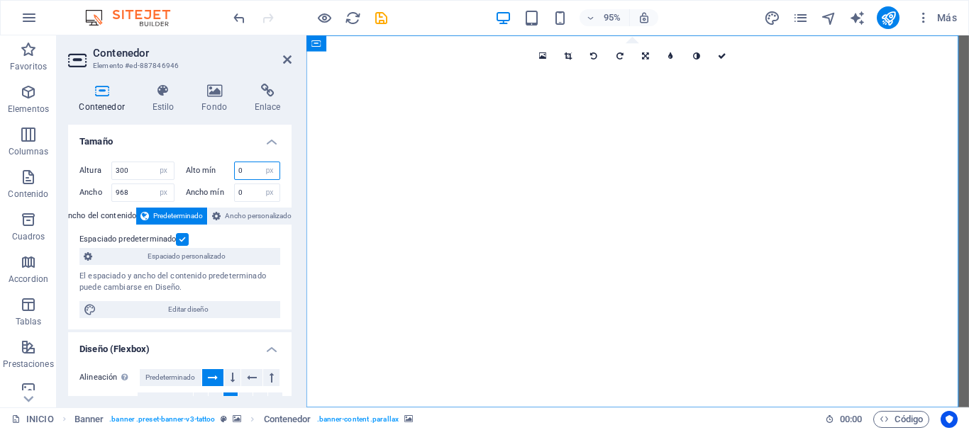
click at [248, 167] on input "0" at bounding box center [257, 170] width 45 height 17
drag, startPoint x: 252, startPoint y: 167, endPoint x: 235, endPoint y: 167, distance: 17.0
click at [235, 167] on input "0" at bounding box center [257, 170] width 45 height 17
type input "100"
click at [235, 194] on input "0" at bounding box center [257, 192] width 45 height 17
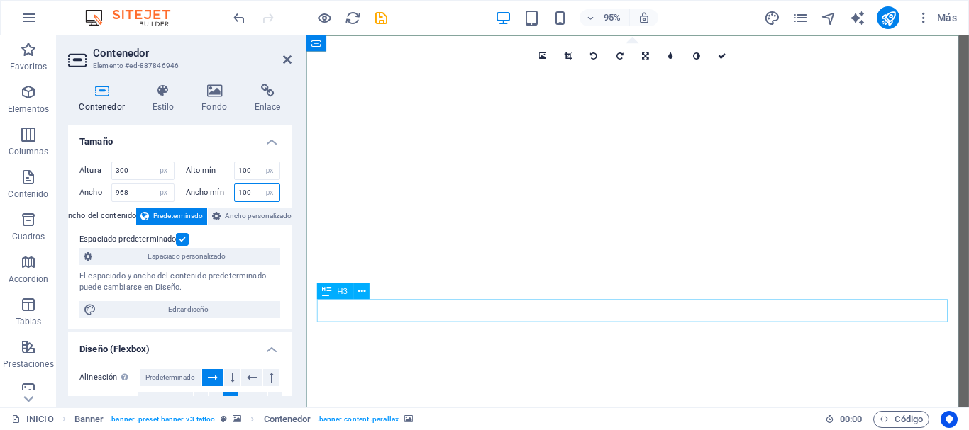
type input "100"
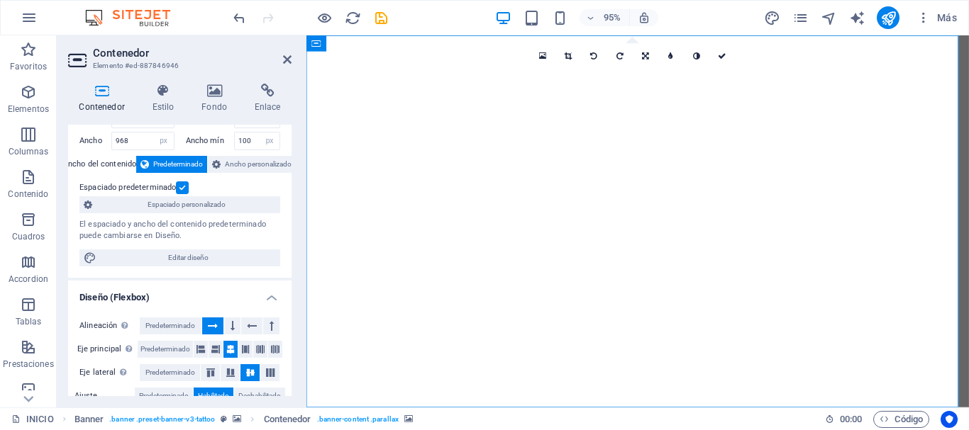
scroll to position [71, 0]
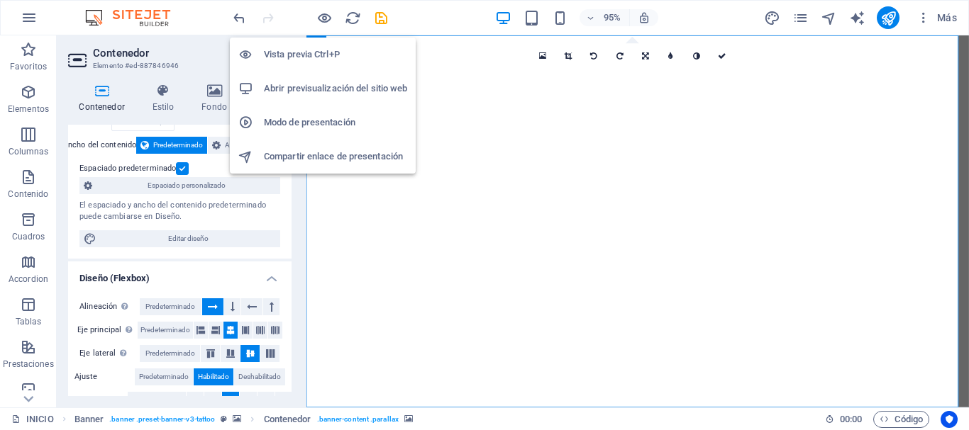
click at [311, 51] on h6 "Vista previa Ctrl+P" at bounding box center [335, 54] width 143 height 17
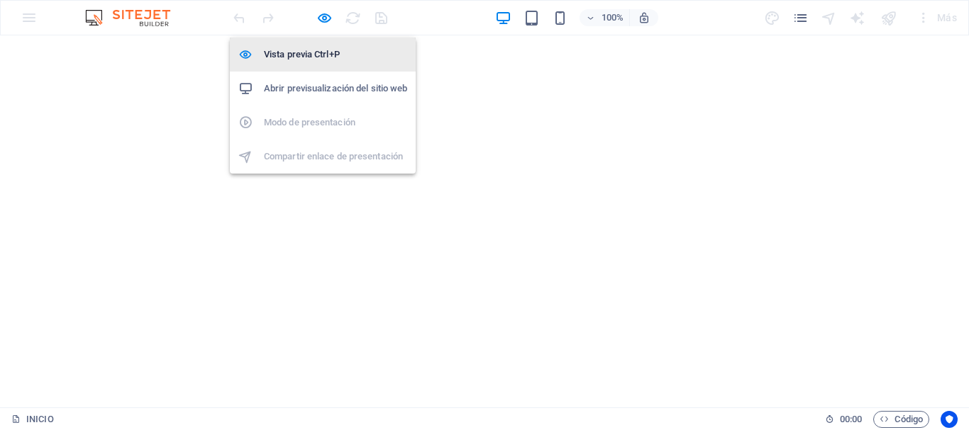
click at [312, 54] on h6 "Vista previa Ctrl+P" at bounding box center [335, 54] width 143 height 17
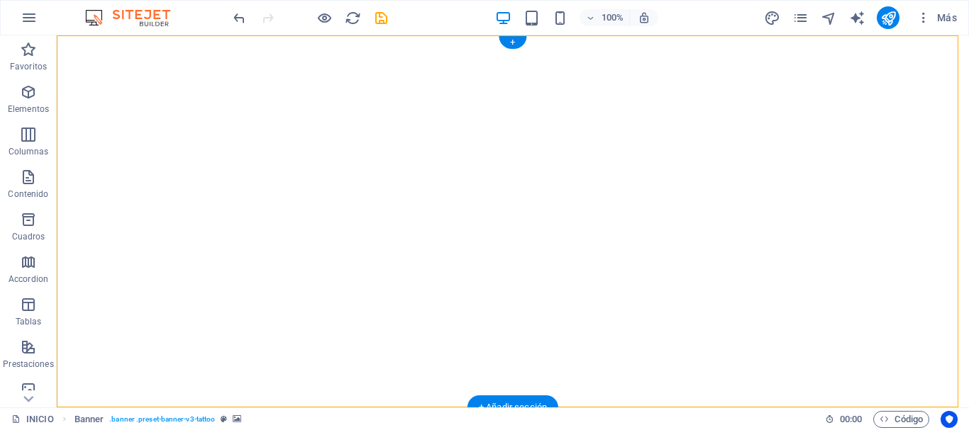
select select "vh"
select select "banner"
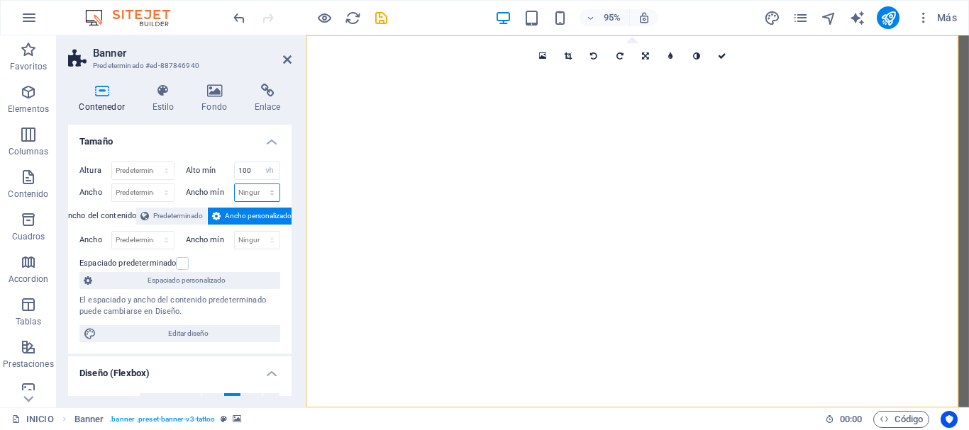
click at [245, 193] on select "Ninguno px rem % vh vw" at bounding box center [257, 192] width 45 height 17
select select "px"
click at [257, 184] on select "Ninguno px rem % vh vw" at bounding box center [257, 192] width 45 height 17
click at [248, 191] on input "0" at bounding box center [257, 192] width 45 height 17
drag, startPoint x: 251, startPoint y: 191, endPoint x: 218, endPoint y: 194, distance: 33.5
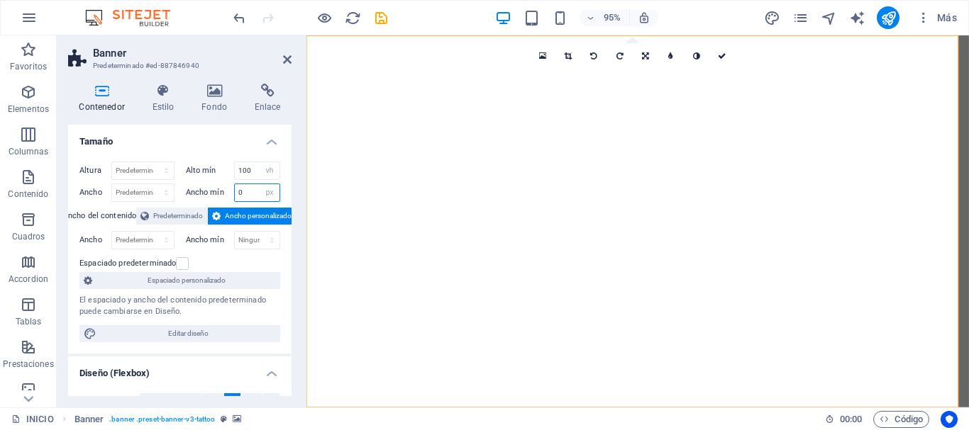
click at [218, 194] on div "Ancho mín 0 Ninguno px rem % vh vw" at bounding box center [233, 193] width 95 height 18
type input "900"
click at [151, 191] on select "Predeterminado px rem % em vh vw" at bounding box center [143, 192] width 62 height 17
select select "px"
click at [152, 184] on select "Predeterminado px rem % em vh vw" at bounding box center [143, 192] width 62 height 17
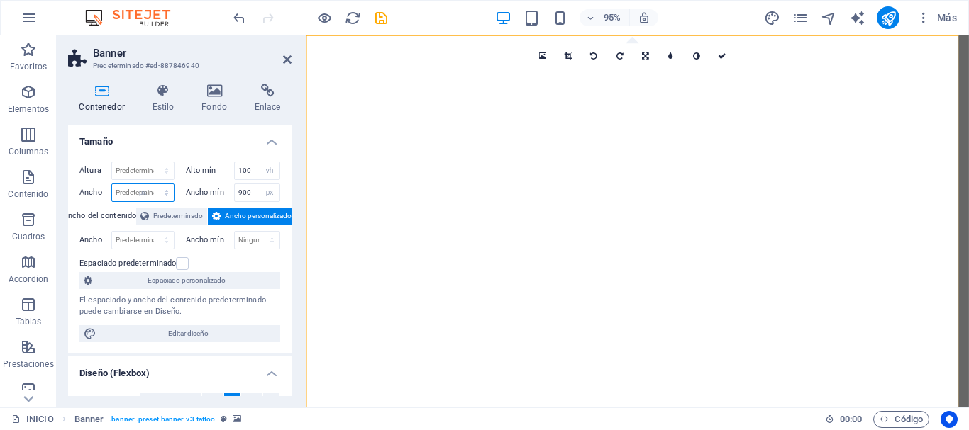
type input "968"
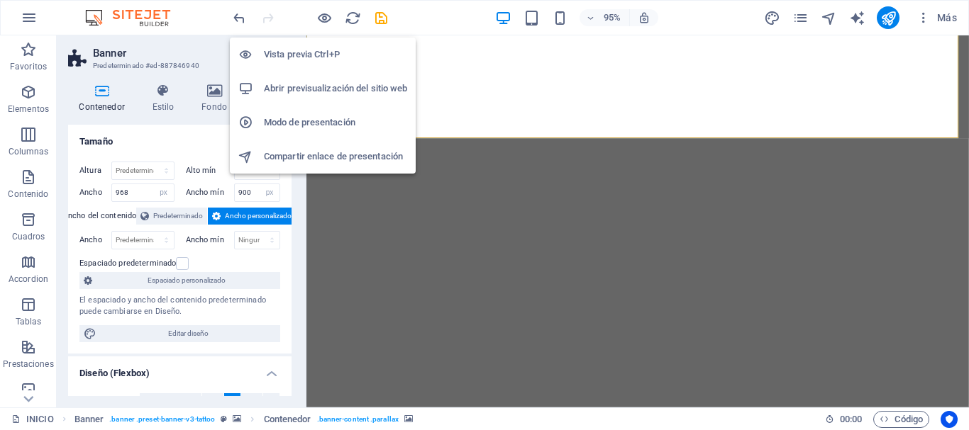
click at [318, 52] on h6 "Vista previa Ctrl+P" at bounding box center [335, 54] width 143 height 17
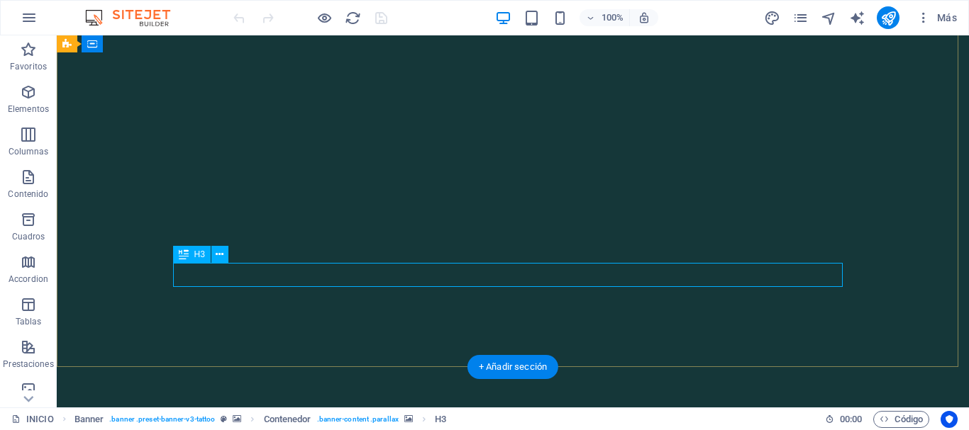
scroll to position [142, 0]
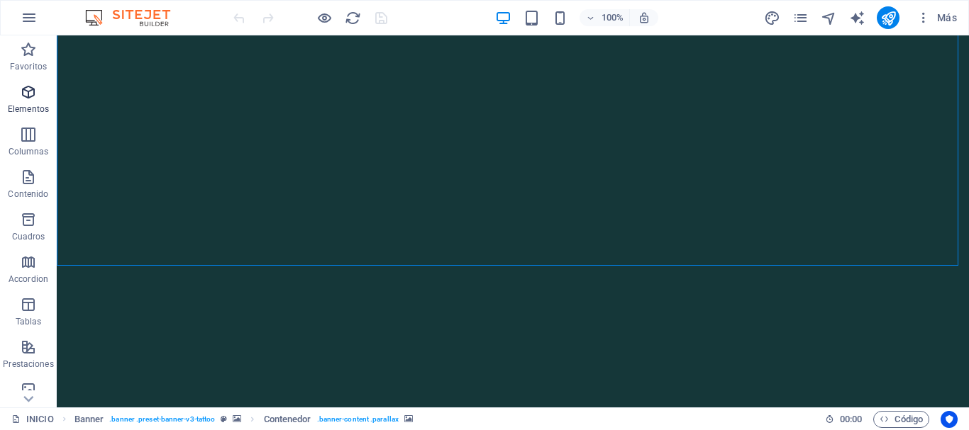
click at [22, 94] on icon "button" at bounding box center [28, 92] width 17 height 17
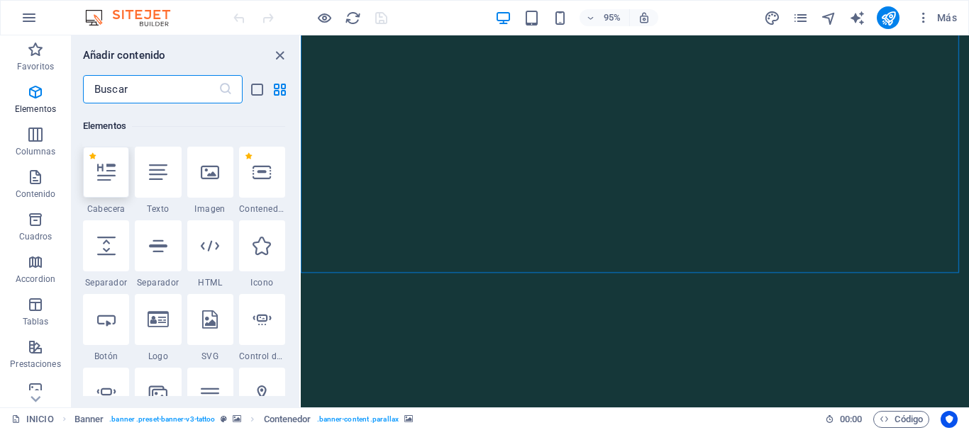
scroll to position [267, 0]
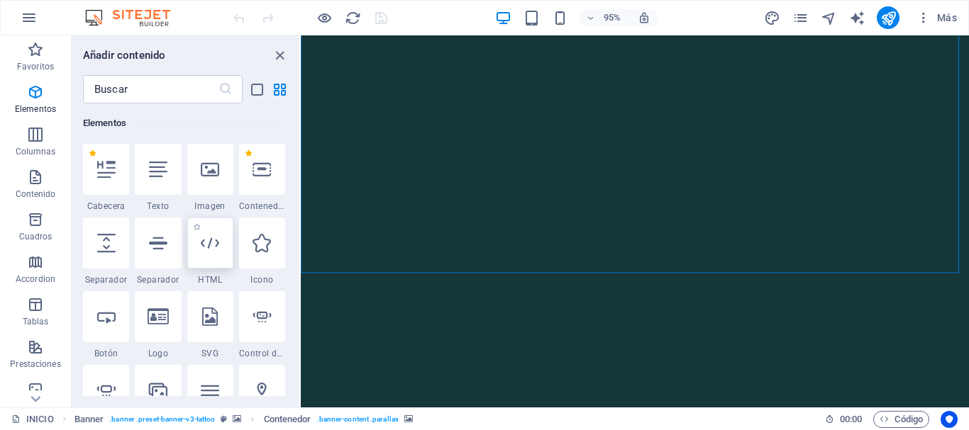
click at [217, 245] on icon at bounding box center [210, 243] width 18 height 18
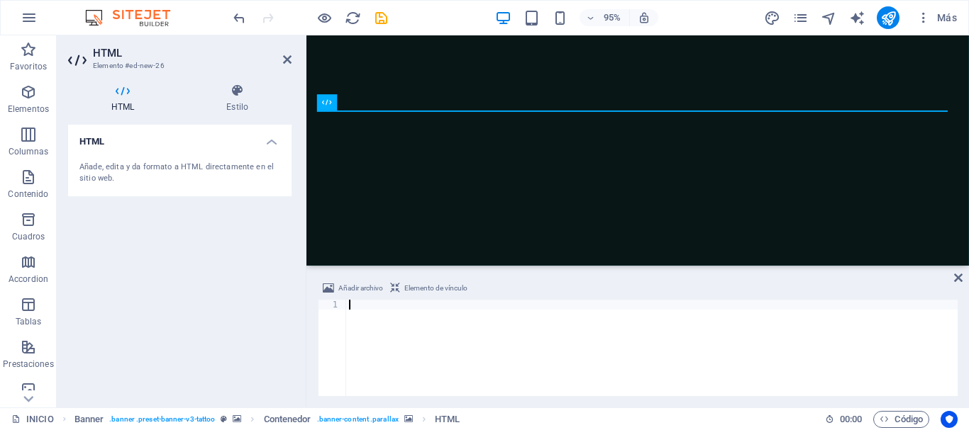
scroll to position [0, 0]
click at [286, 55] on icon at bounding box center [287, 59] width 9 height 11
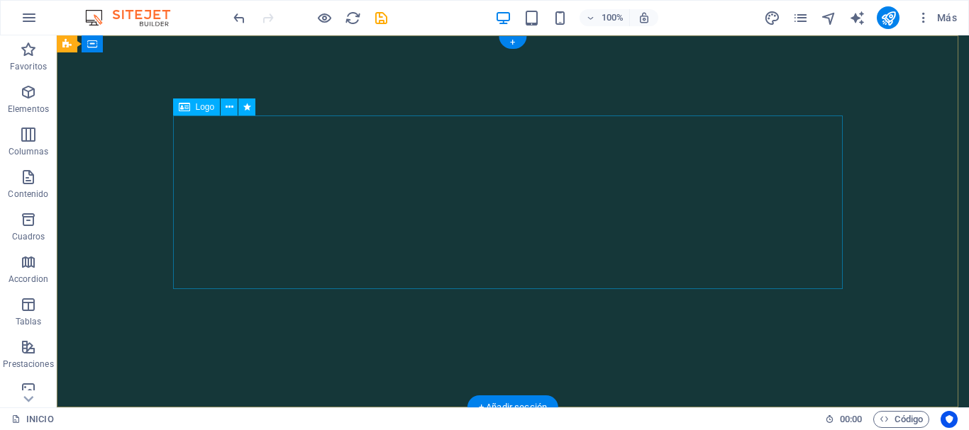
scroll to position [142, 0]
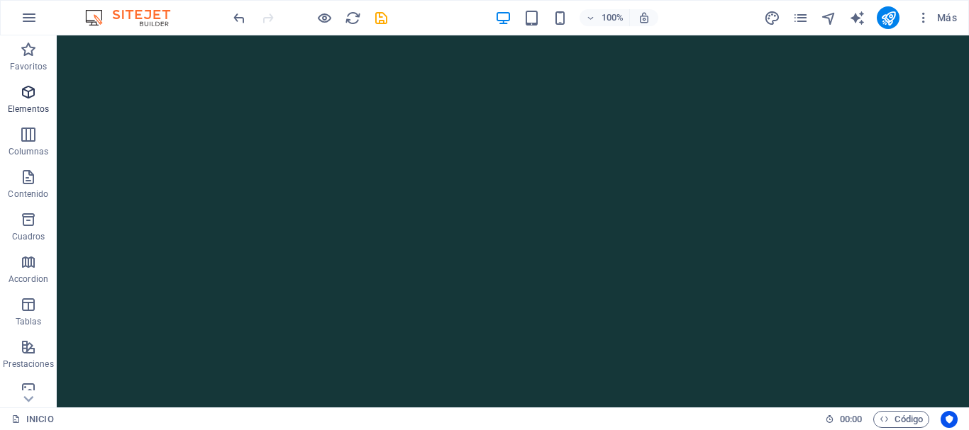
click at [33, 96] on icon "button" at bounding box center [28, 92] width 17 height 17
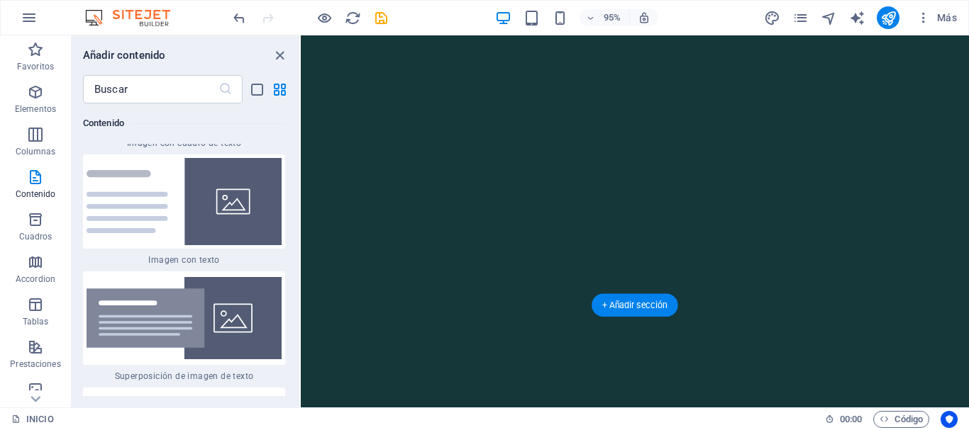
scroll to position [108, 0]
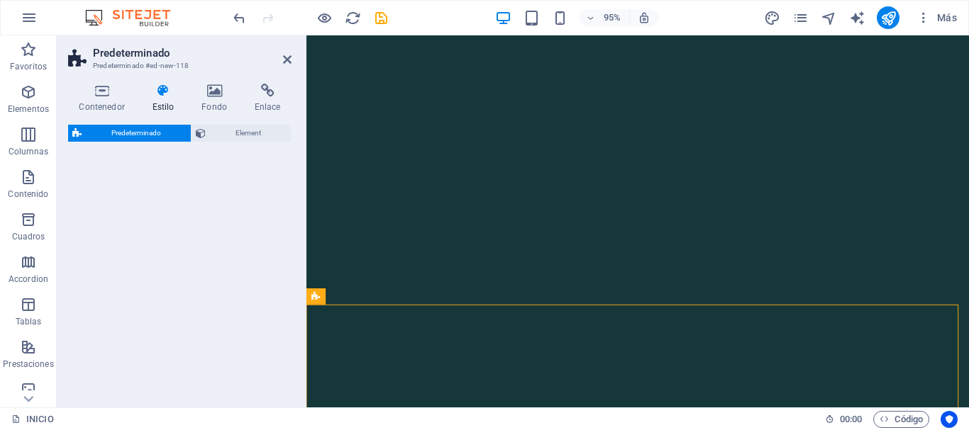
select select "rem"
select select "px"
select select "preset-text-with-image-v4-default"
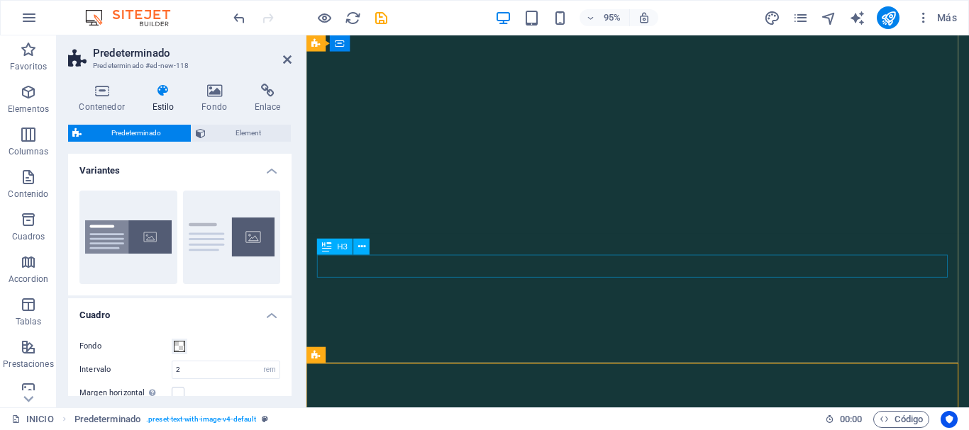
scroll to position [250, 0]
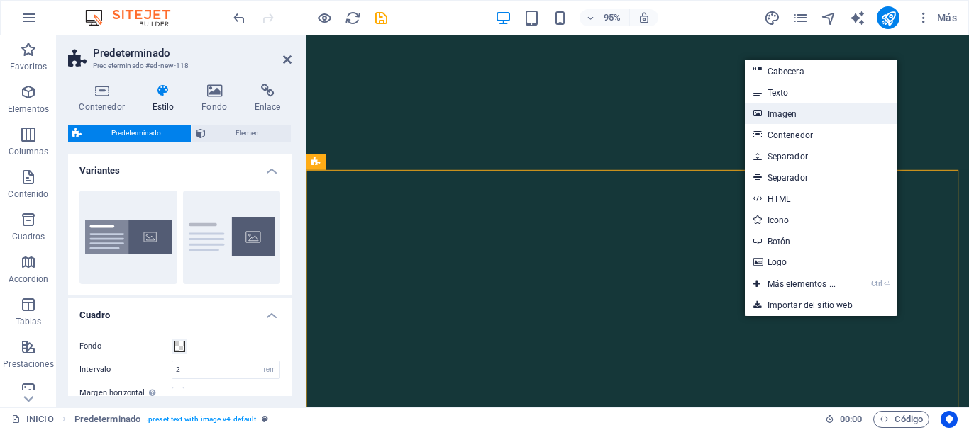
click at [778, 110] on link "Imagen" at bounding box center [821, 113] width 152 height 21
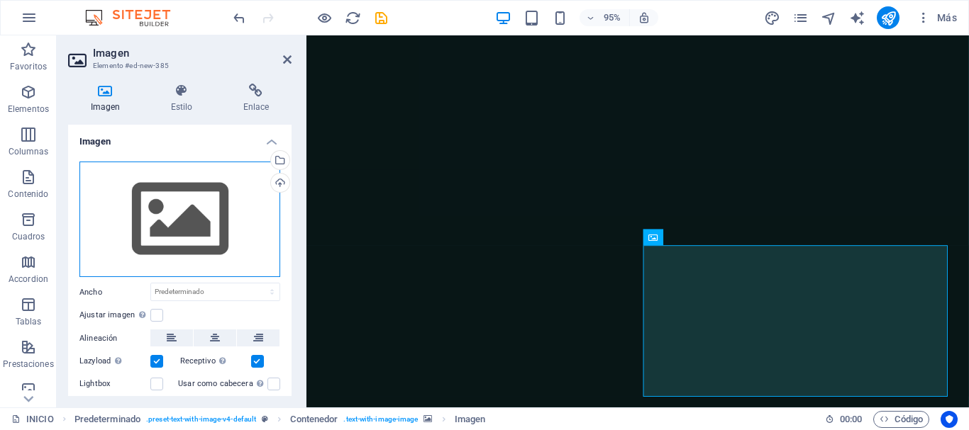
click at [172, 223] on div "Arrastra archivos aquí, haz clic para escoger archivos o selecciona archivos de…" at bounding box center [179, 220] width 201 height 116
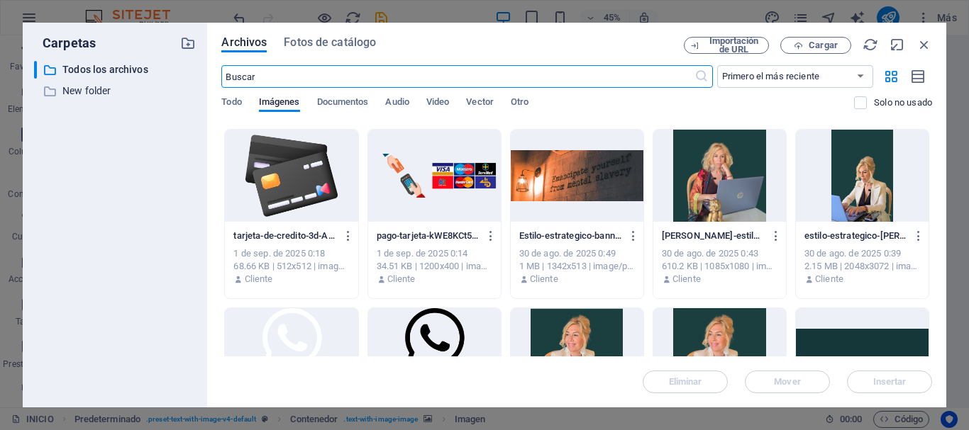
scroll to position [780, 0]
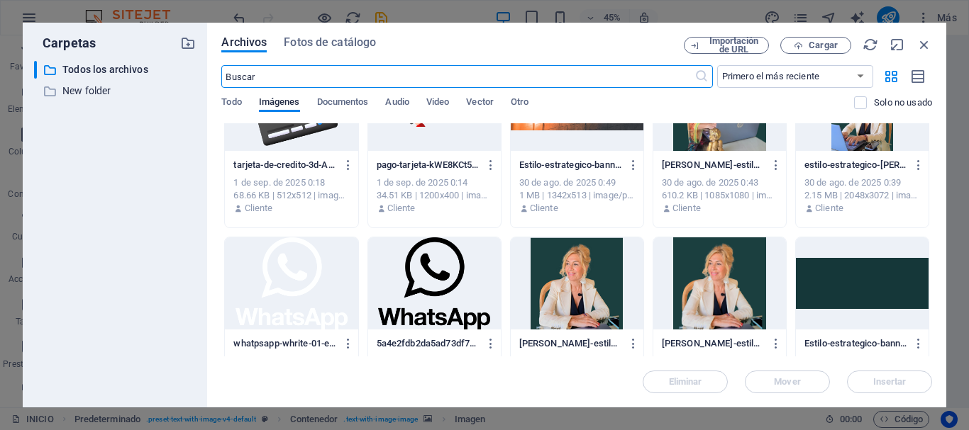
click at [577, 280] on div at bounding box center [577, 284] width 133 height 92
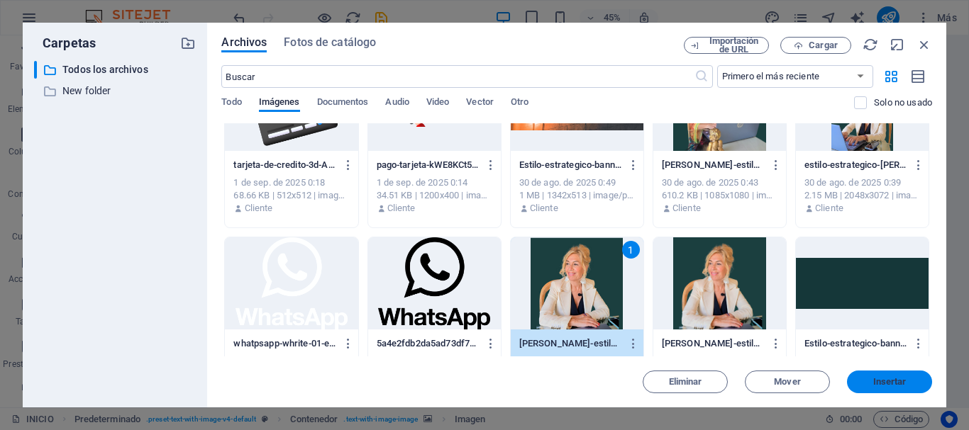
click at [891, 383] on span "Insertar" at bounding box center [889, 382] width 33 height 9
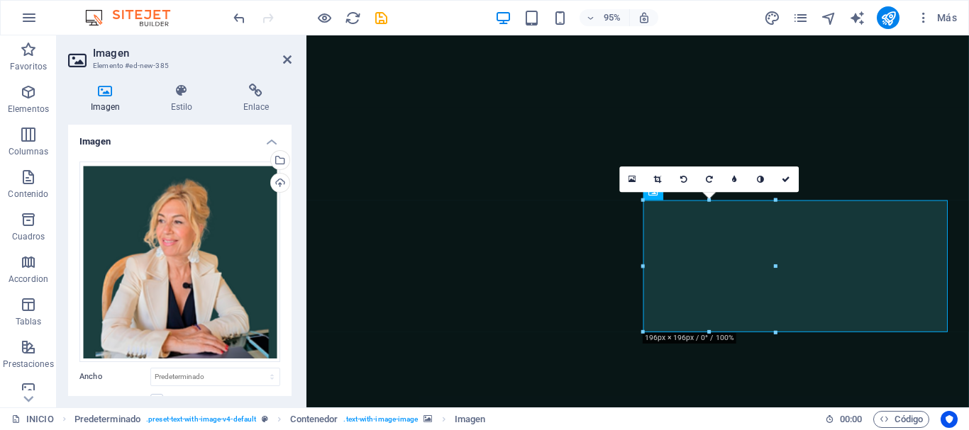
scroll to position [392, 0]
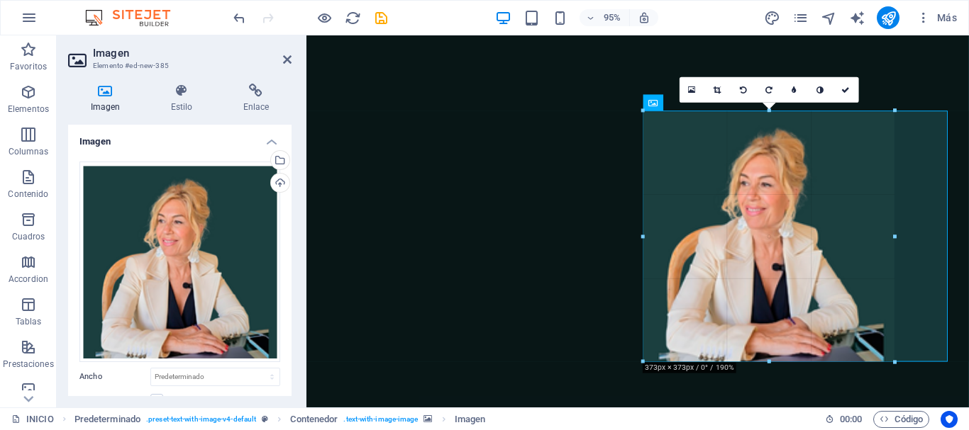
drag, startPoint x: 784, startPoint y: 252, endPoint x: 903, endPoint y: 349, distance: 153.7
type input "373"
select select "px"
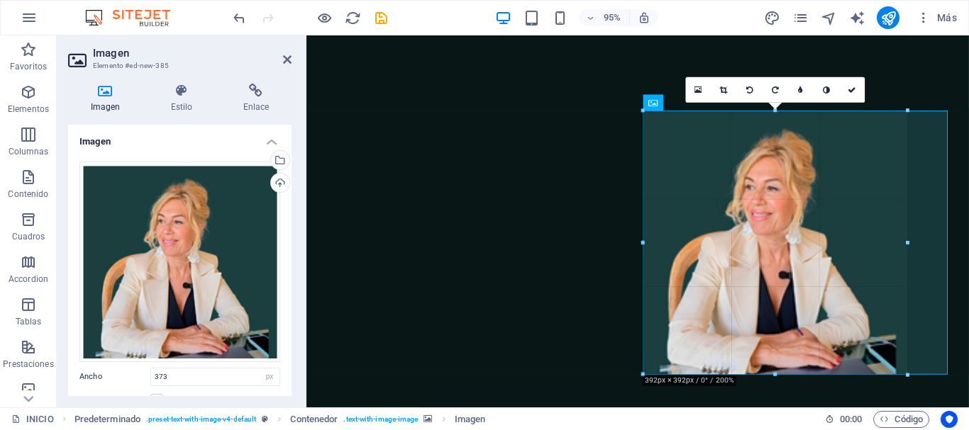
drag, startPoint x: 895, startPoint y: 361, endPoint x: 928, endPoint y: 393, distance: 46.1
type input "392"
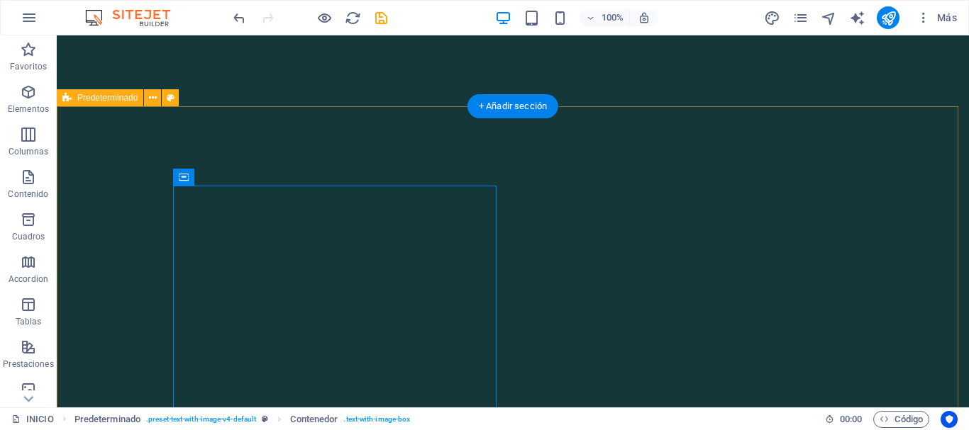
scroll to position [301, 0]
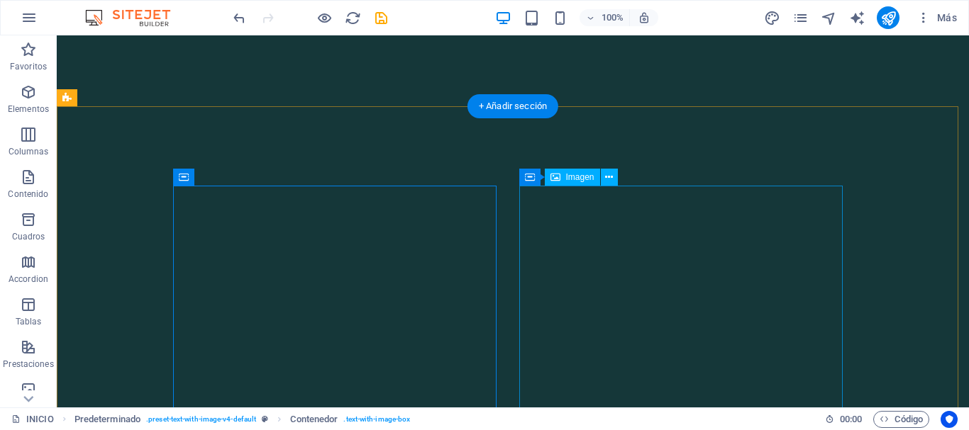
select select "px"
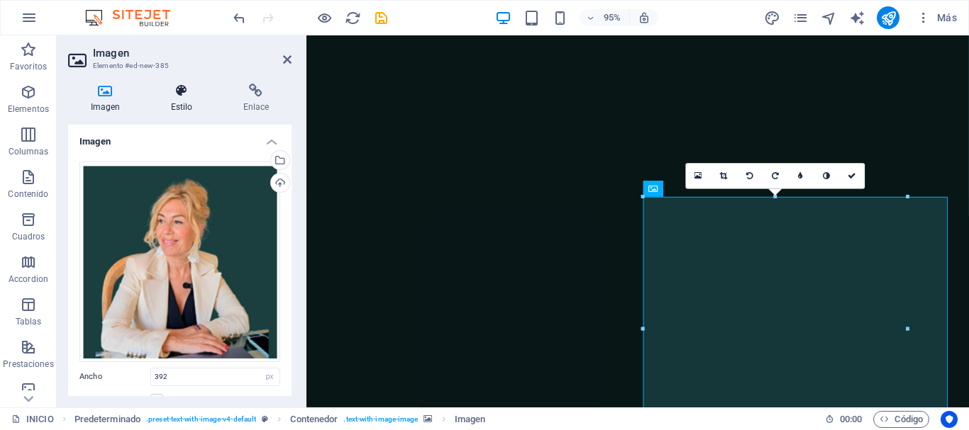
click at [175, 98] on h4 "Estilo" at bounding box center [184, 99] width 72 height 30
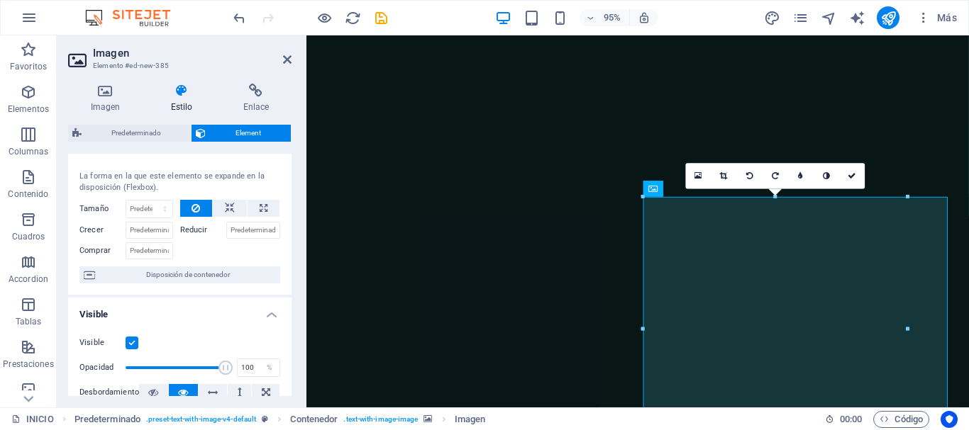
scroll to position [0, 0]
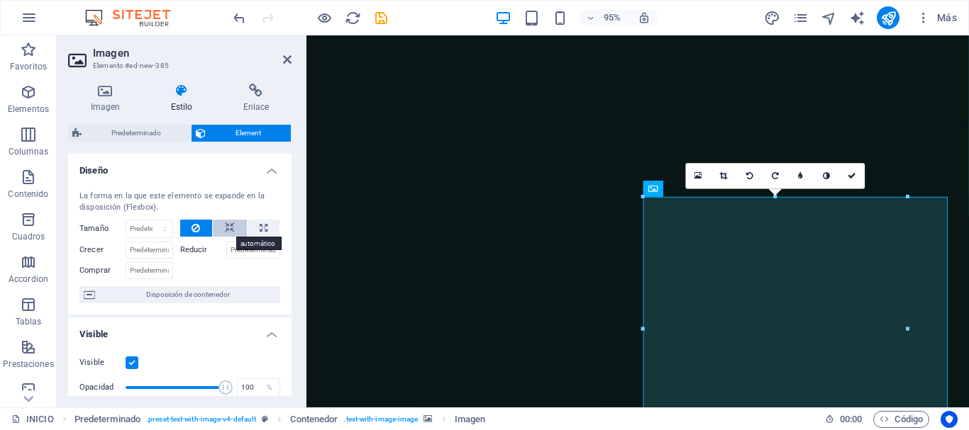
click at [225, 227] on icon at bounding box center [230, 228] width 10 height 17
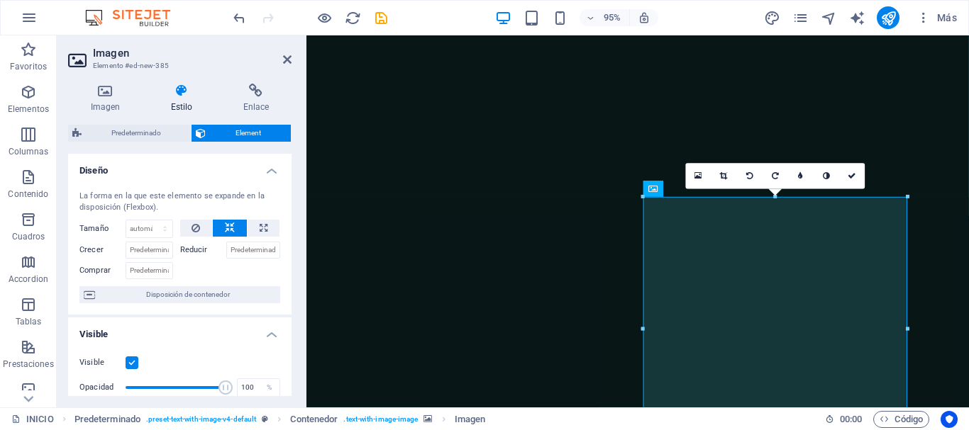
click at [225, 227] on icon at bounding box center [230, 228] width 10 height 17
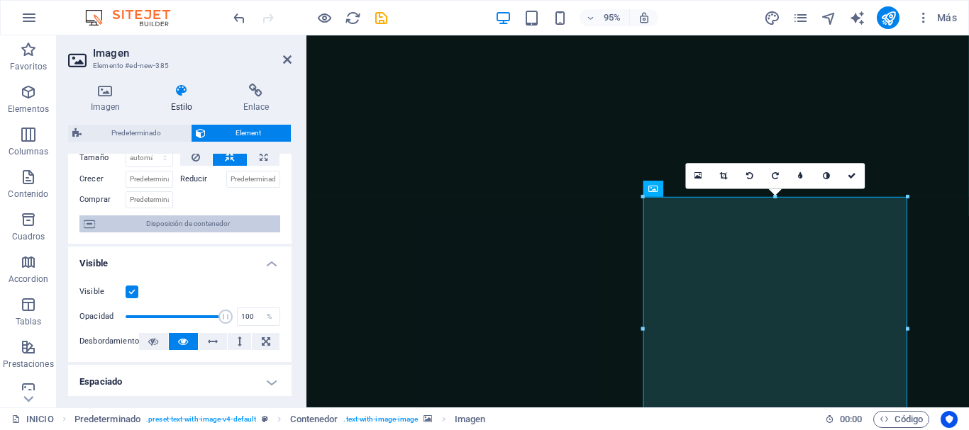
click at [199, 225] on span "Disposición de contenedor" at bounding box center [187, 224] width 177 height 17
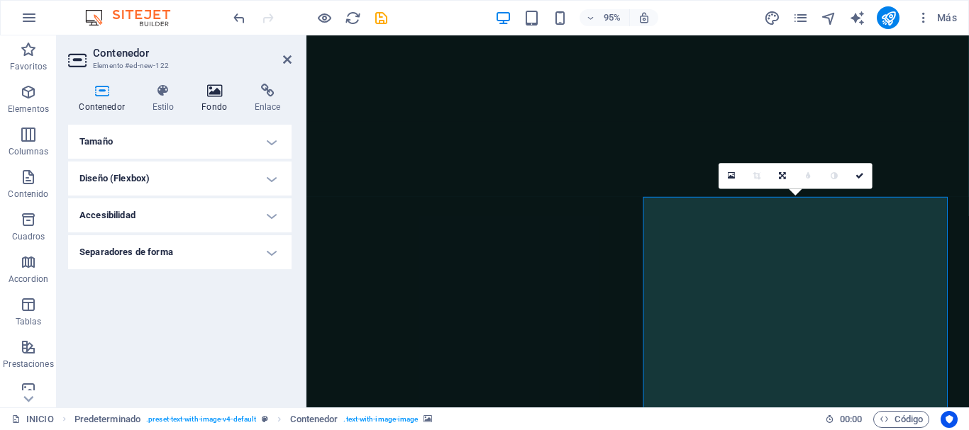
click at [209, 105] on h4 "Fondo" at bounding box center [217, 99] width 53 height 30
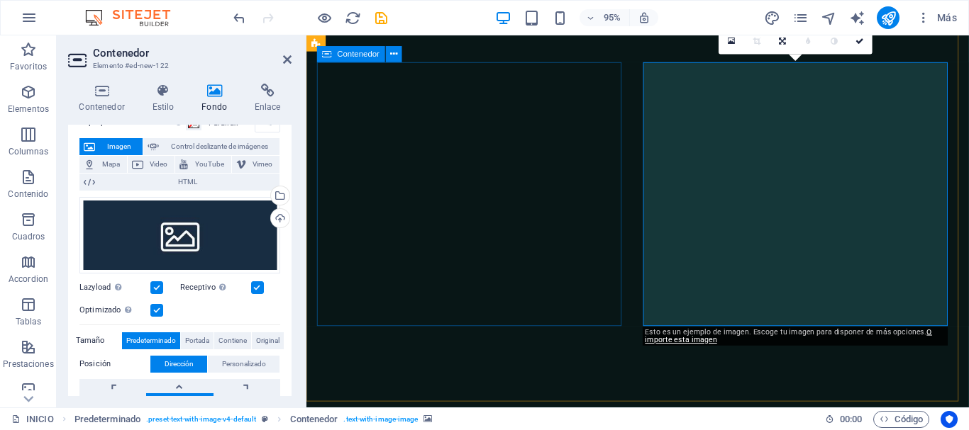
scroll to position [372, 0]
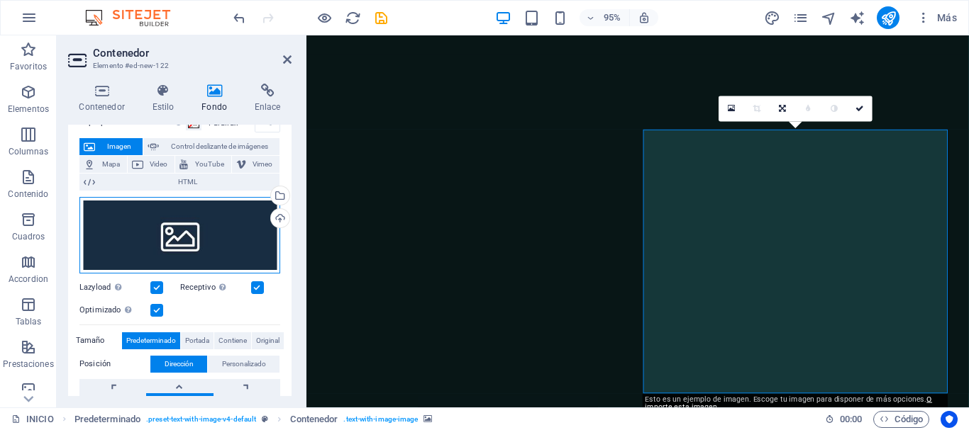
click at [226, 250] on div "Arrastra archivos aquí, haz clic para escoger archivos o selecciona archivos de…" at bounding box center [179, 235] width 201 height 77
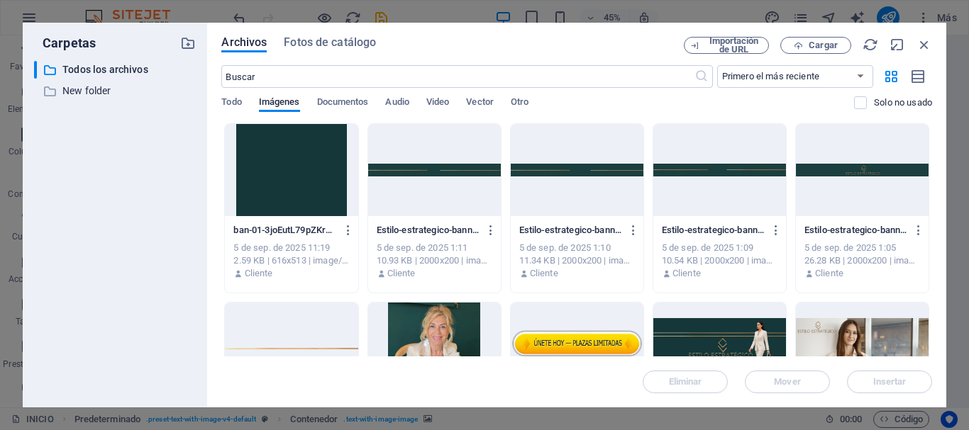
click at [317, 173] on div at bounding box center [291, 170] width 133 height 92
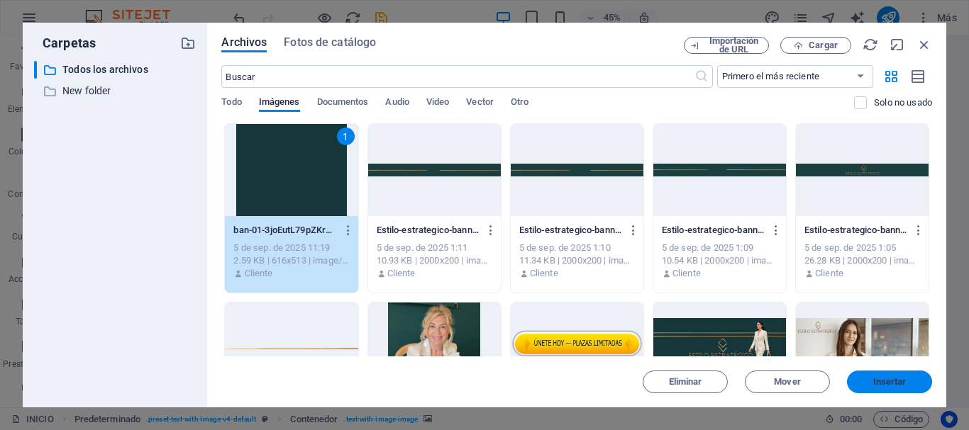
click at [876, 378] on span "Insertar" at bounding box center [889, 382] width 33 height 9
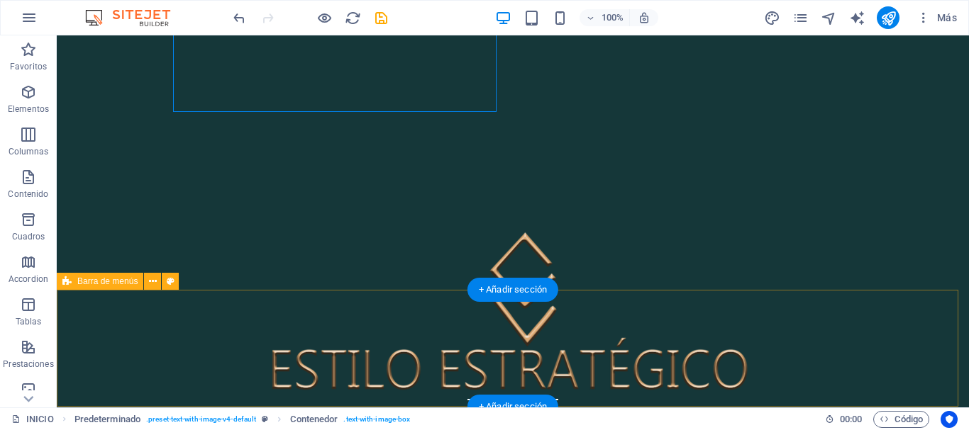
scroll to position [656, 0]
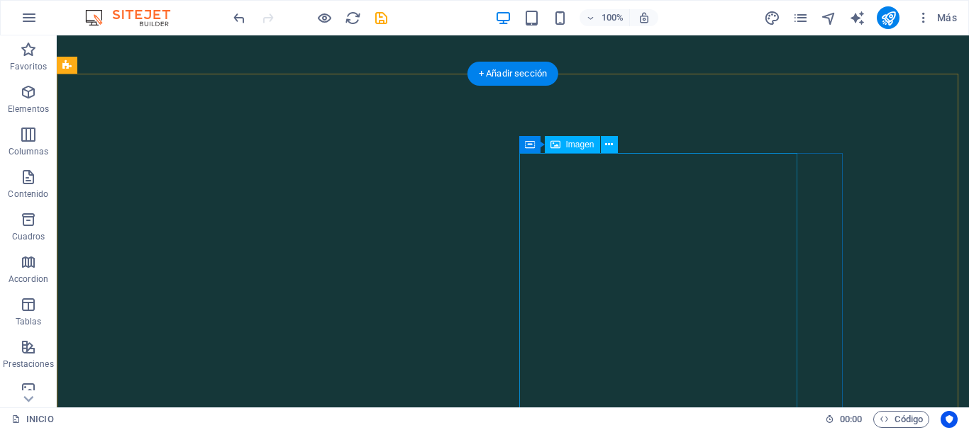
scroll to position [355, 0]
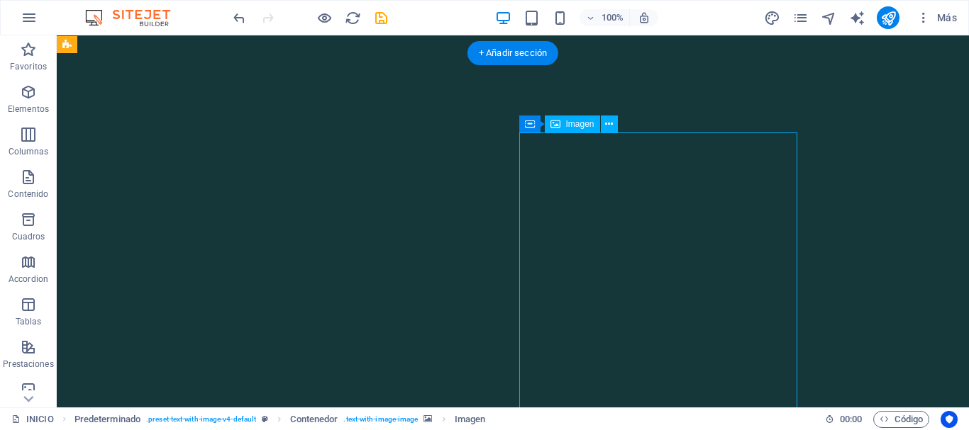
select select "px"
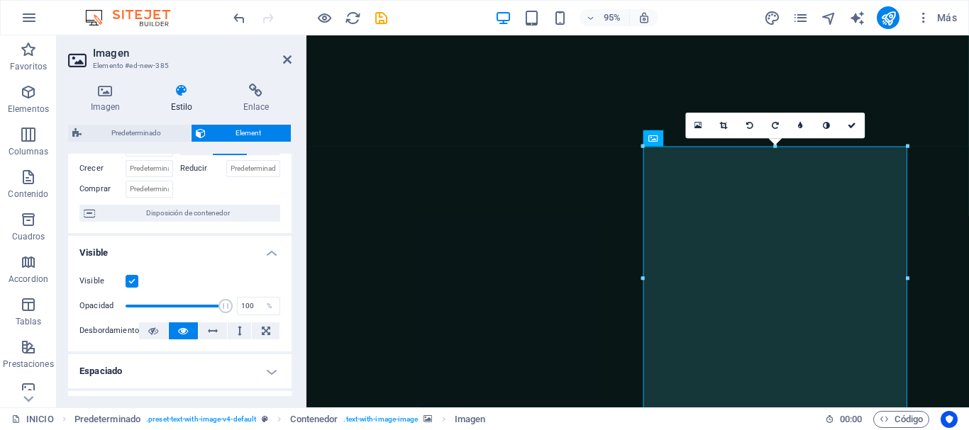
scroll to position [0, 0]
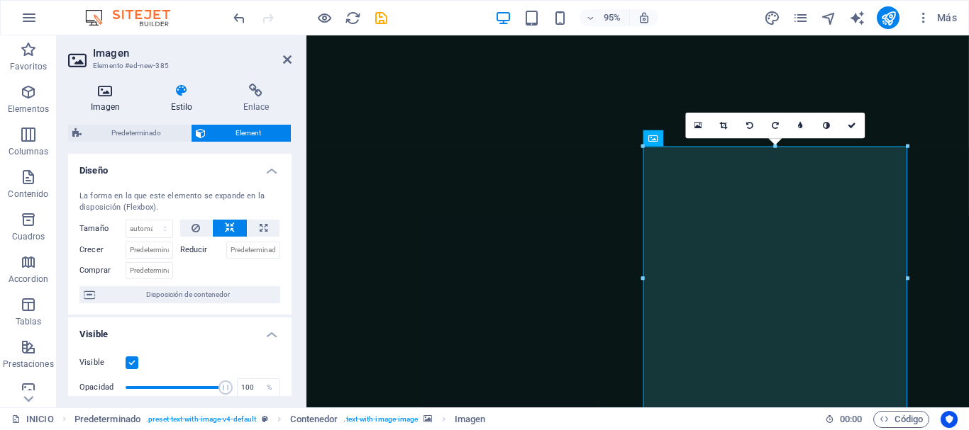
click at [124, 102] on h4 "Imagen" at bounding box center [108, 99] width 80 height 30
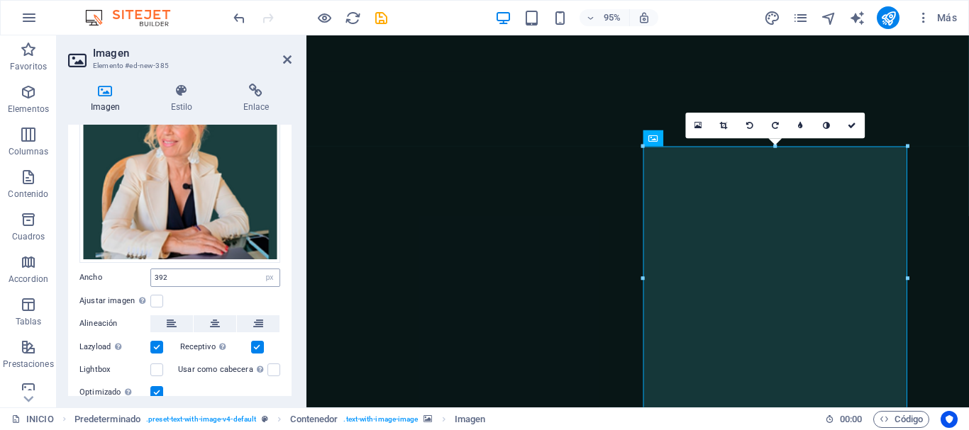
scroll to position [142, 0]
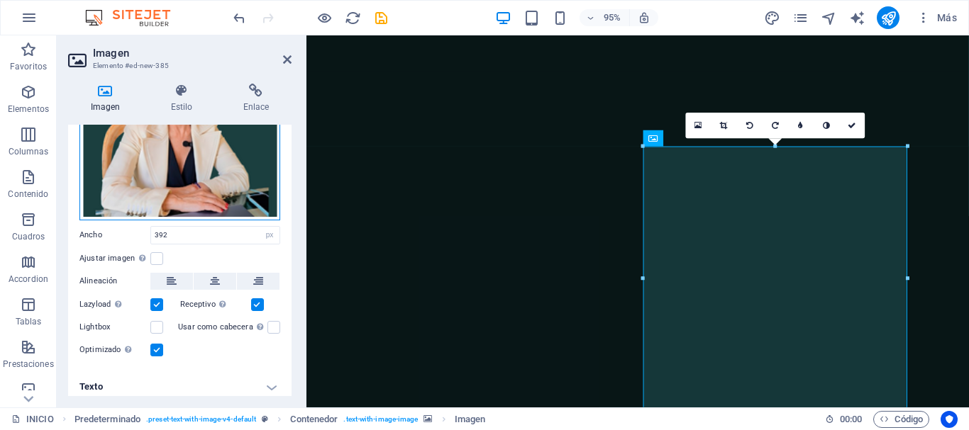
click at [199, 162] on div "Arrastra archivos aquí, haz clic para escoger archivos o selecciona archivos de…" at bounding box center [179, 120] width 201 height 201
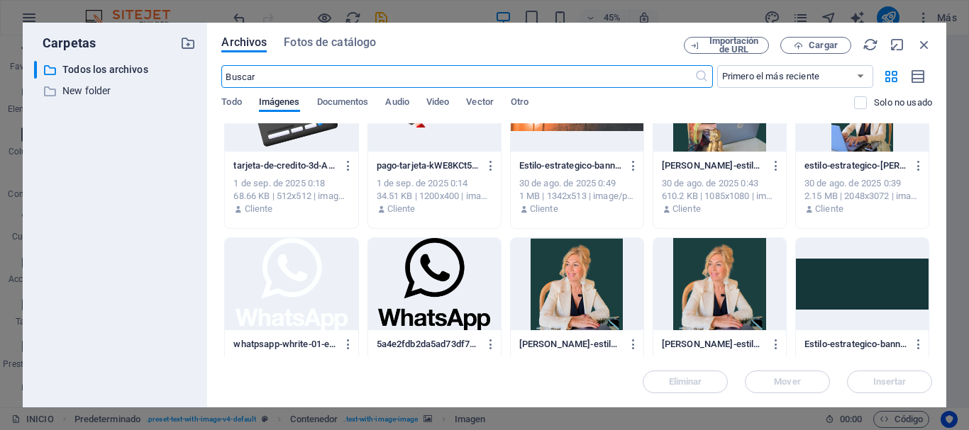
scroll to position [780, 0]
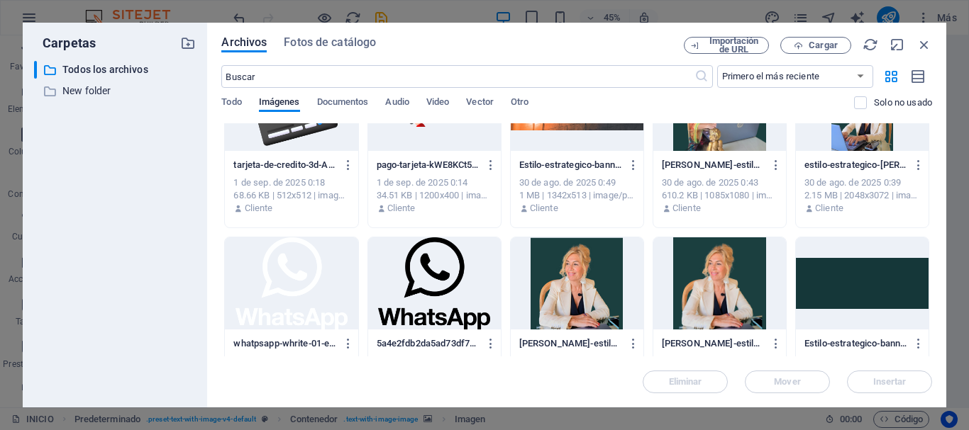
click at [725, 284] on div at bounding box center [719, 284] width 133 height 92
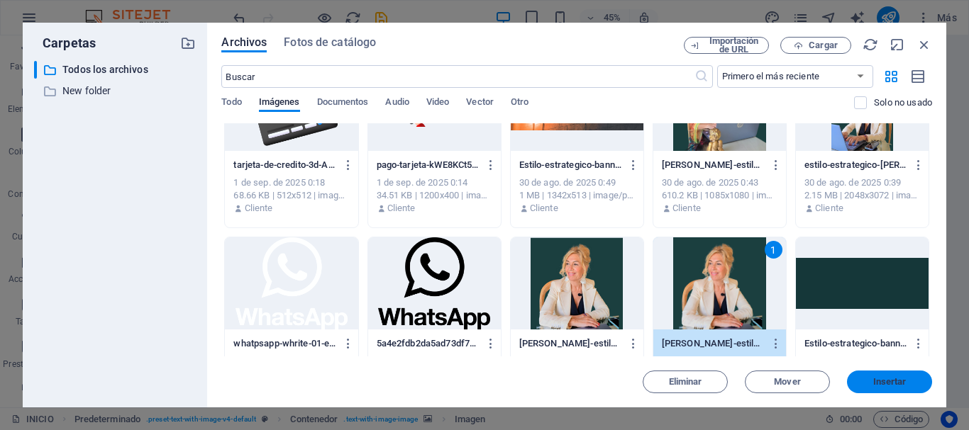
click at [870, 379] on span "Insertar" at bounding box center [889, 382] width 74 height 9
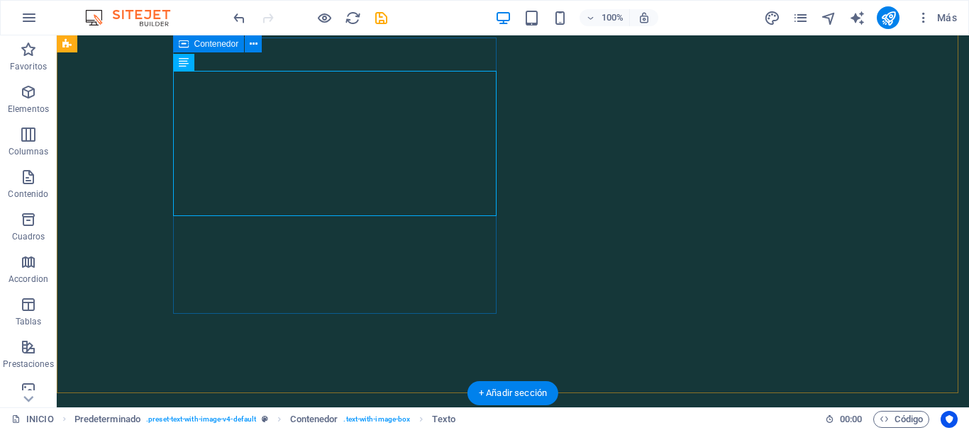
scroll to position [355, 0]
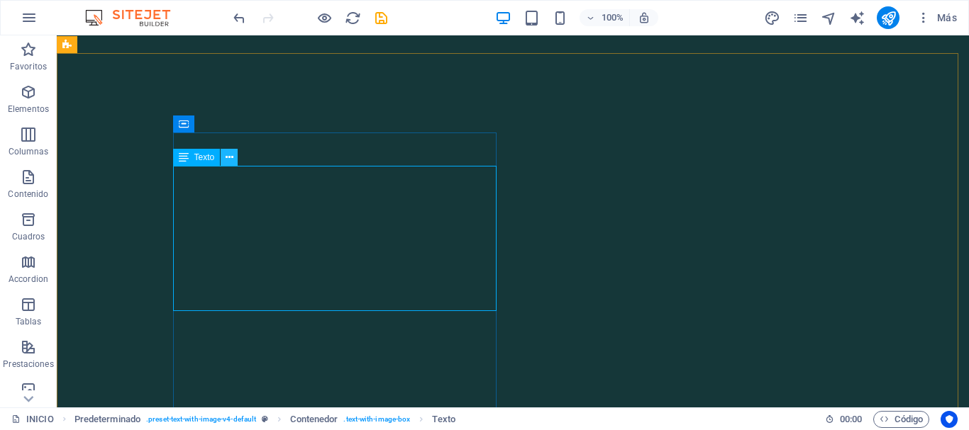
click at [226, 155] on icon at bounding box center [230, 157] width 8 height 15
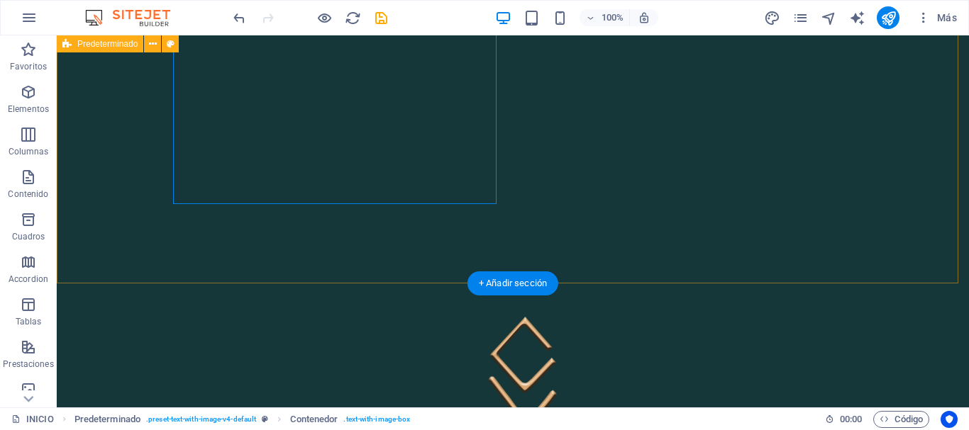
scroll to position [567, 0]
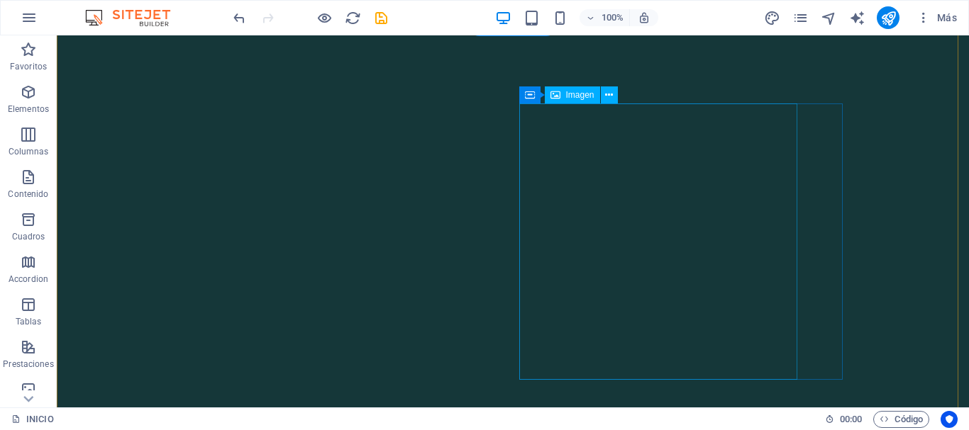
scroll to position [425, 0]
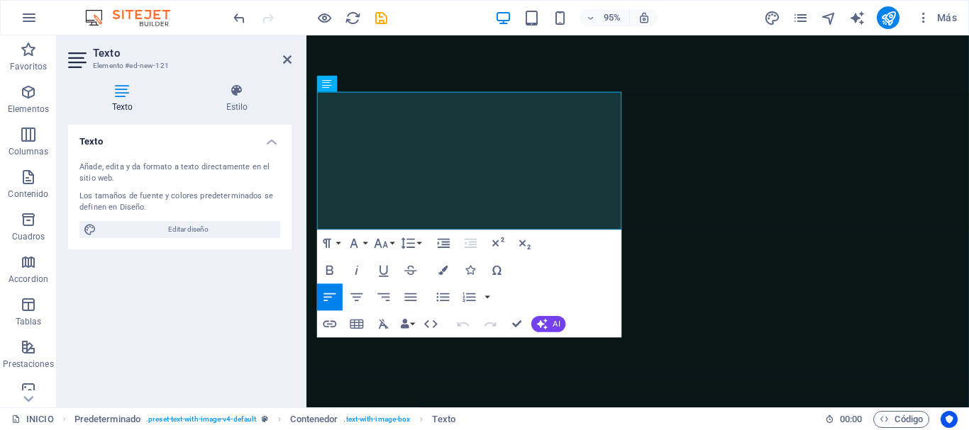
scroll to position [445, 0]
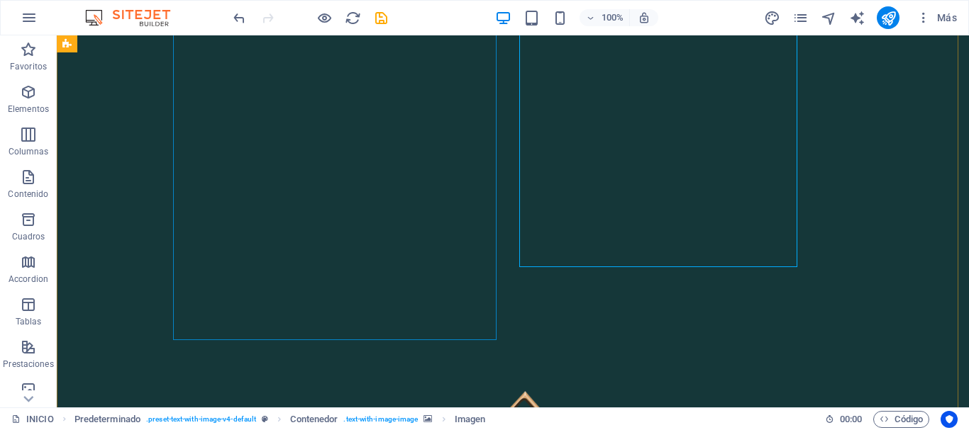
scroll to position [496, 0]
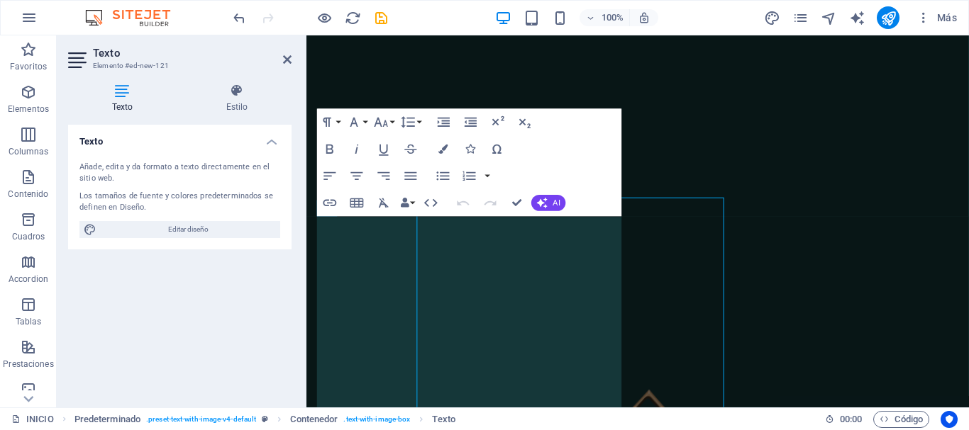
scroll to position [314, 0]
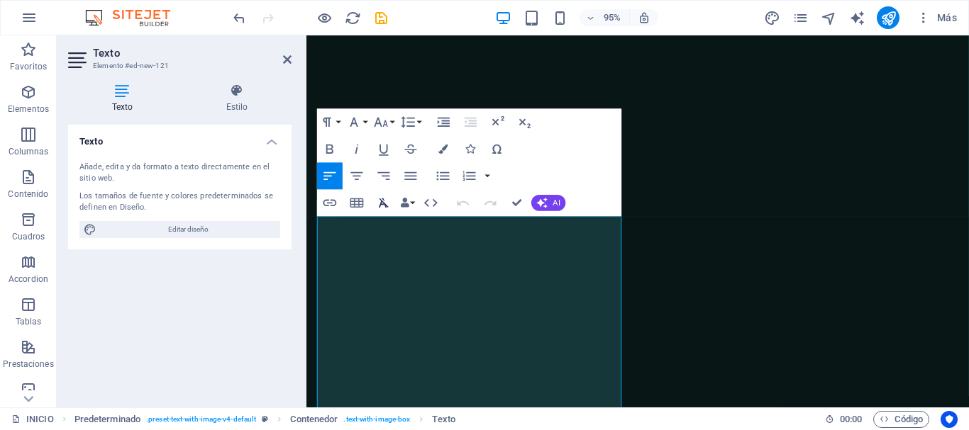
click at [384, 206] on icon "button" at bounding box center [384, 203] width 16 height 16
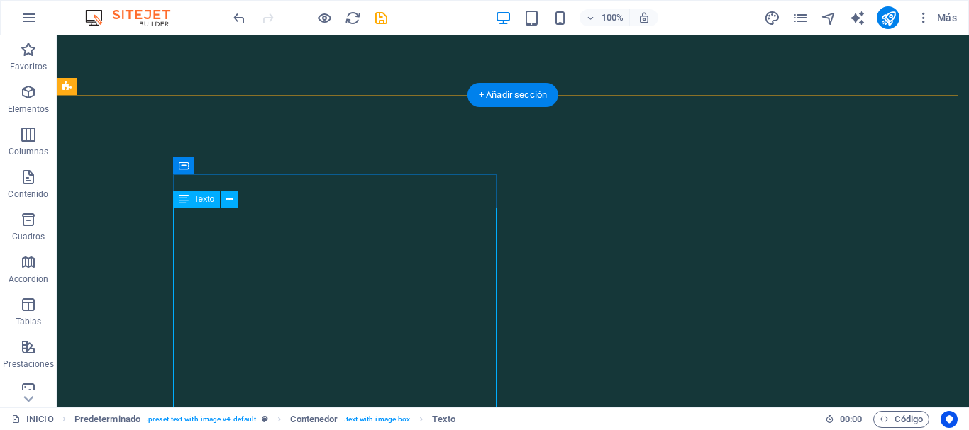
scroll to position [365, 0]
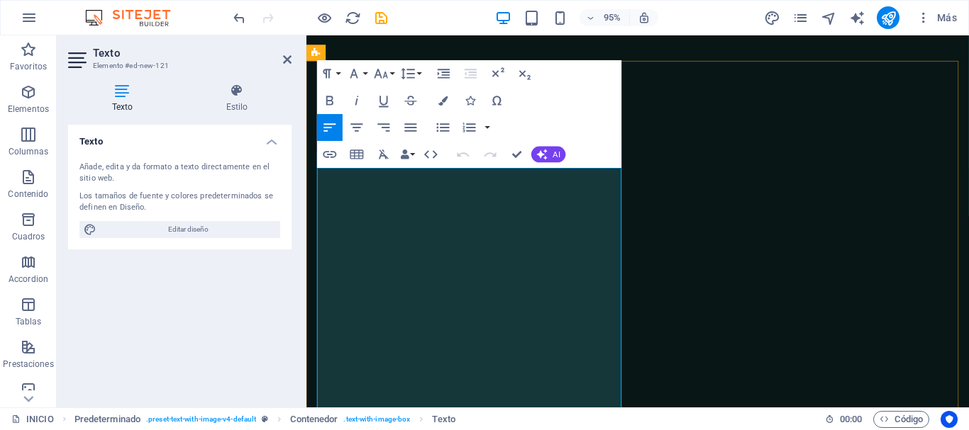
drag, startPoint x: 323, startPoint y: 189, endPoint x: 347, endPoint y: 201, distance: 27.6
drag, startPoint x: 628, startPoint y: 250, endPoint x: 611, endPoint y: 213, distance: 40.6
click at [359, 127] on icon "button" at bounding box center [357, 128] width 16 height 16
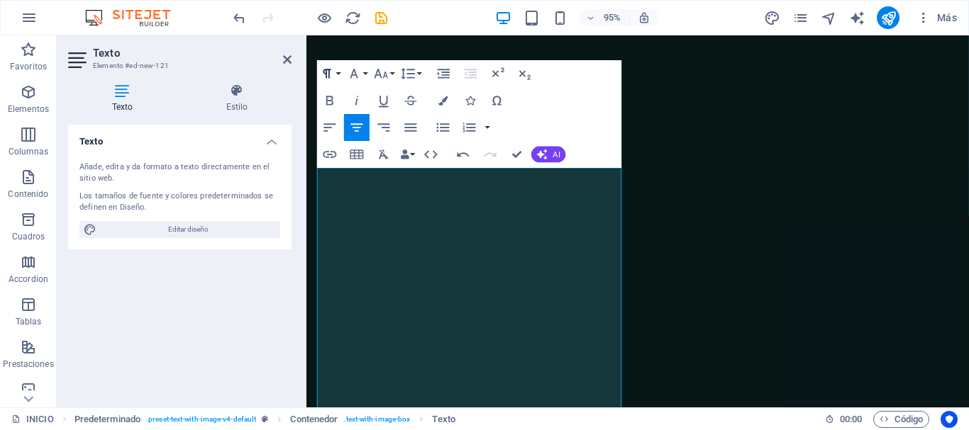
click at [335, 75] on button "Paragraph Format" at bounding box center [330, 73] width 26 height 27
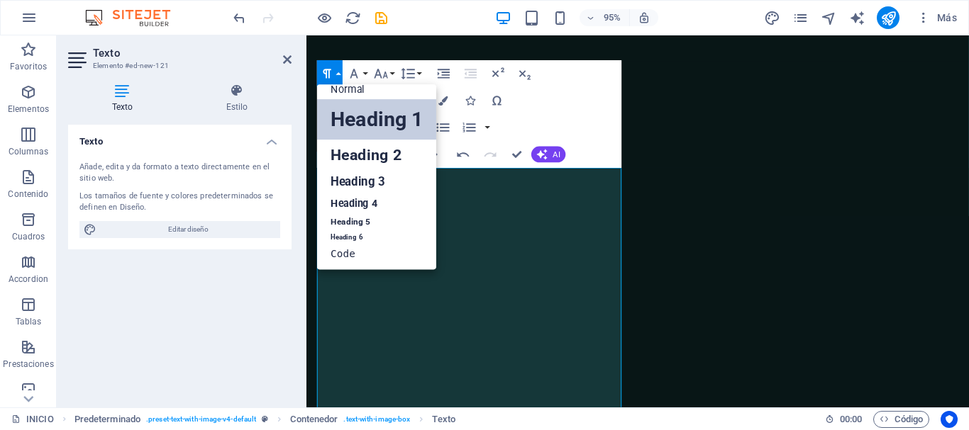
scroll to position [11, 0]
click at [345, 187] on link "Heading 3" at bounding box center [376, 181] width 119 height 23
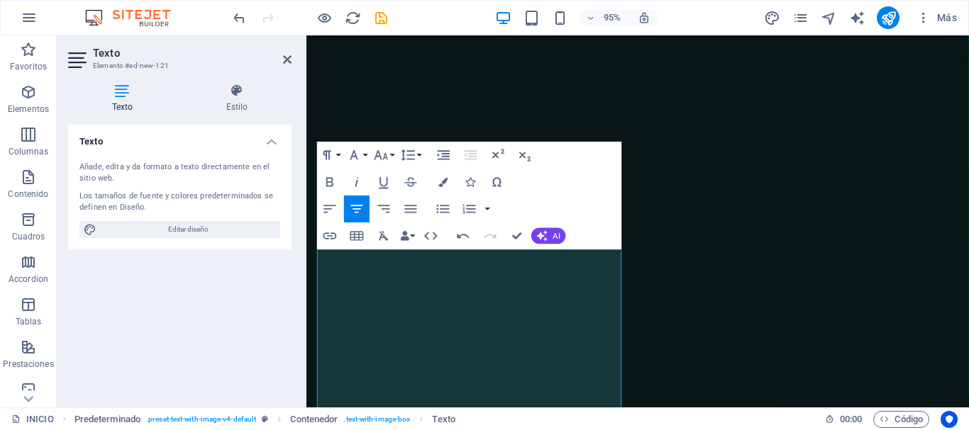
scroll to position [279, 0]
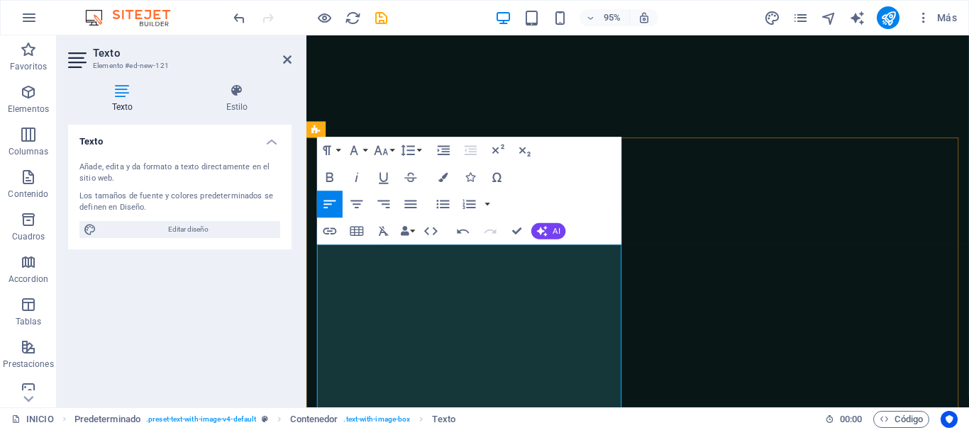
scroll to position [350, 0]
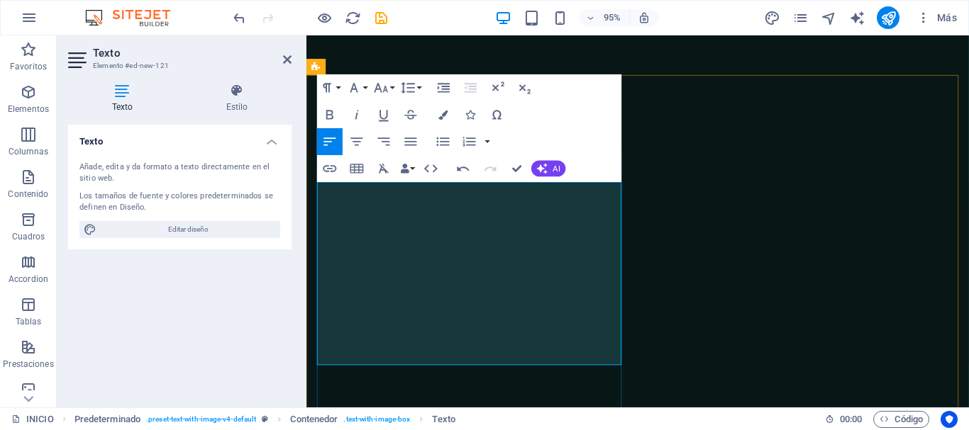
drag, startPoint x: 324, startPoint y: 245, endPoint x: 400, endPoint y: 373, distance: 148.5
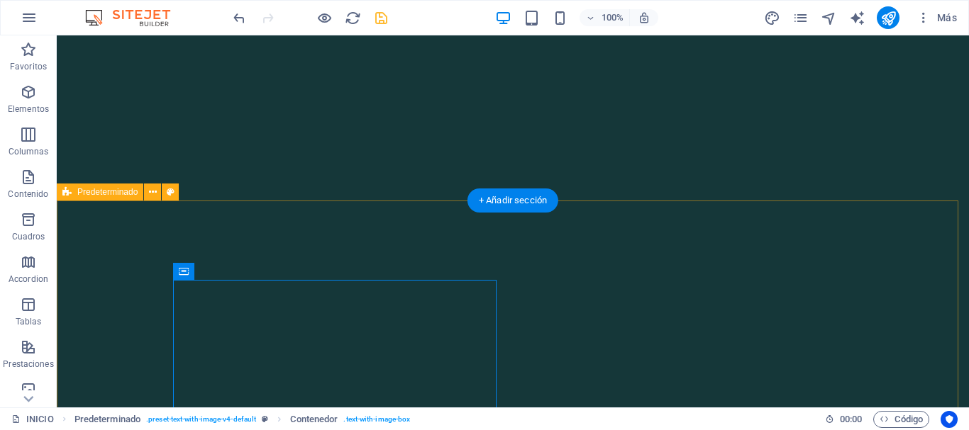
scroll to position [67, 0]
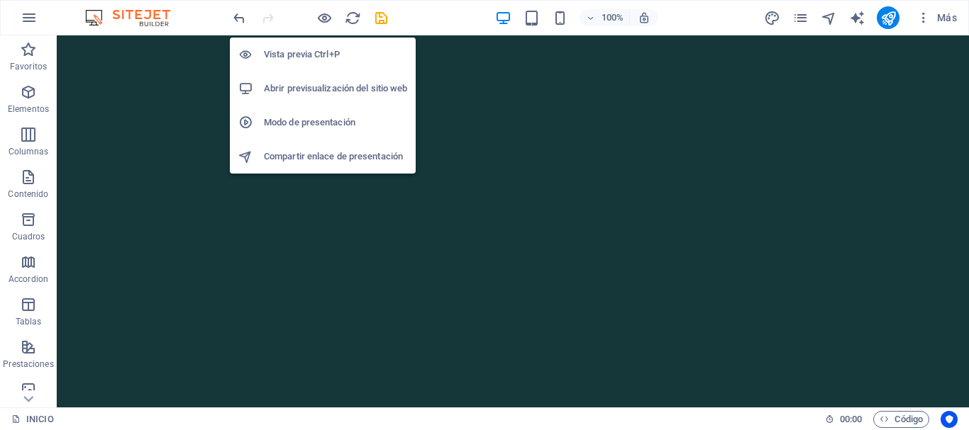
click at [322, 48] on h6 "Vista previa Ctrl+P" at bounding box center [335, 54] width 143 height 17
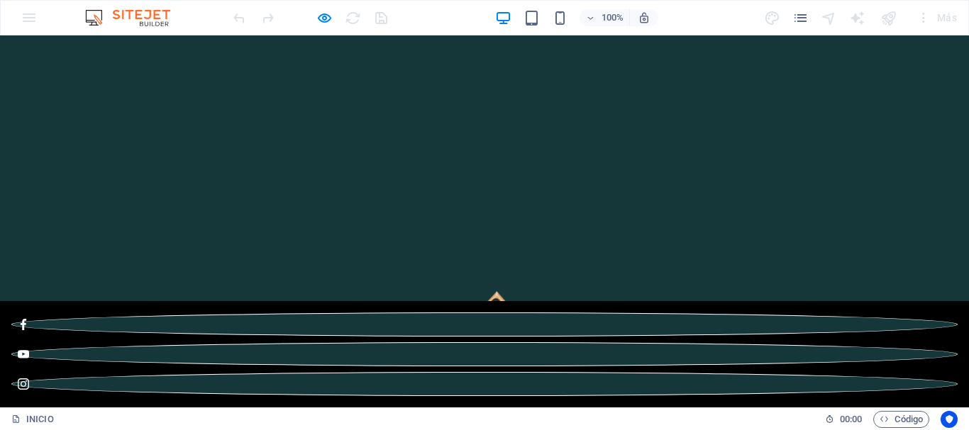
scroll to position [638, 0]
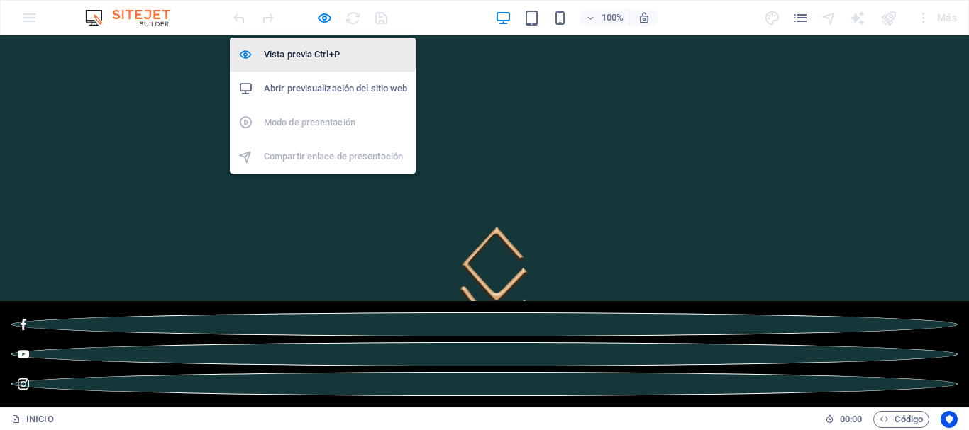
click at [313, 50] on h6 "Vista previa Ctrl+P" at bounding box center [335, 54] width 143 height 17
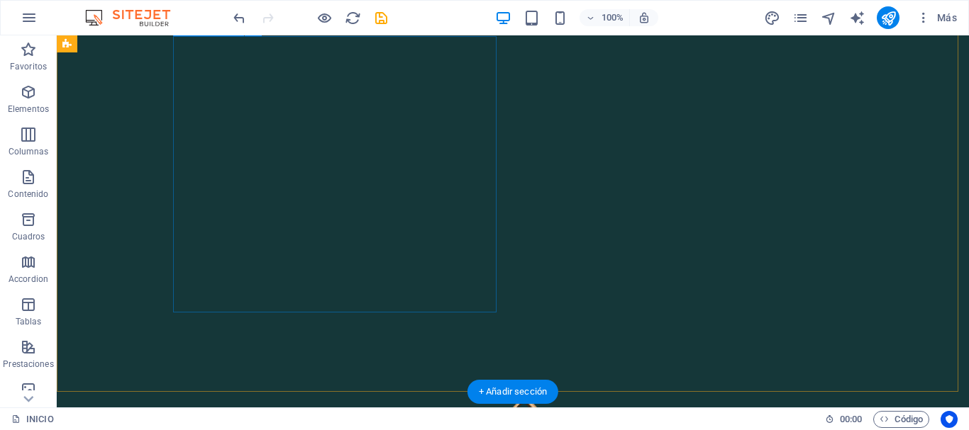
scroll to position [496, 0]
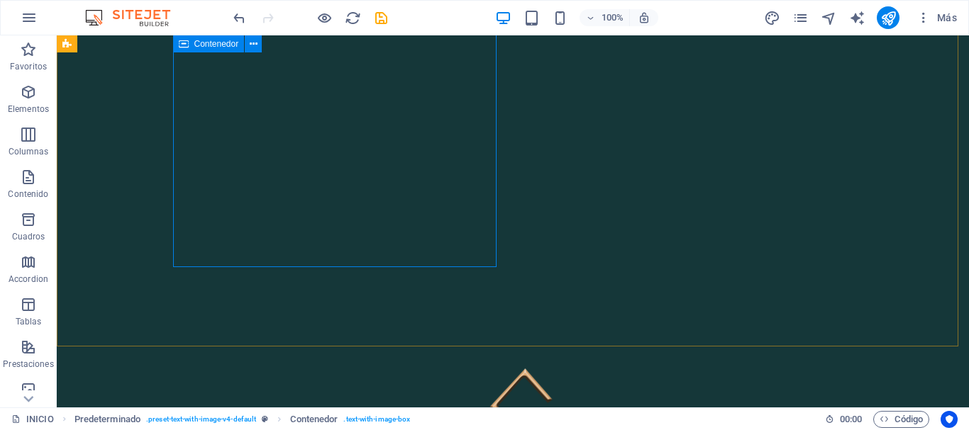
click at [182, 44] on icon at bounding box center [184, 43] width 10 height 17
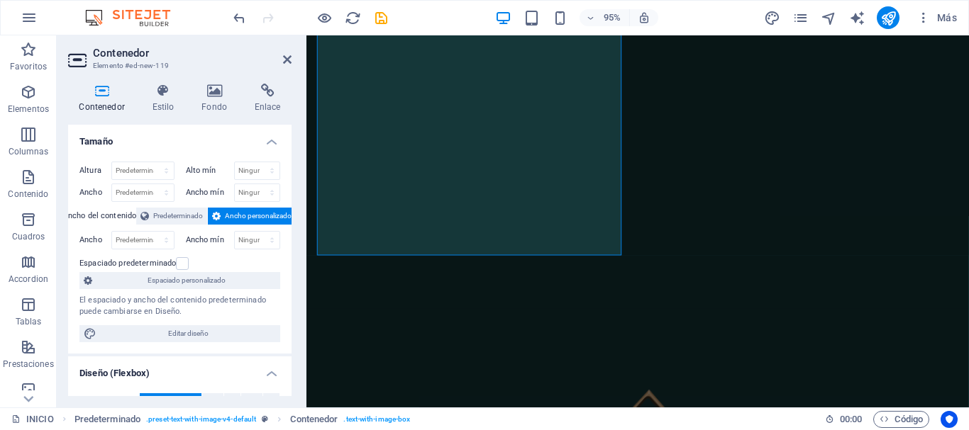
scroll to position [516, 0]
click at [167, 217] on span "Predeterminado" at bounding box center [178, 216] width 50 height 17
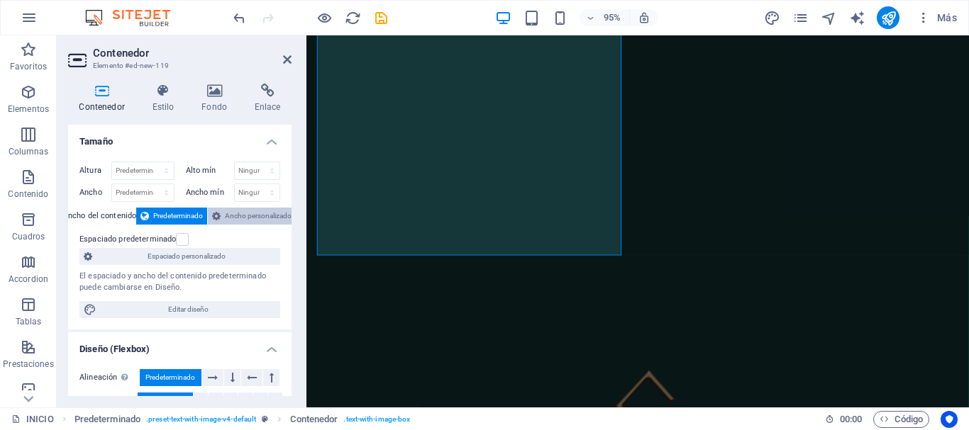
click at [234, 215] on span "Ancho personalizado" at bounding box center [258, 216] width 67 height 17
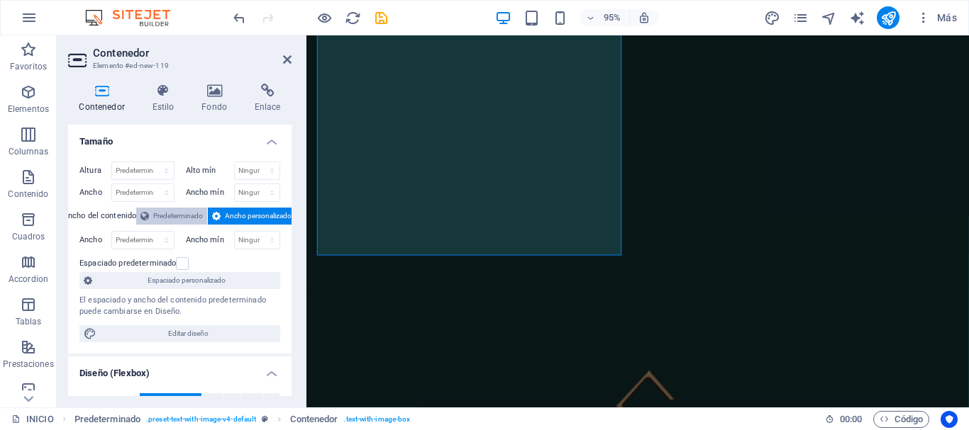
click at [175, 216] on span "Predeterminado" at bounding box center [178, 216] width 50 height 17
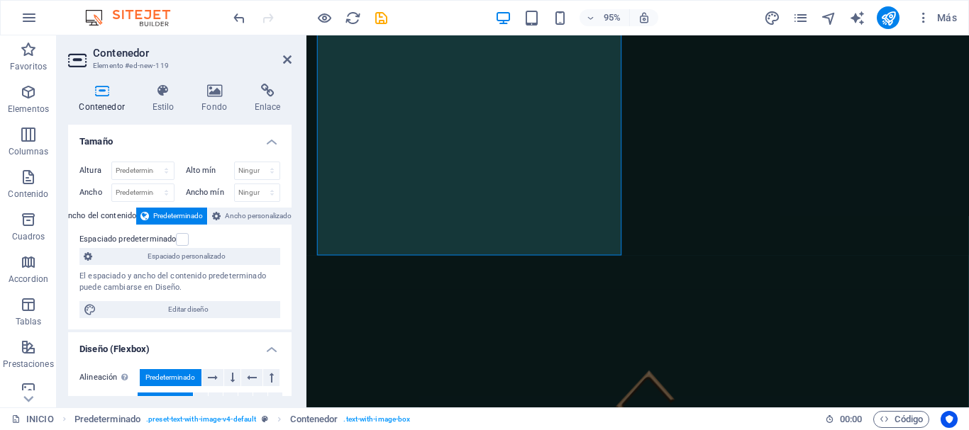
click at [106, 214] on label "Ancho del contenido" at bounding box center [100, 216] width 74 height 17
click at [231, 213] on span "Ancho personalizado" at bounding box center [258, 216] width 67 height 17
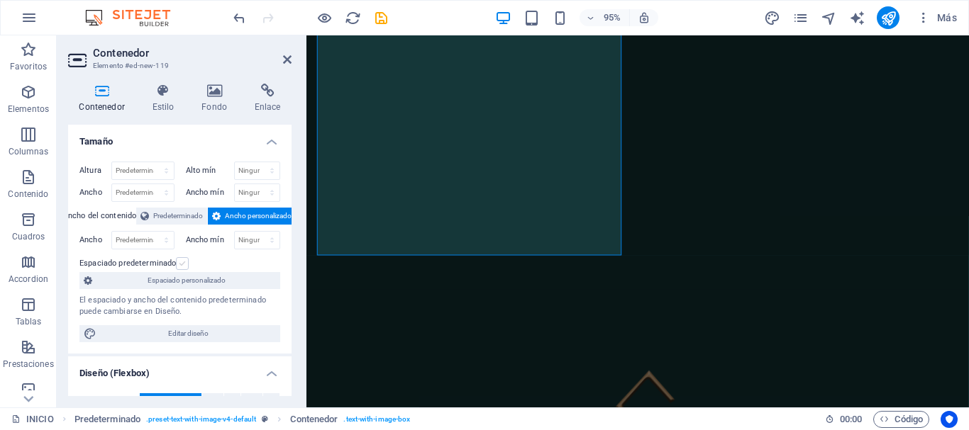
click at [180, 264] on label at bounding box center [182, 263] width 13 height 13
click at [0, 0] on input "Espaciado predeterminado" at bounding box center [0, 0] width 0 height 0
click at [180, 264] on label at bounding box center [182, 263] width 13 height 13
click at [0, 0] on input "Espaciado predeterminado" at bounding box center [0, 0] width 0 height 0
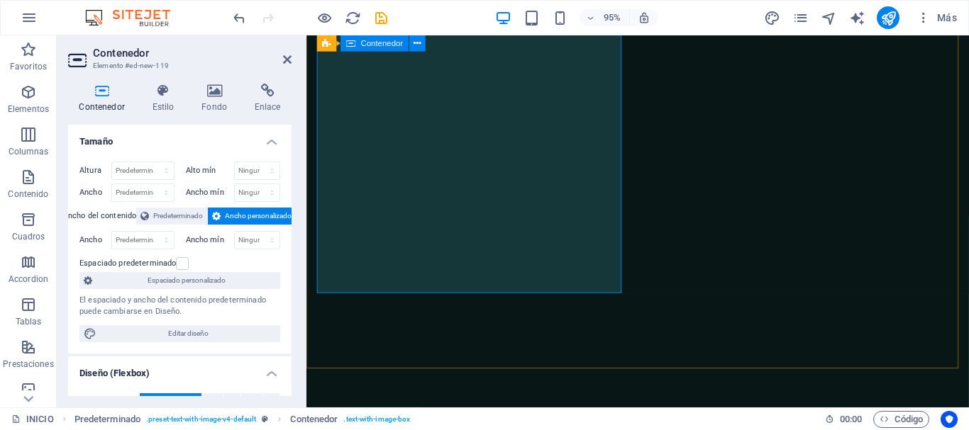
scroll to position [374, 0]
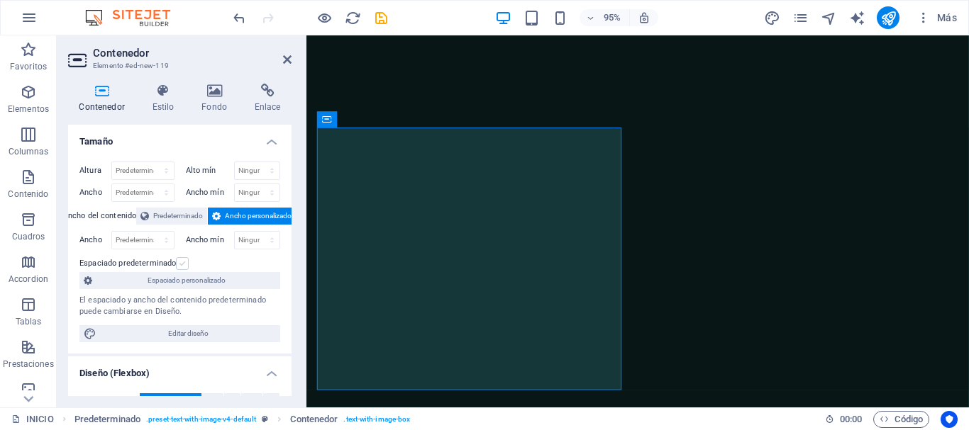
click at [182, 265] on label at bounding box center [182, 263] width 13 height 13
click at [0, 0] on input "Espaciado predeterminado" at bounding box center [0, 0] width 0 height 0
click at [182, 265] on label at bounding box center [182, 263] width 13 height 13
click at [0, 0] on input "Espaciado predeterminado" at bounding box center [0, 0] width 0 height 0
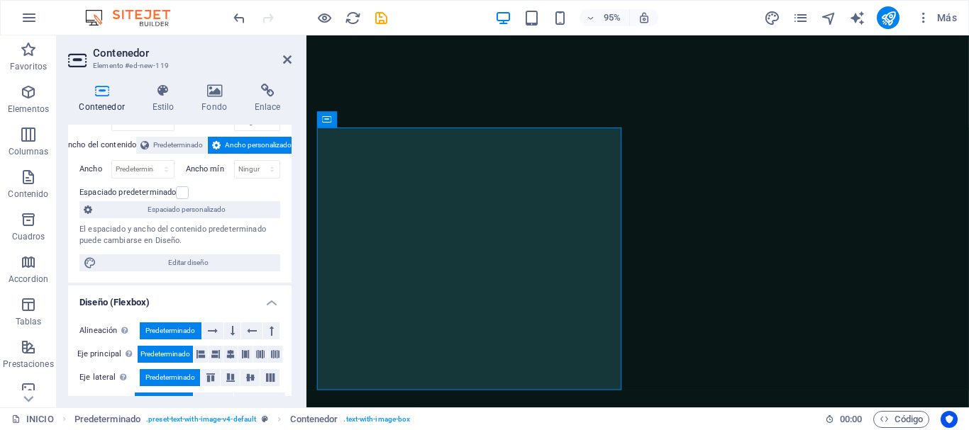
scroll to position [142, 0]
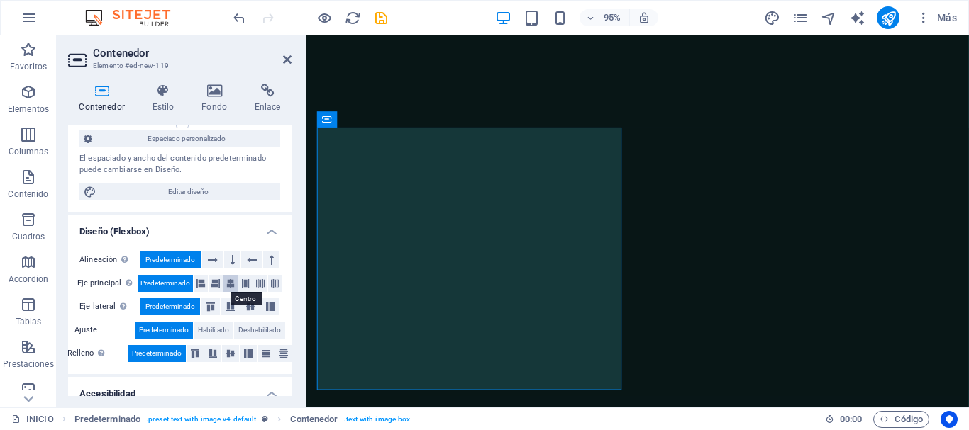
click at [229, 283] on icon at bounding box center [230, 283] width 9 height 17
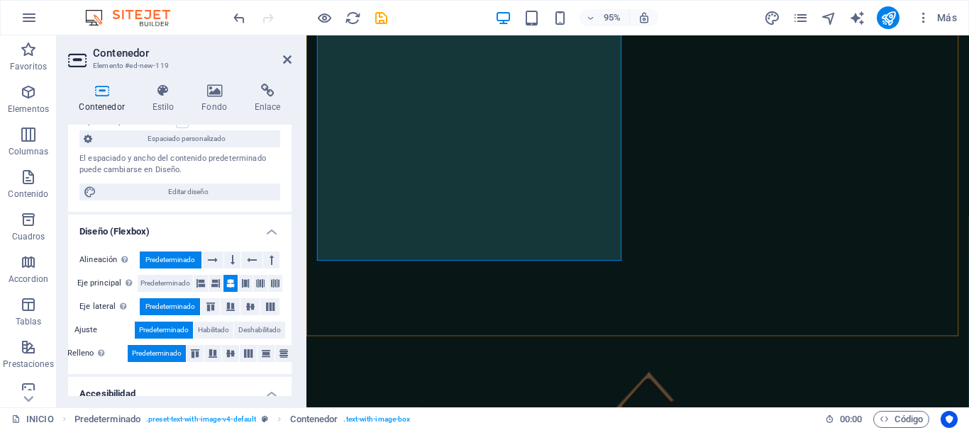
scroll to position [516, 0]
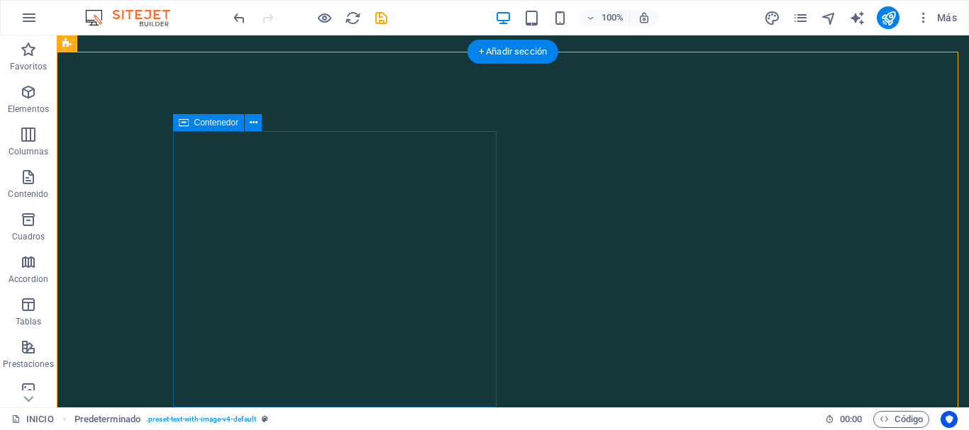
scroll to position [425, 0]
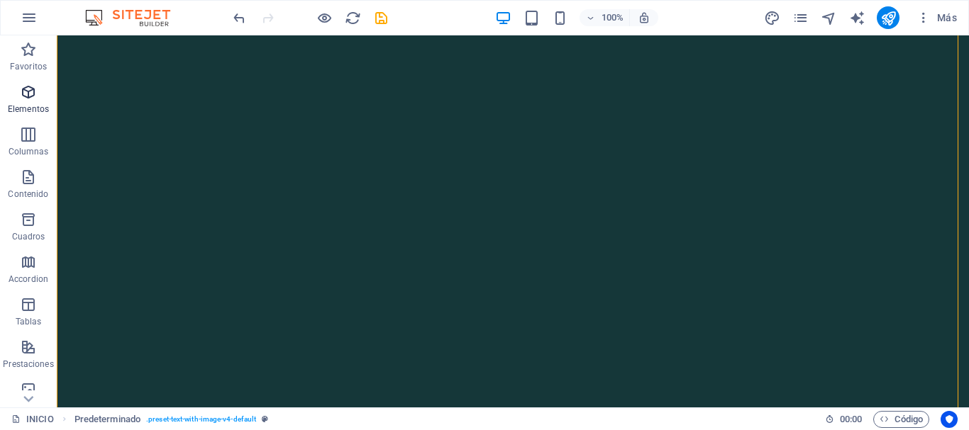
click at [29, 98] on icon "button" at bounding box center [28, 92] width 17 height 17
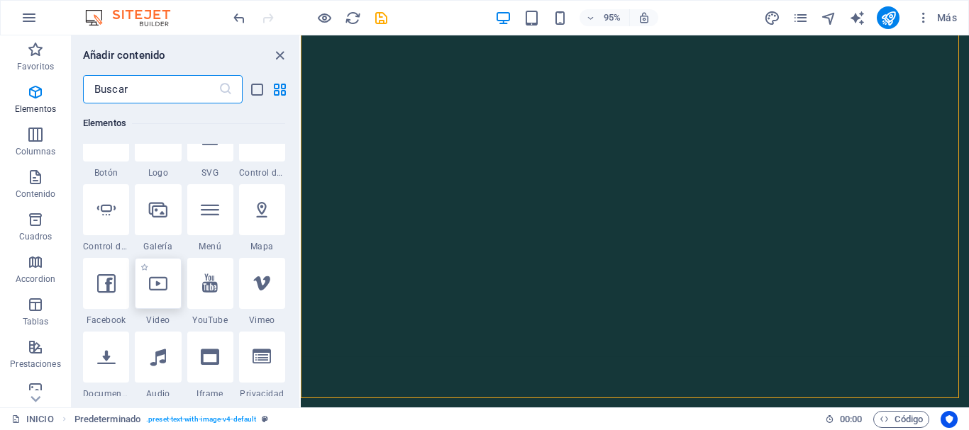
scroll to position [480, 0]
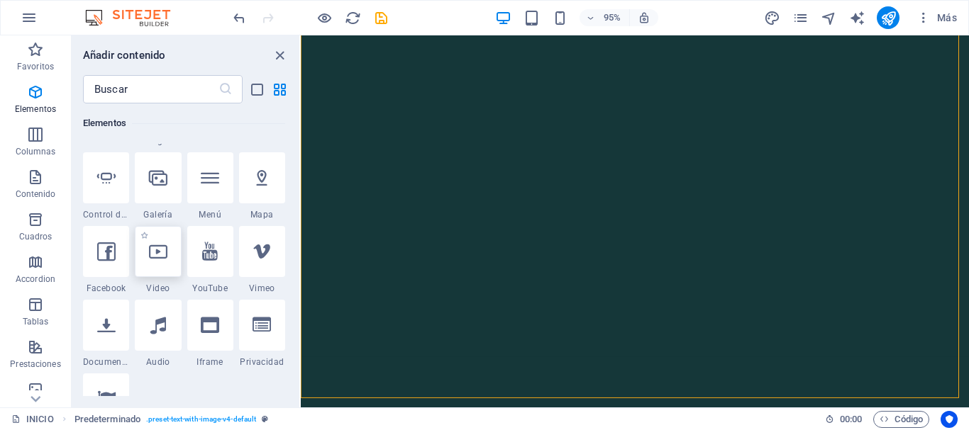
click at [164, 254] on icon at bounding box center [158, 252] width 18 height 18
select select "%"
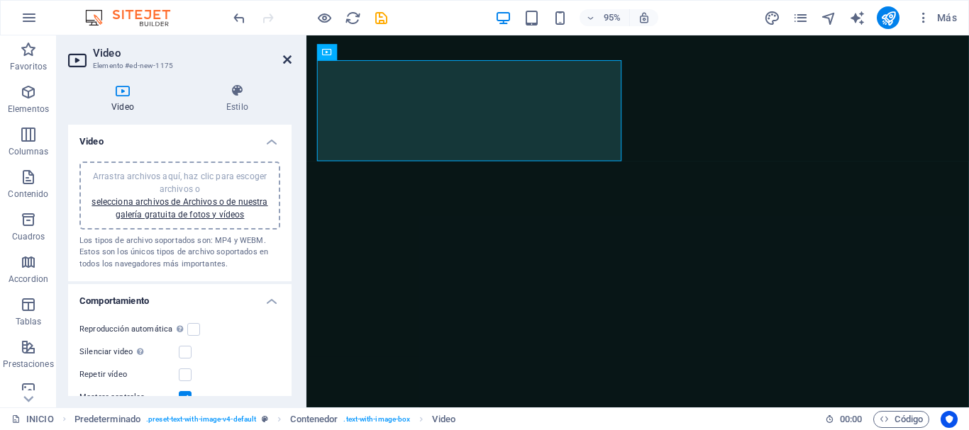
click at [284, 60] on icon at bounding box center [287, 59] width 9 height 11
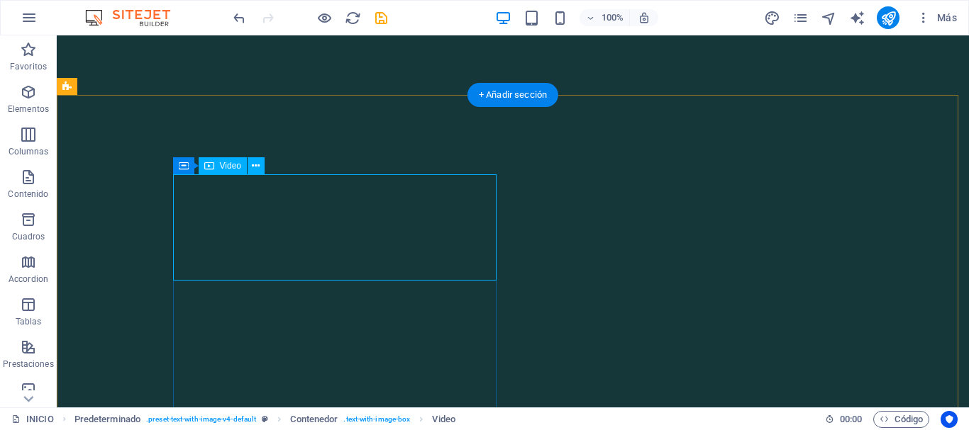
scroll to position [284, 0]
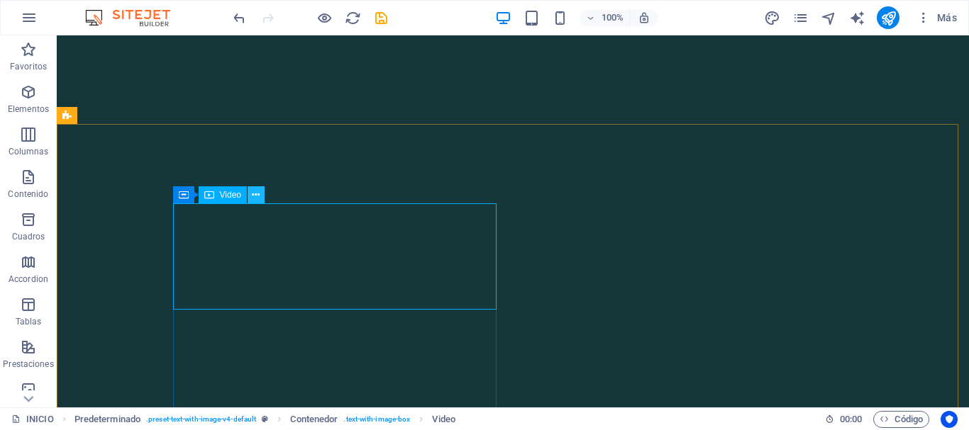
click at [254, 194] on icon at bounding box center [256, 195] width 8 height 15
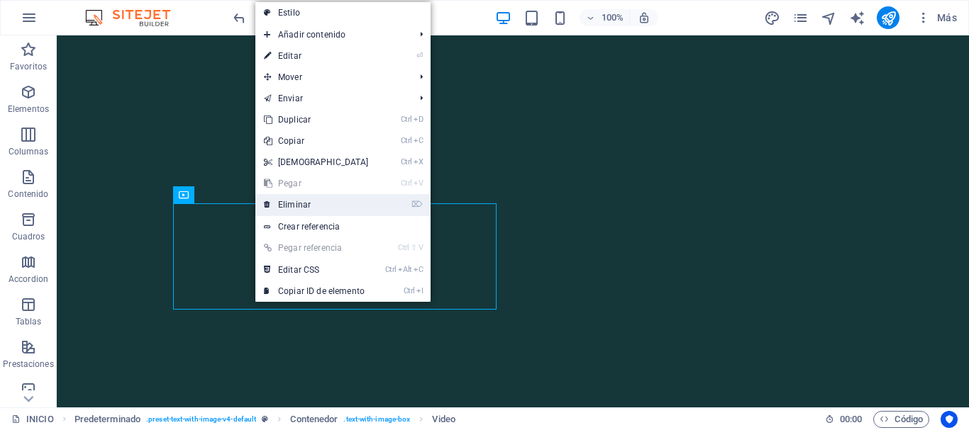
click at [276, 202] on link "⌦ Eliminar" at bounding box center [316, 204] width 122 height 21
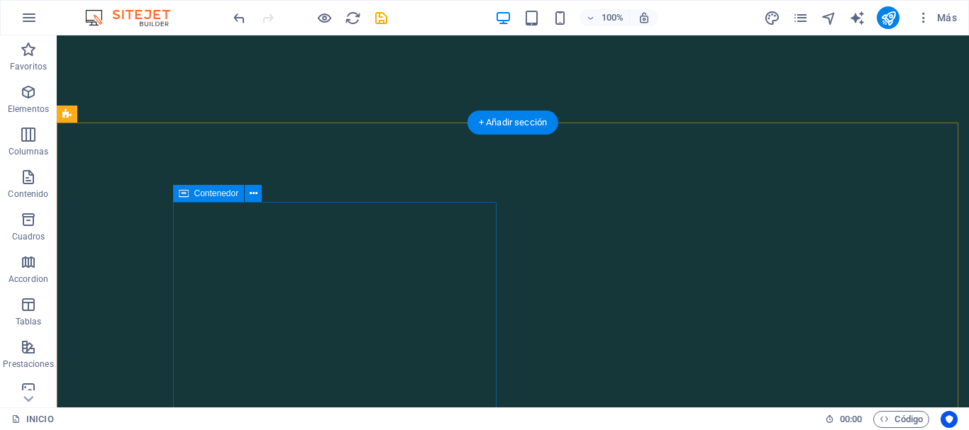
scroll to position [355, 0]
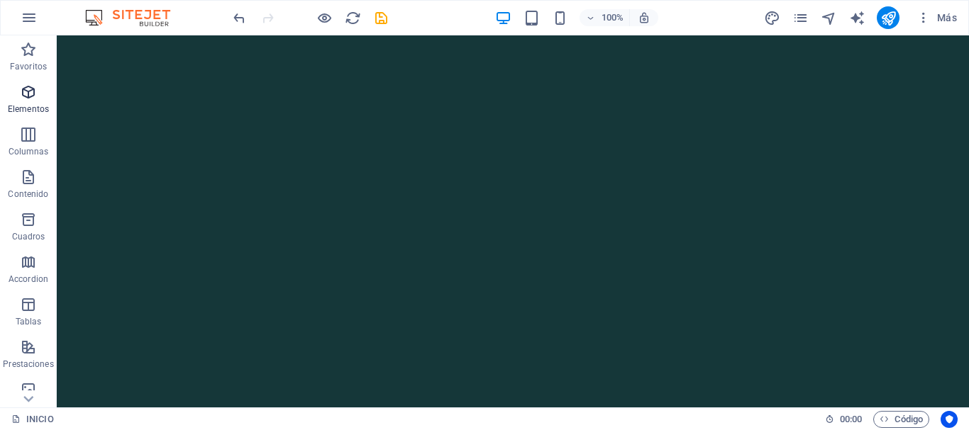
click at [33, 101] on span "Elementos" at bounding box center [28, 101] width 57 height 34
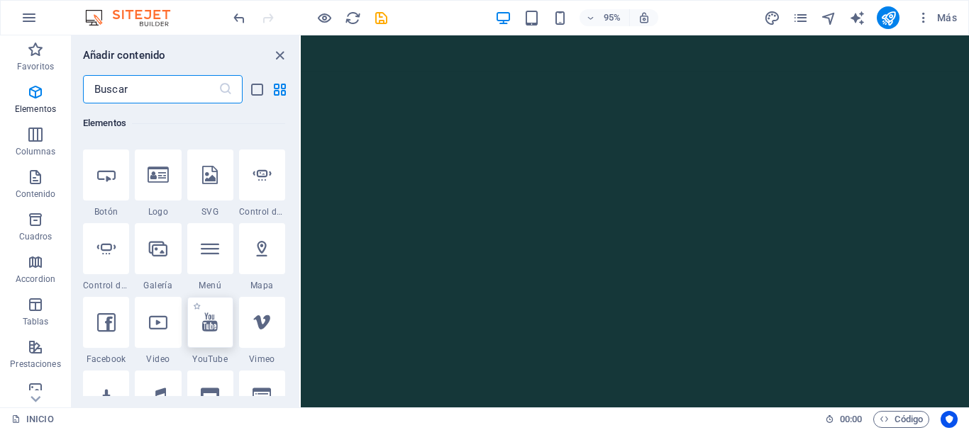
scroll to position [480, 0]
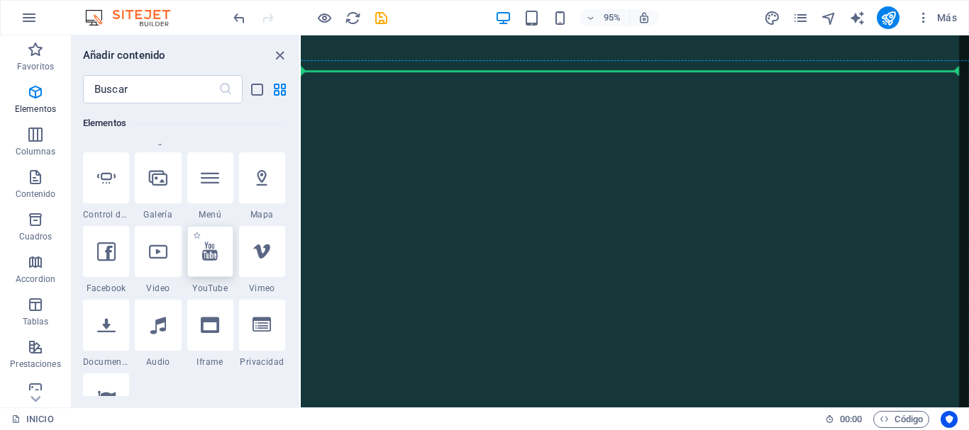
select select "ar16_9"
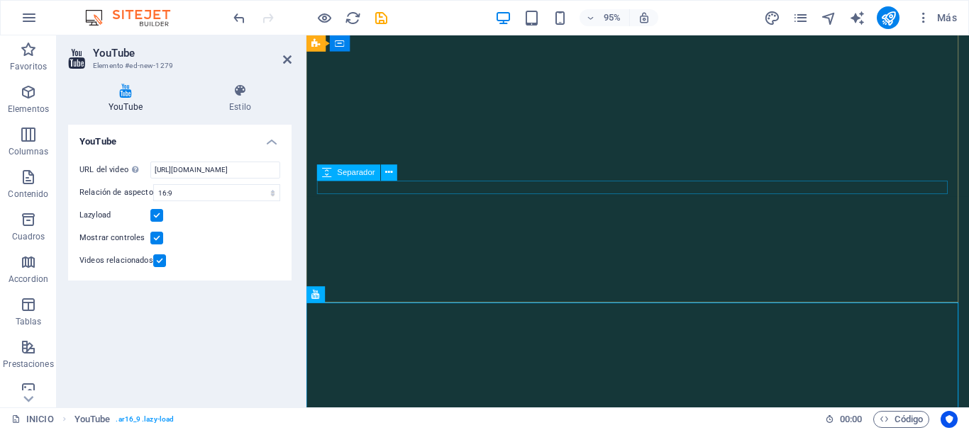
scroll to position [284, 0]
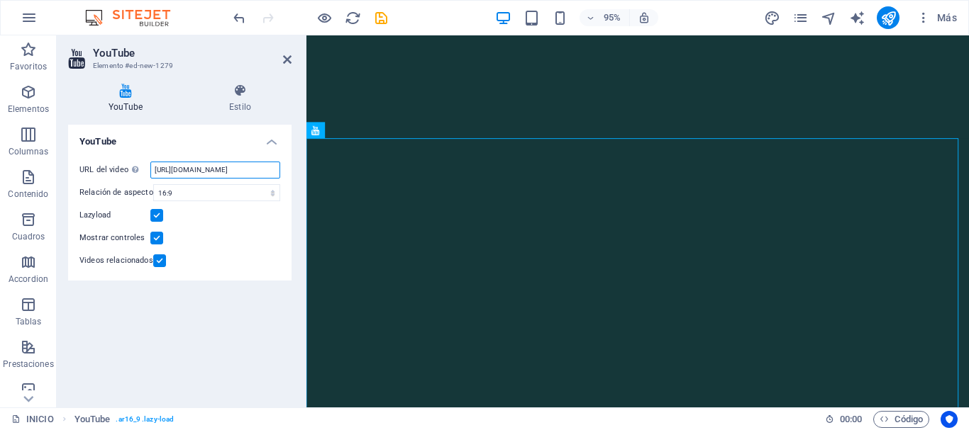
click at [206, 167] on input "https://www.youtube.com/watch?v=hnoviHgPHkY" at bounding box center [215, 170] width 130 height 17
paste input "youtube.com/shorts/l_zBnccu-cE?si=_GfaY865wQ1WJZIR"
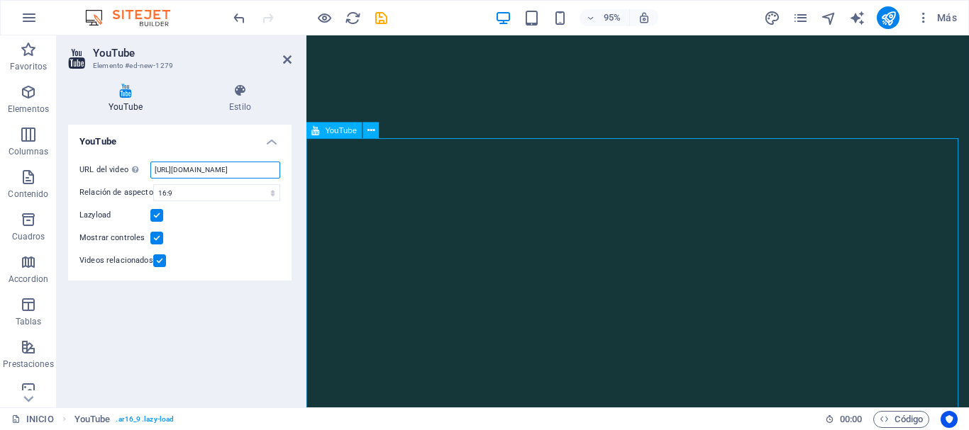
type input "https://youtube.com/shorts/l_zBnccu-cE?si=_GfaY865wQ1WJZIR"
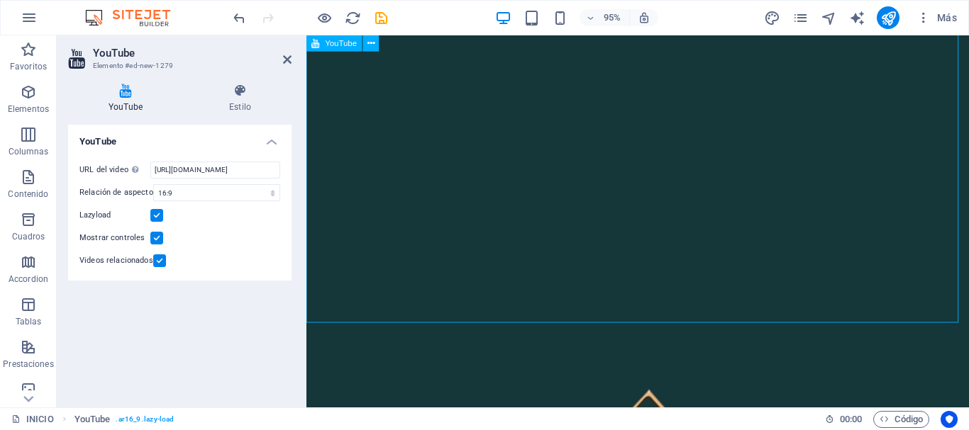
scroll to position [284, 0]
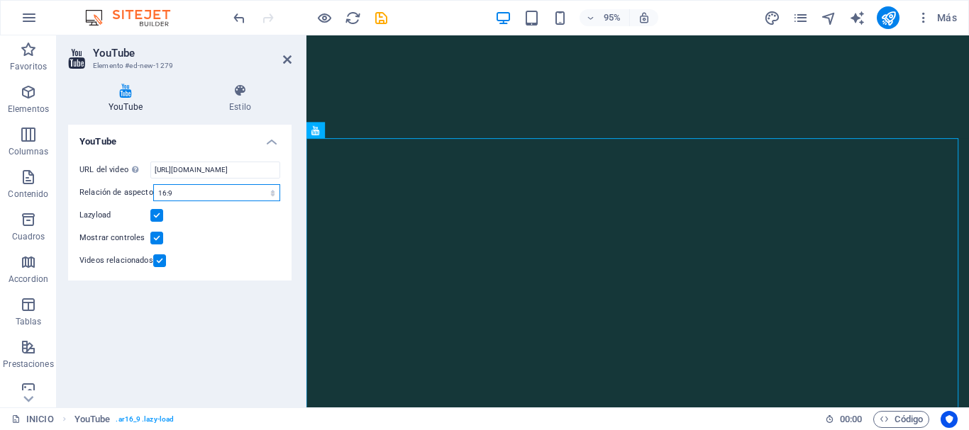
click at [240, 195] on select "16:10 16:9 4:3 2:1 1:1" at bounding box center [216, 192] width 127 height 17
click at [181, 198] on select "16:10 16:9 4:3 2:1 1:1" at bounding box center [216, 192] width 127 height 17
click at [153, 184] on select "16:10 16:9 4:3 2:1 1:1" at bounding box center [216, 192] width 127 height 17
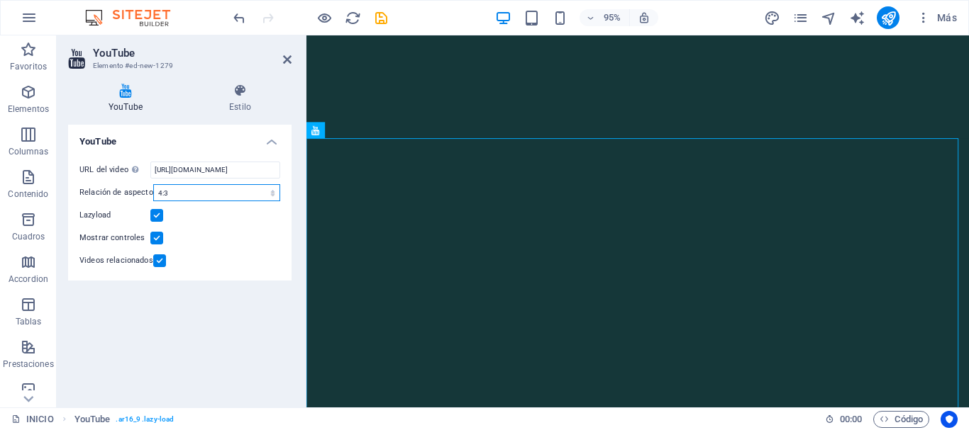
click at [196, 191] on select "16:10 16:9 4:3 2:1 1:1" at bounding box center [216, 192] width 127 height 17
select select "ar16_9"
click at [153, 184] on select "16:10 16:9 4:3 2:1 1:1" at bounding box center [216, 192] width 127 height 17
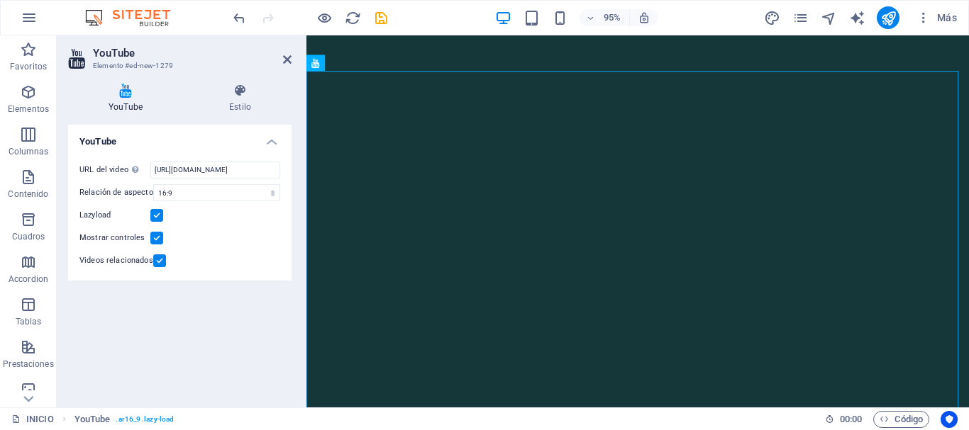
click at [274, 336] on div "YouTube URL del video Inserta (o pega) la URL de un vídeo. https://youtube.com/…" at bounding box center [179, 261] width 223 height 272
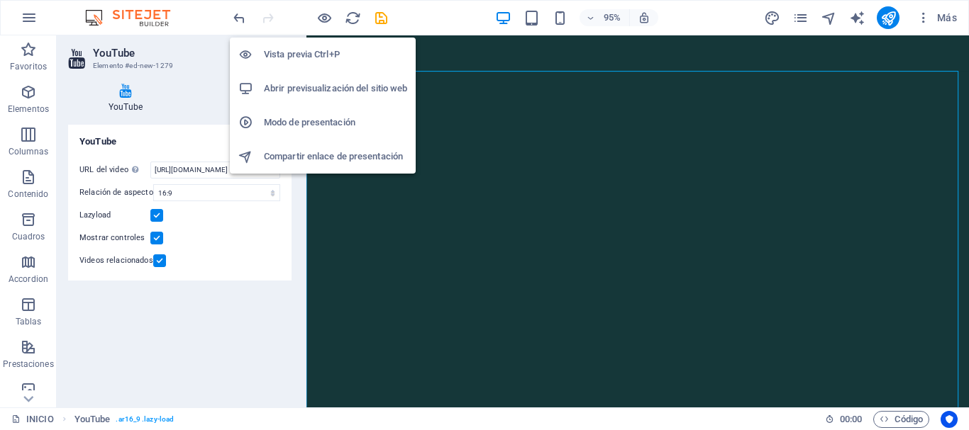
click at [321, 54] on h6 "Vista previa Ctrl+P" at bounding box center [335, 54] width 143 height 17
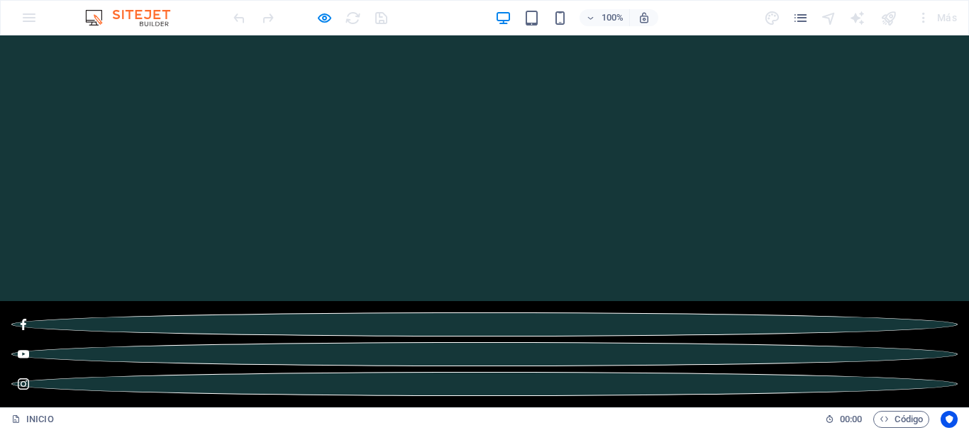
scroll to position [496, 0]
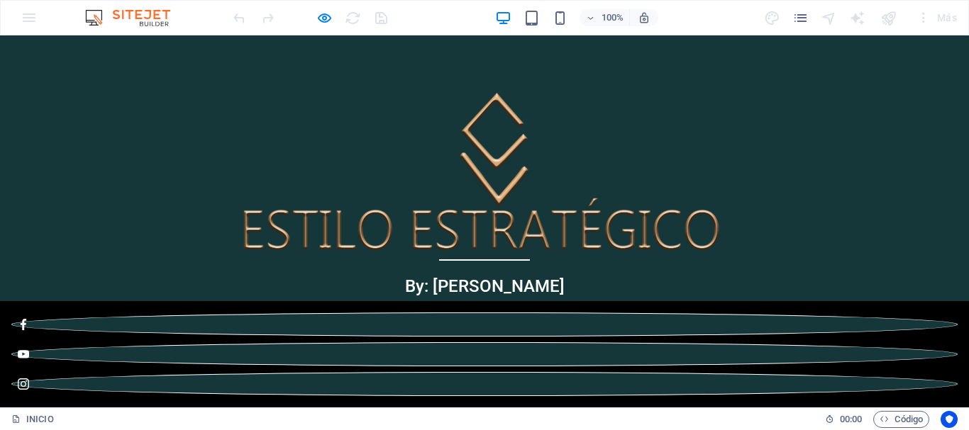
scroll to position [355, 0]
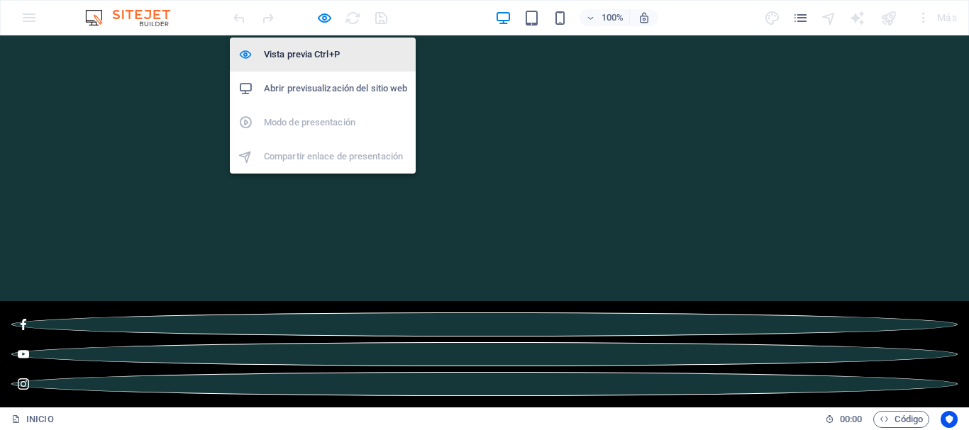
click at [317, 52] on h6 "Vista previa Ctrl+P" at bounding box center [335, 54] width 143 height 17
select select "ar16_9"
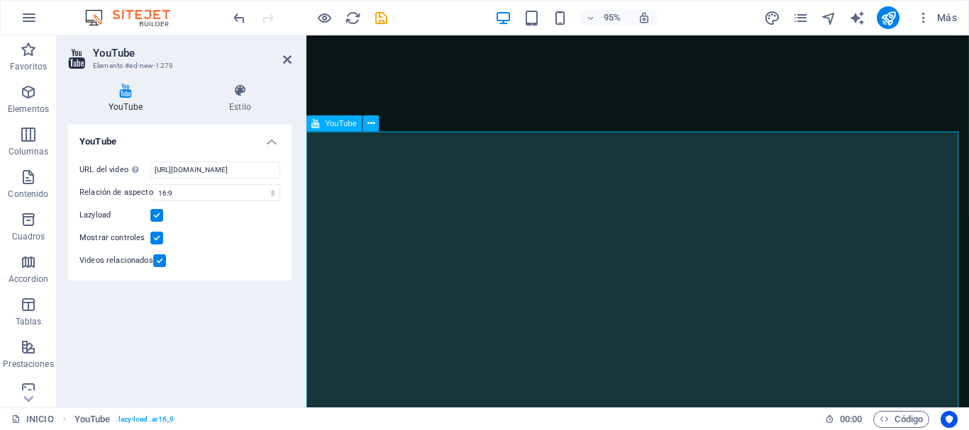
scroll to position [284, 0]
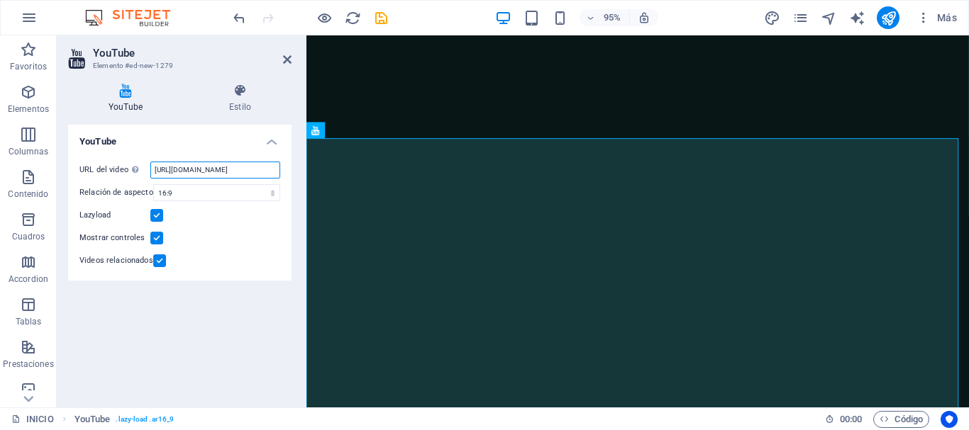
click at [226, 167] on input "https://youtube.com/shorts/l_zBnccu-cE?si=_GfaY865wQ1WJZIR" at bounding box center [215, 170] width 130 height 17
paste input "LeA5ZwvlUUuoWafc"
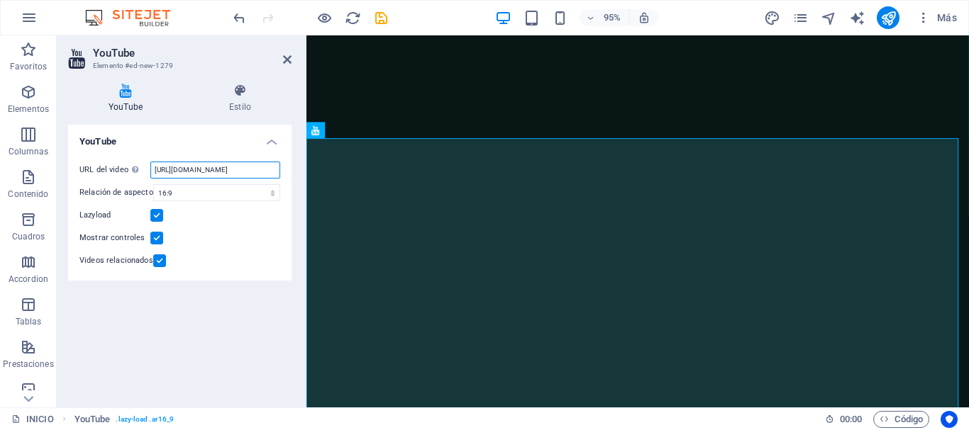
type input "https://youtube.com/shorts/l_zBnccu-cE?si=LeA5ZwvlUUuoWafc"
click at [246, 242] on div "Mostrar controles" at bounding box center [179, 238] width 201 height 17
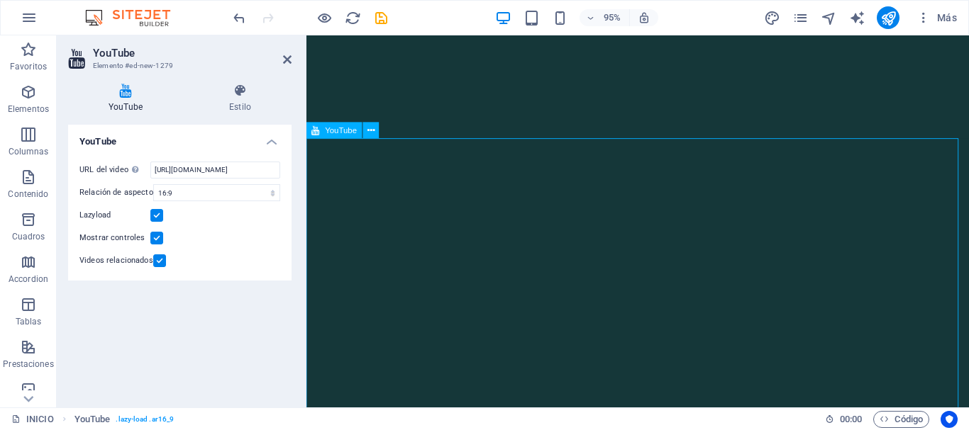
click at [246, 106] on h4 "Estilo" at bounding box center [240, 99] width 103 height 30
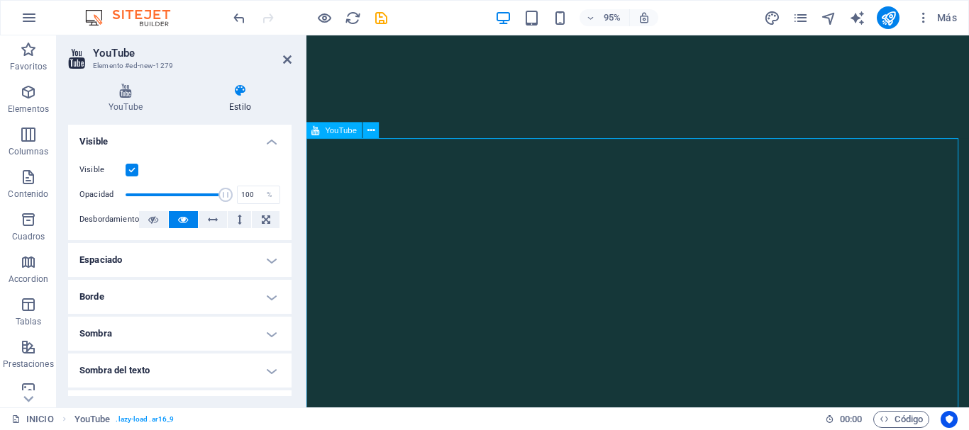
click at [114, 91] on icon at bounding box center [125, 91] width 115 height 14
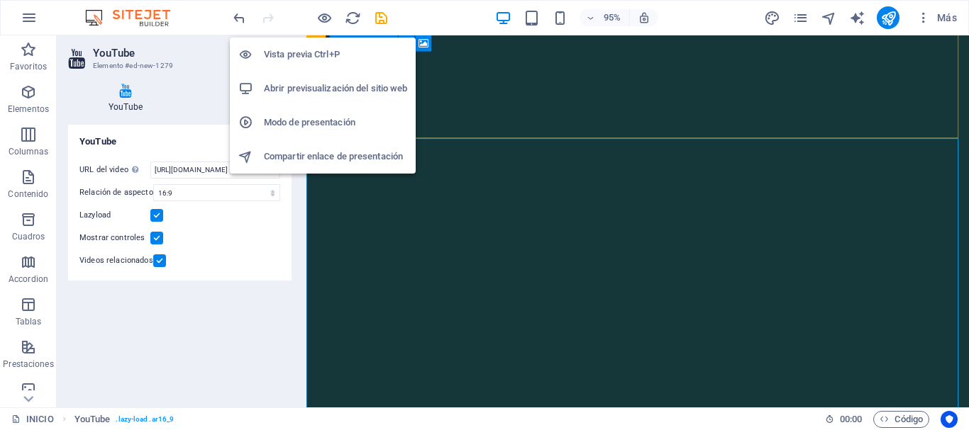
click at [317, 56] on h6 "Vista previa Ctrl+P" at bounding box center [335, 54] width 143 height 17
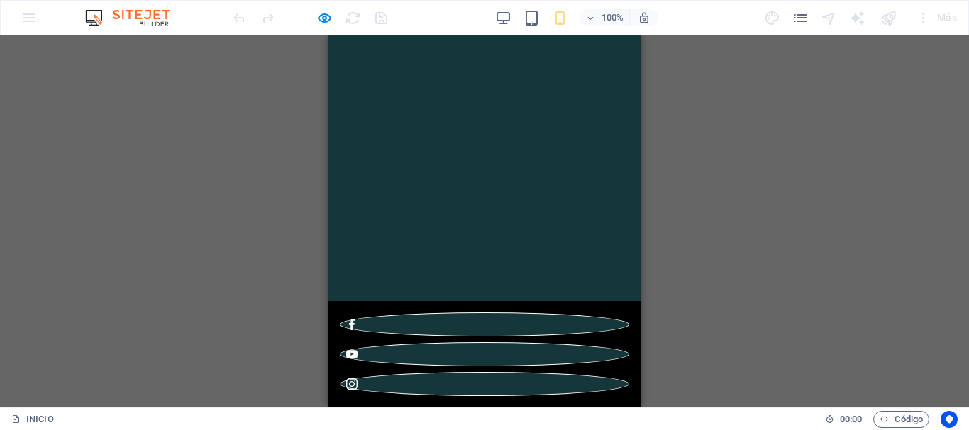
scroll to position [284, 0]
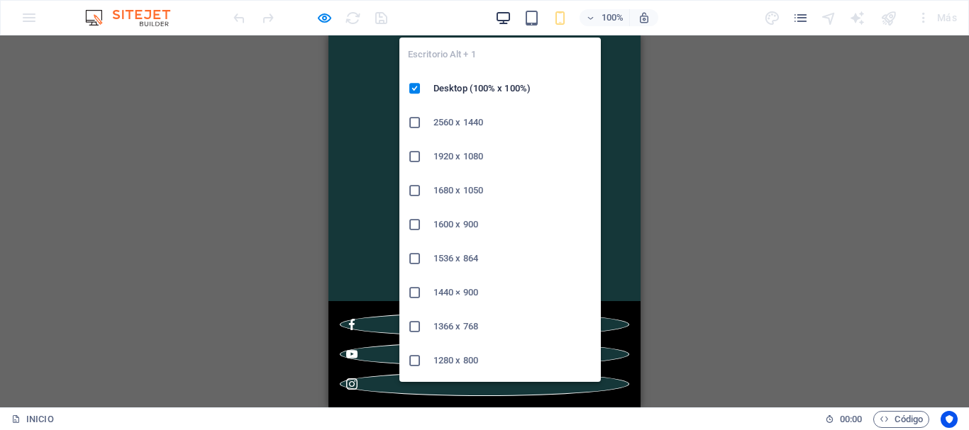
click at [503, 21] on icon "button" at bounding box center [503, 18] width 16 height 16
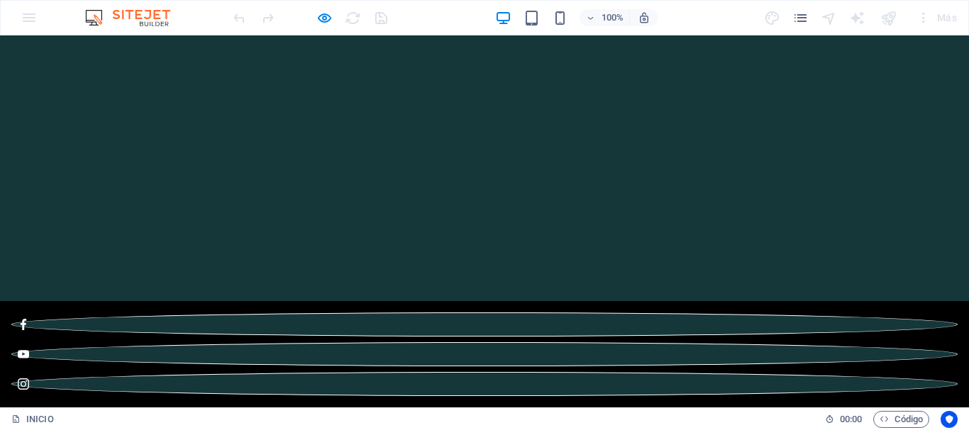
scroll to position [0, 0]
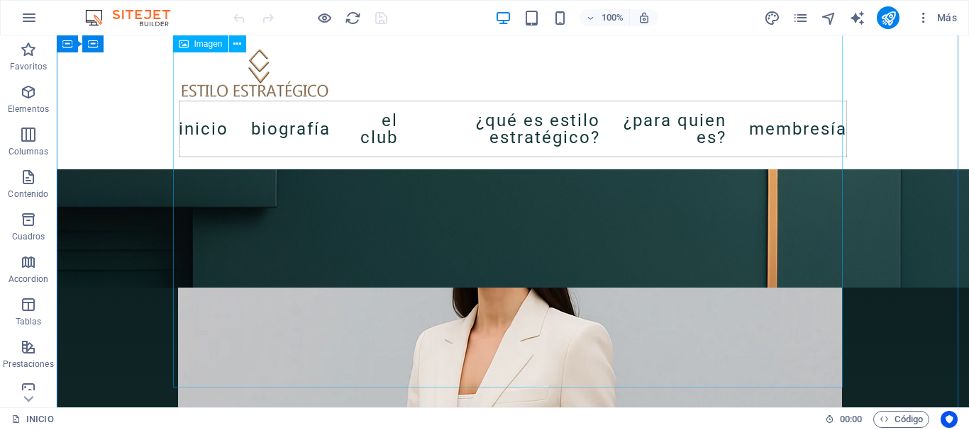
scroll to position [1418, 0]
